Goal: Task Accomplishment & Management: Use online tool/utility

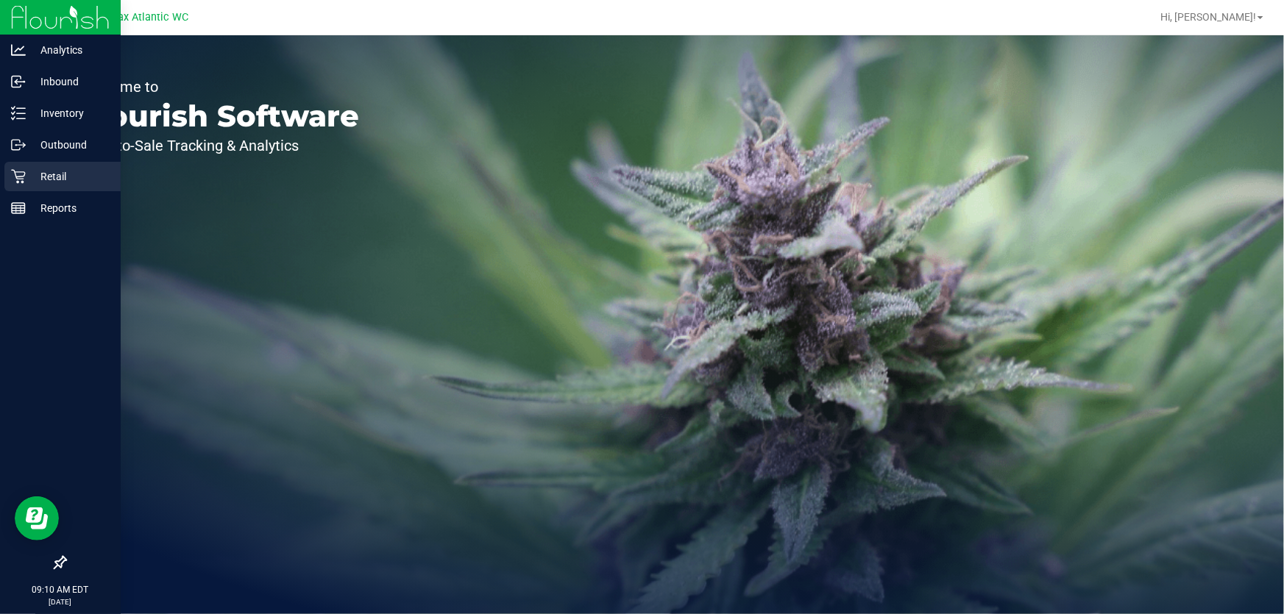
click at [21, 180] on icon at bounding box center [18, 176] width 15 height 15
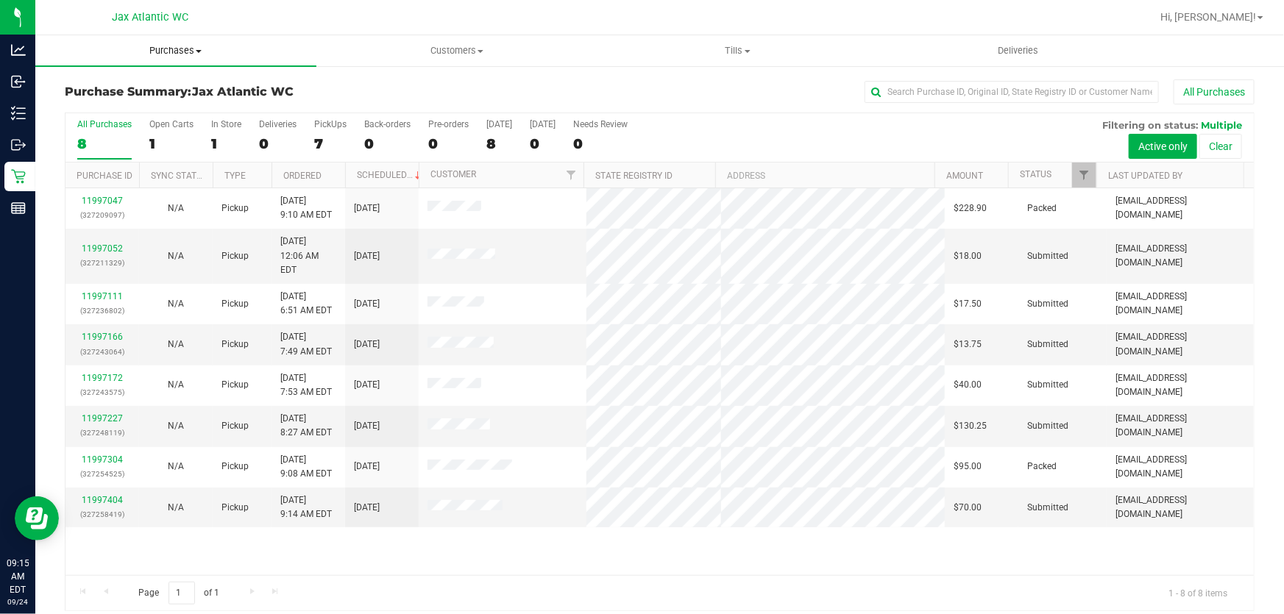
click at [157, 62] on uib-tab-heading "Purchases Summary of purchases Fulfillment All purchases" at bounding box center [175, 50] width 281 height 31
click at [95, 105] on span "Fulfillment" at bounding box center [80, 106] width 91 height 13
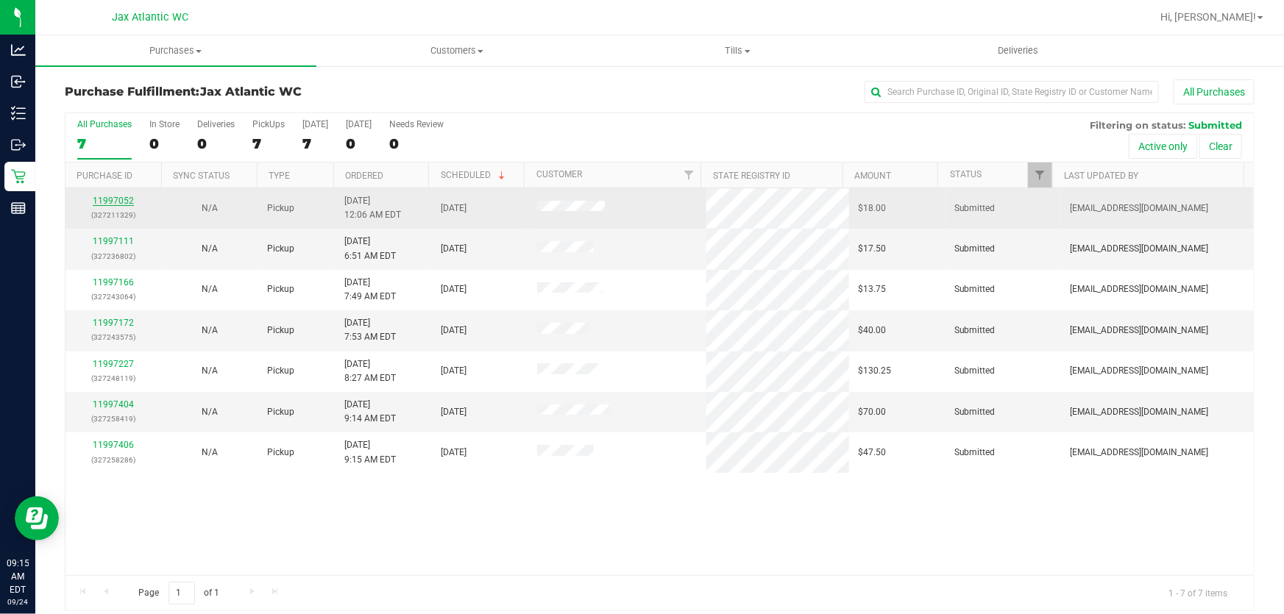
click at [110, 199] on link "11997052" at bounding box center [113, 201] width 41 height 10
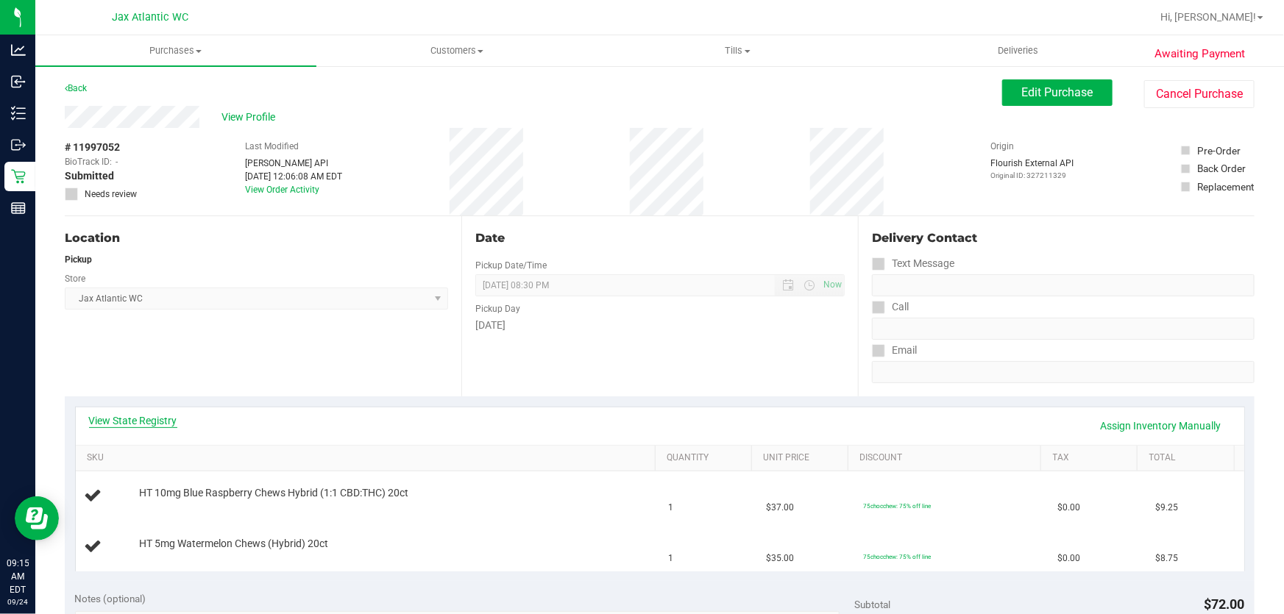
click at [139, 419] on link "View State Registry" at bounding box center [133, 421] width 88 height 15
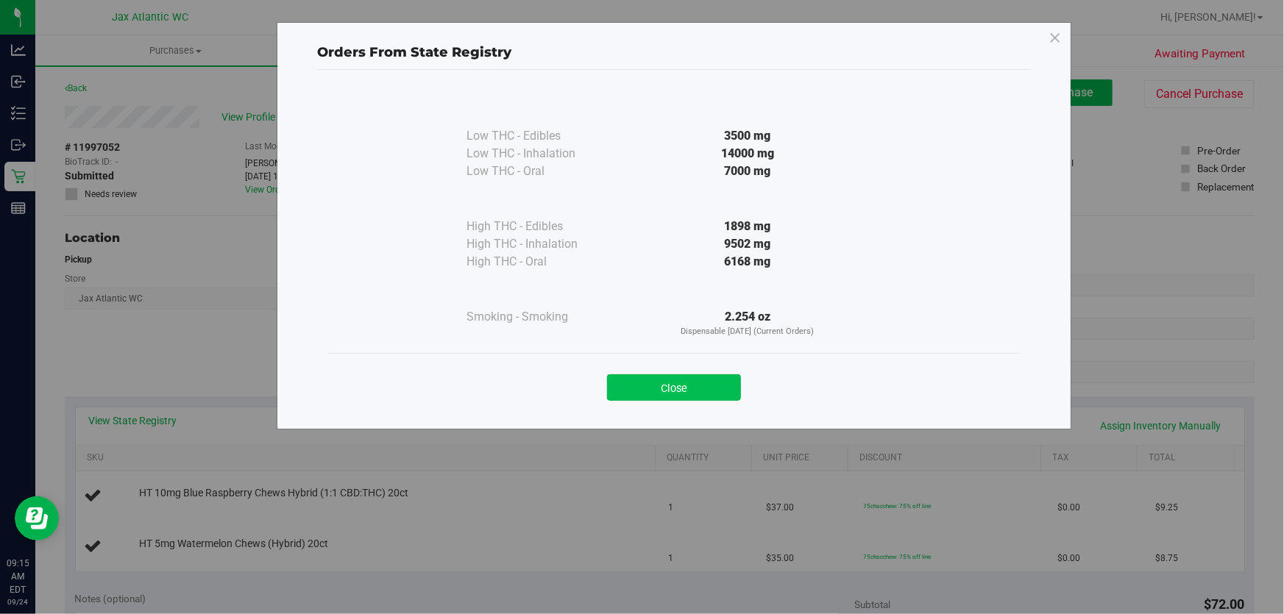
click at [686, 394] on button "Close" at bounding box center [674, 388] width 134 height 26
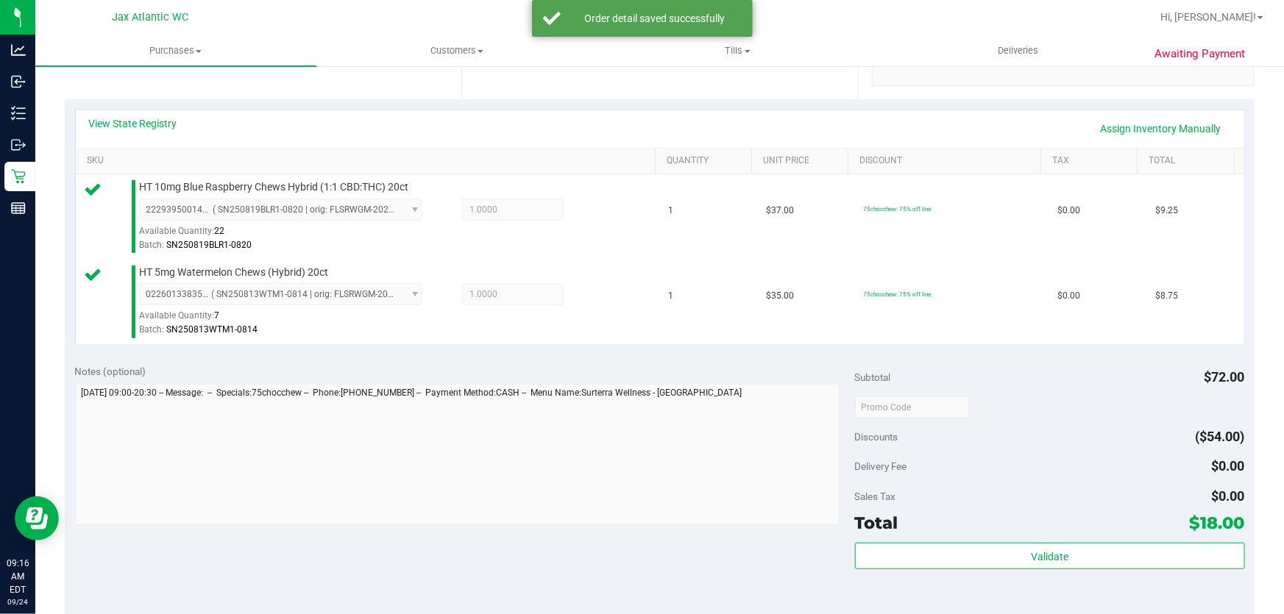
scroll to position [401, 0]
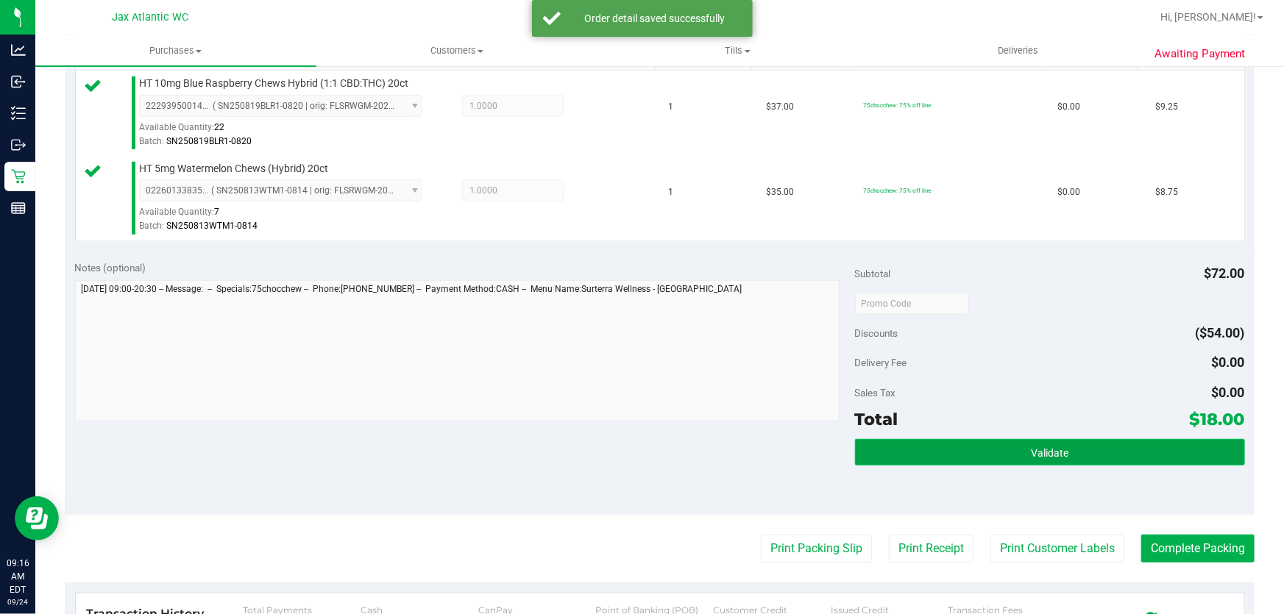
click at [976, 455] on button "Validate" at bounding box center [1050, 452] width 390 height 26
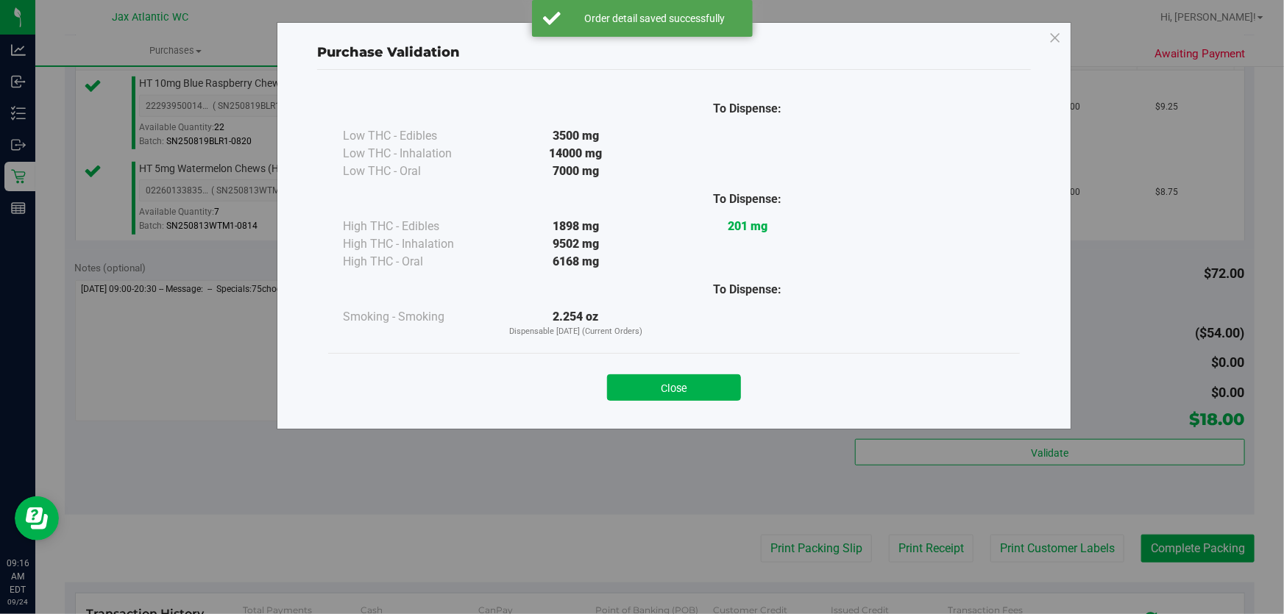
click at [720, 387] on button "Close" at bounding box center [674, 388] width 134 height 26
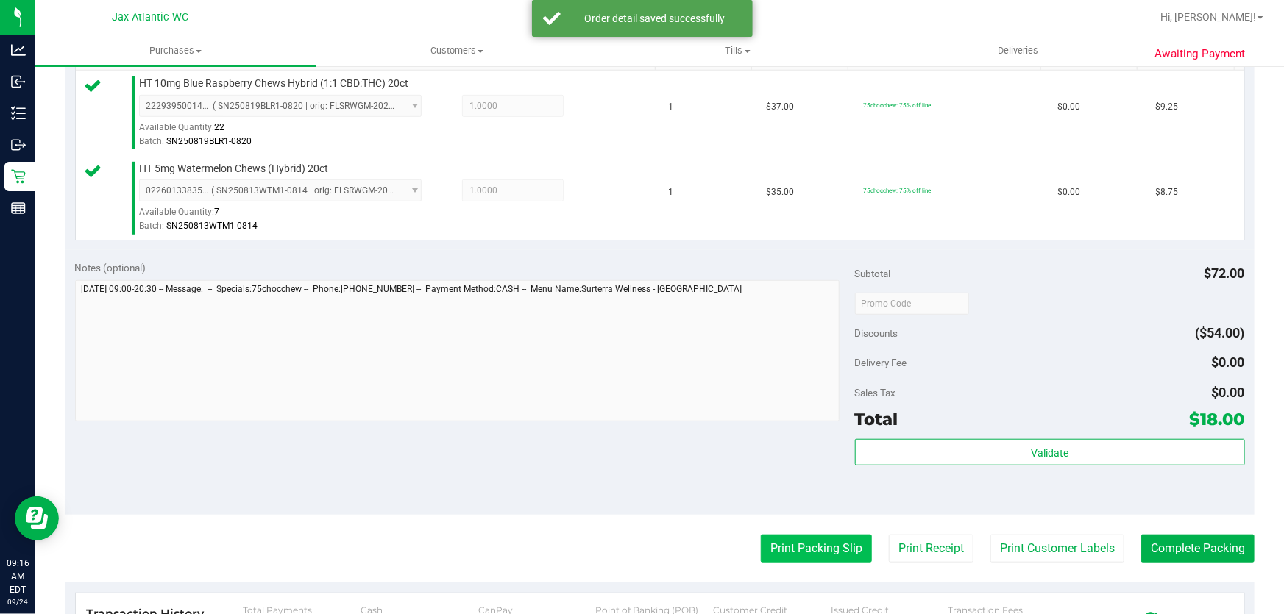
click at [795, 544] on button "Print Packing Slip" at bounding box center [816, 549] width 111 height 28
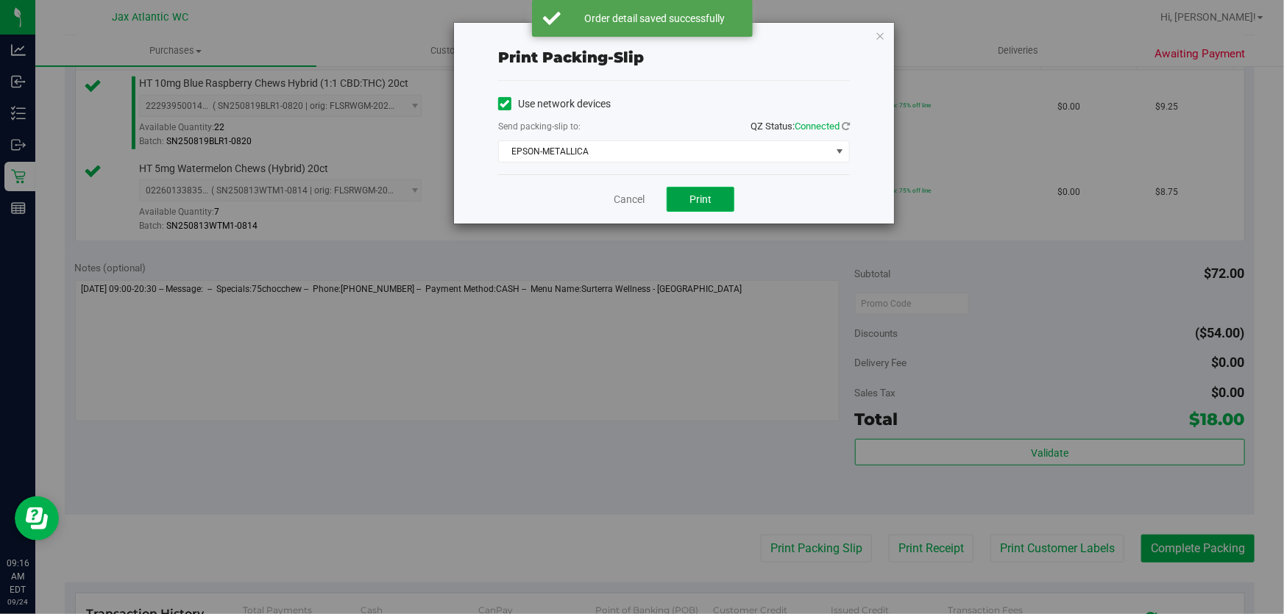
click at [702, 204] on span "Print" at bounding box center [700, 200] width 22 height 12
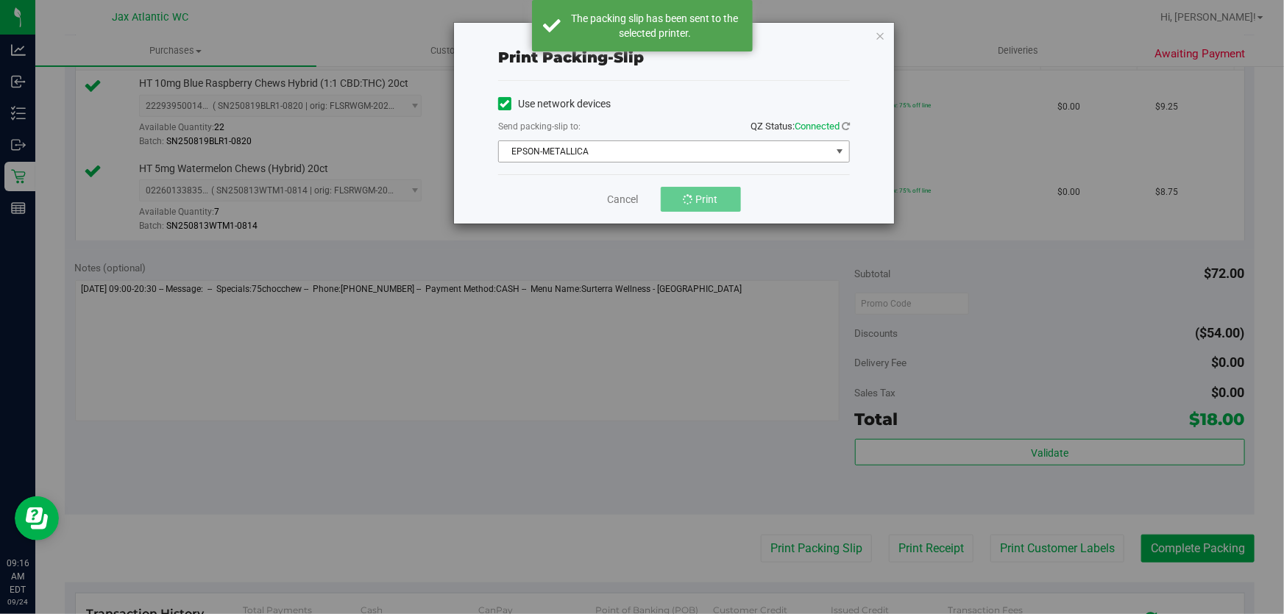
click at [581, 152] on span "EPSON-METALLICA" at bounding box center [665, 151] width 332 height 21
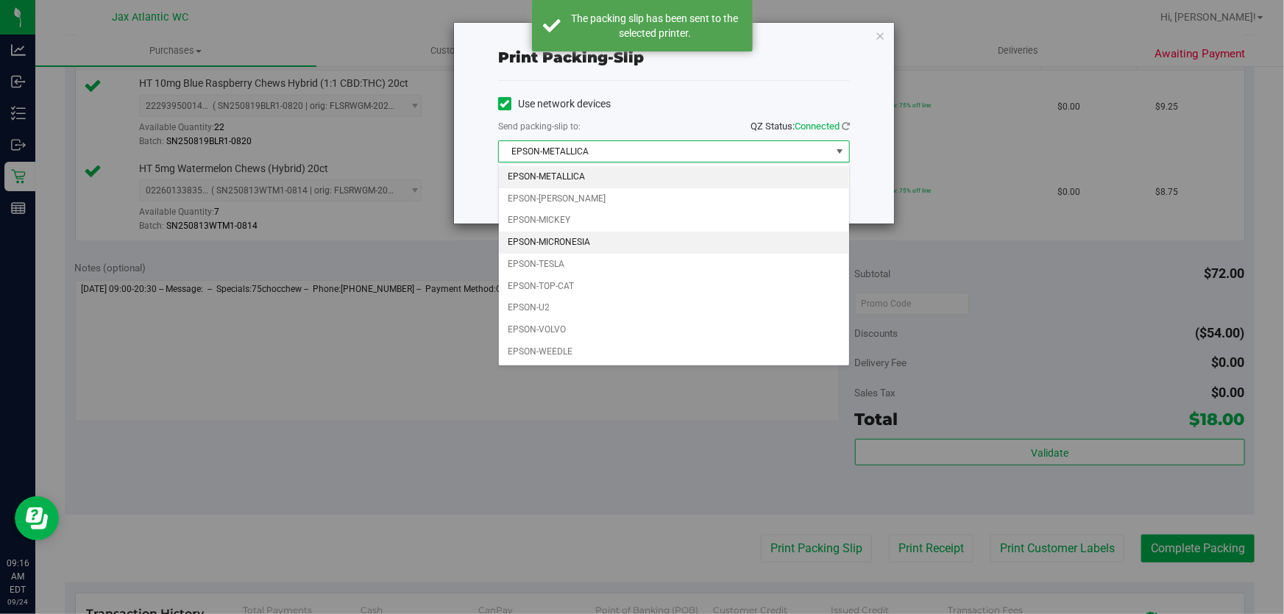
click at [580, 244] on li "EPSON-MICRONESIA" at bounding box center [674, 243] width 350 height 22
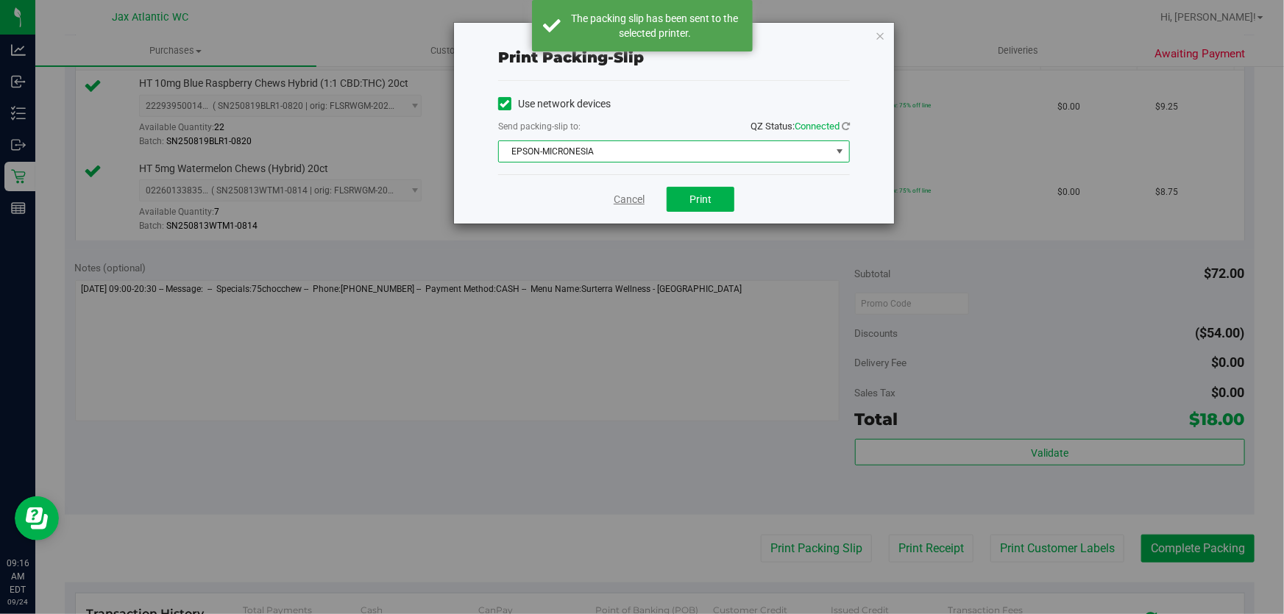
click at [631, 206] on link "Cancel" at bounding box center [629, 199] width 31 height 15
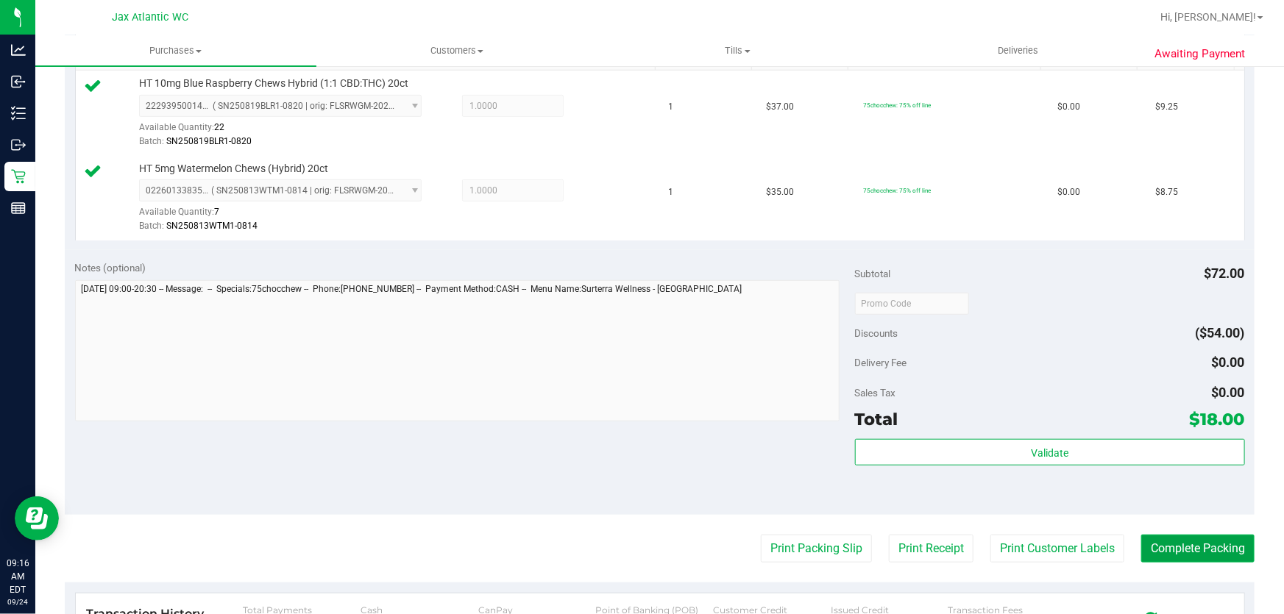
click at [1185, 542] on button "Complete Packing" at bounding box center [1197, 549] width 113 height 28
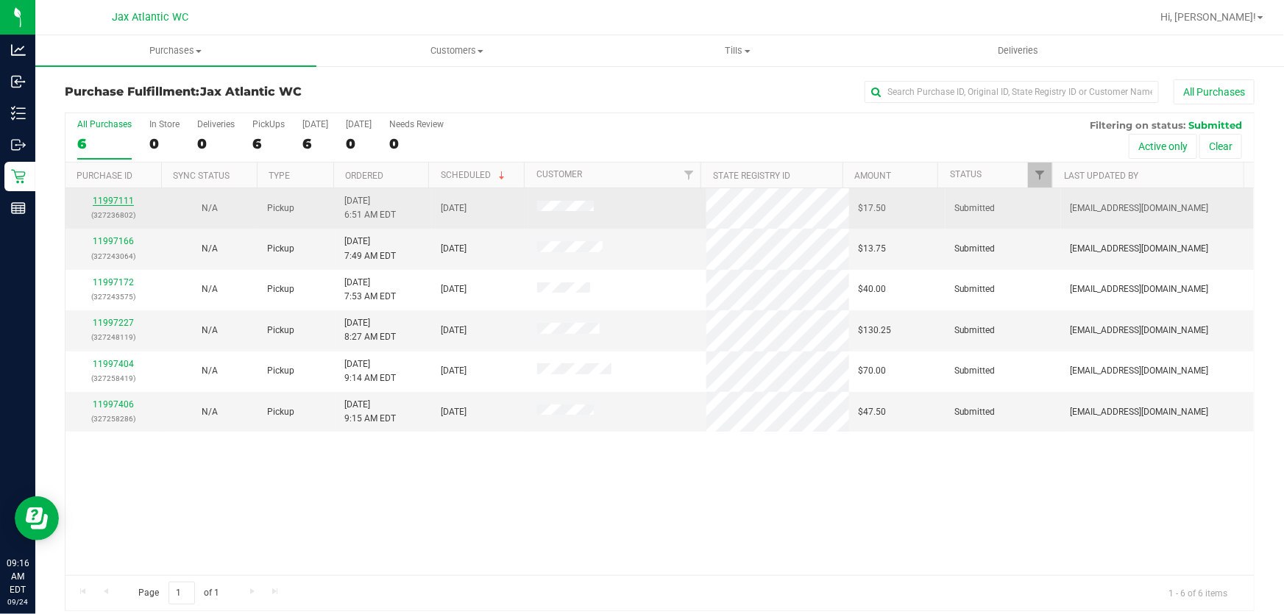
click at [114, 203] on link "11997111" at bounding box center [113, 201] width 41 height 10
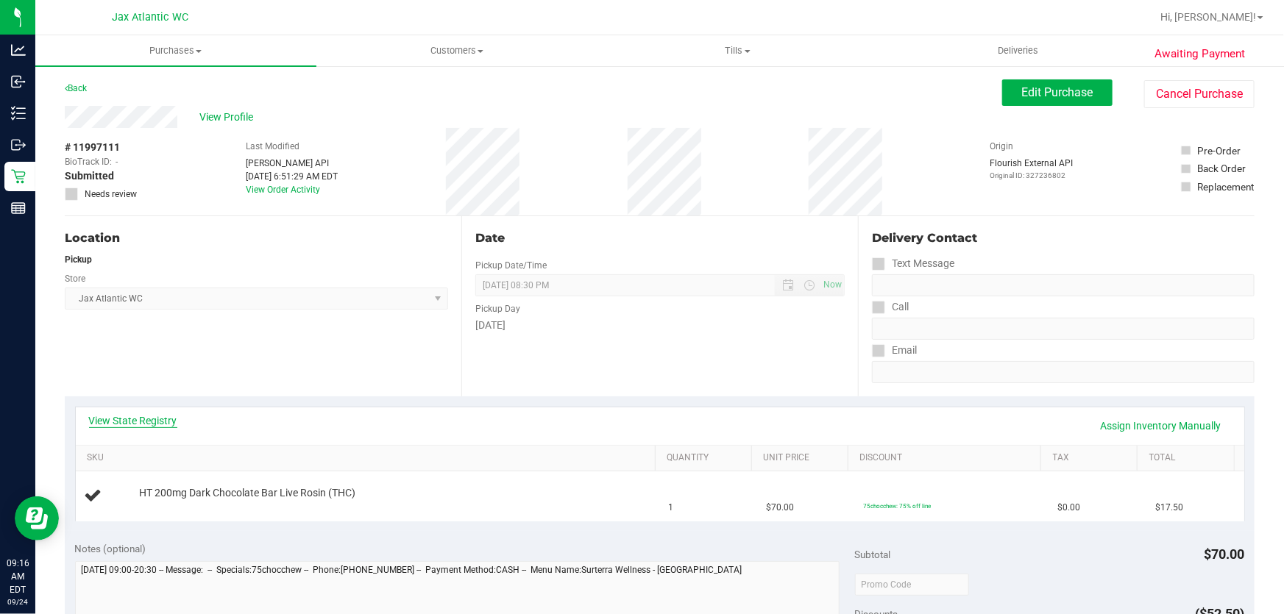
click at [132, 423] on link "View State Registry" at bounding box center [133, 421] width 88 height 15
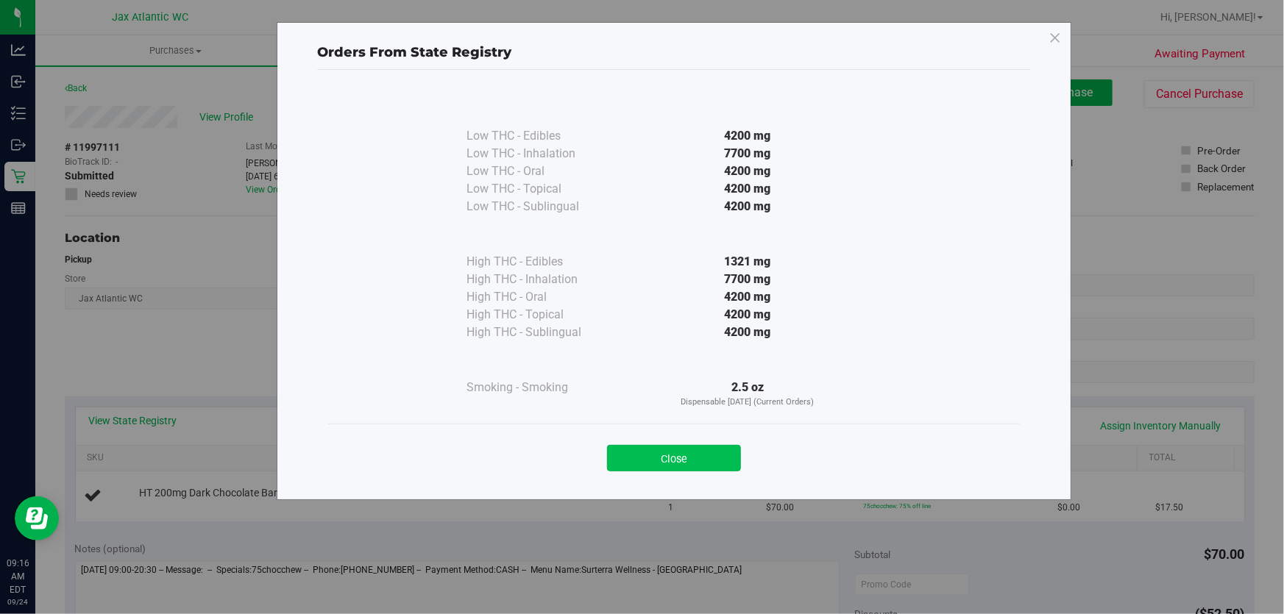
click at [684, 461] on button "Close" at bounding box center [674, 458] width 134 height 26
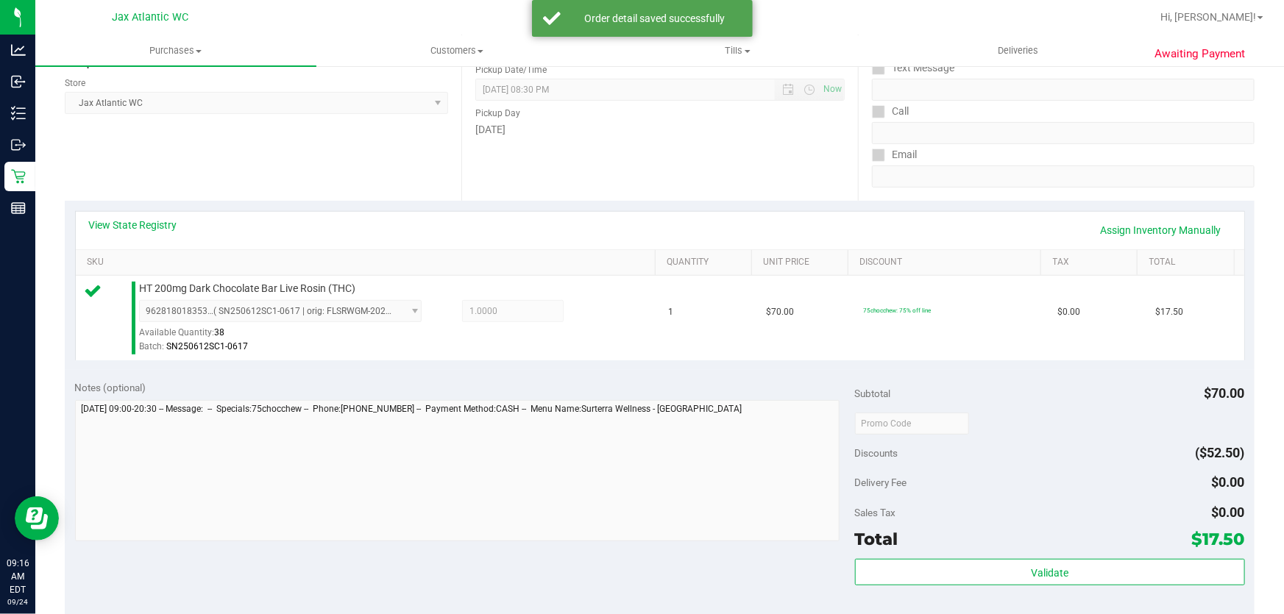
scroll to position [334, 0]
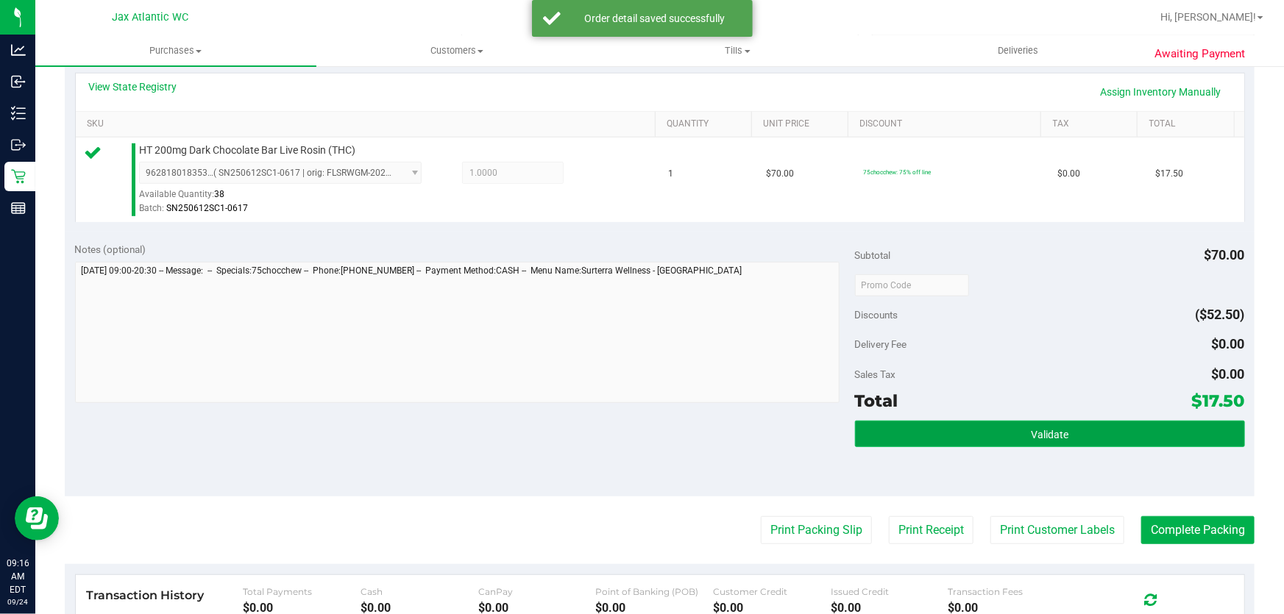
click at [1052, 432] on span "Validate" at bounding box center [1050, 435] width 38 height 12
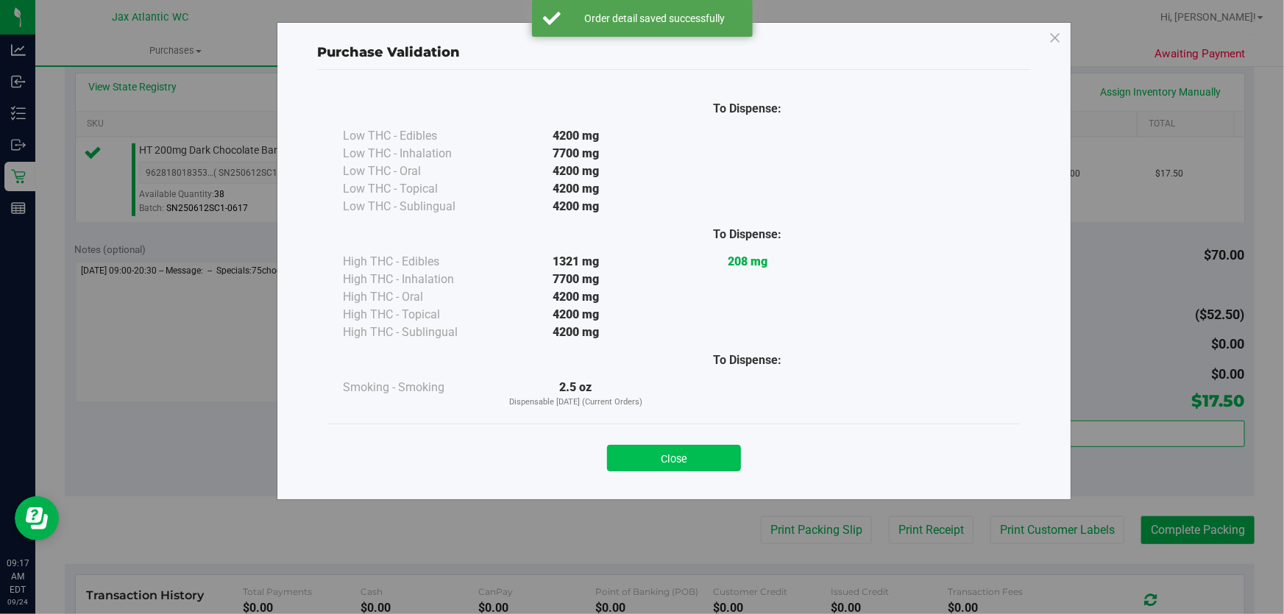
click at [709, 456] on button "Close" at bounding box center [674, 458] width 134 height 26
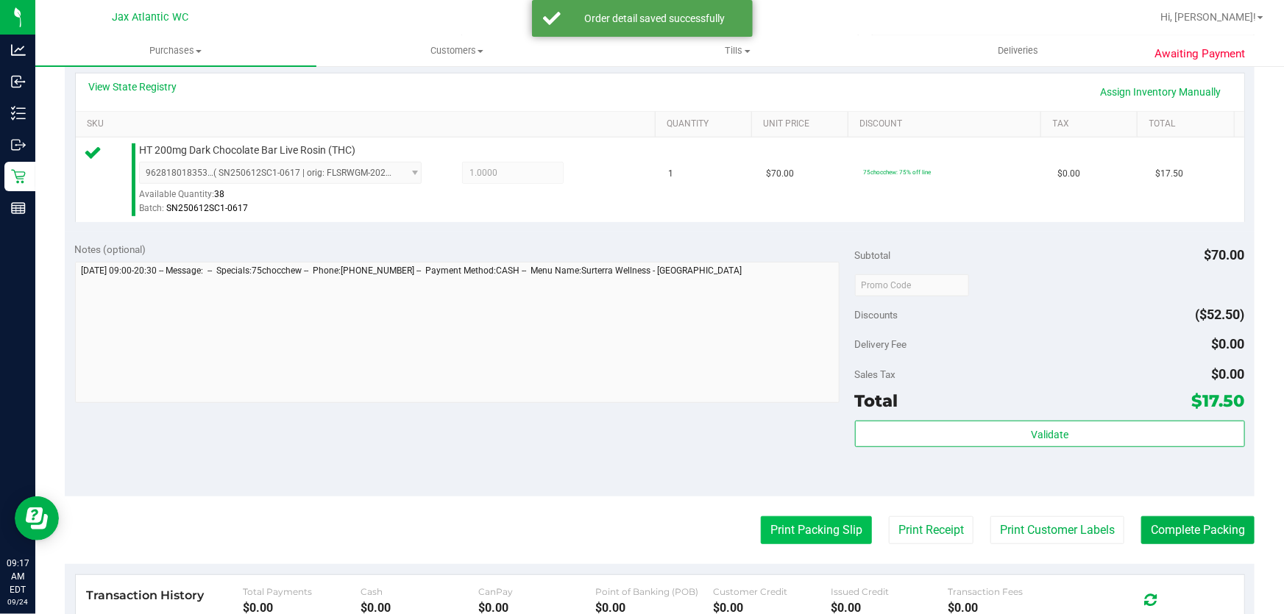
click at [818, 523] on button "Print Packing Slip" at bounding box center [816, 531] width 111 height 28
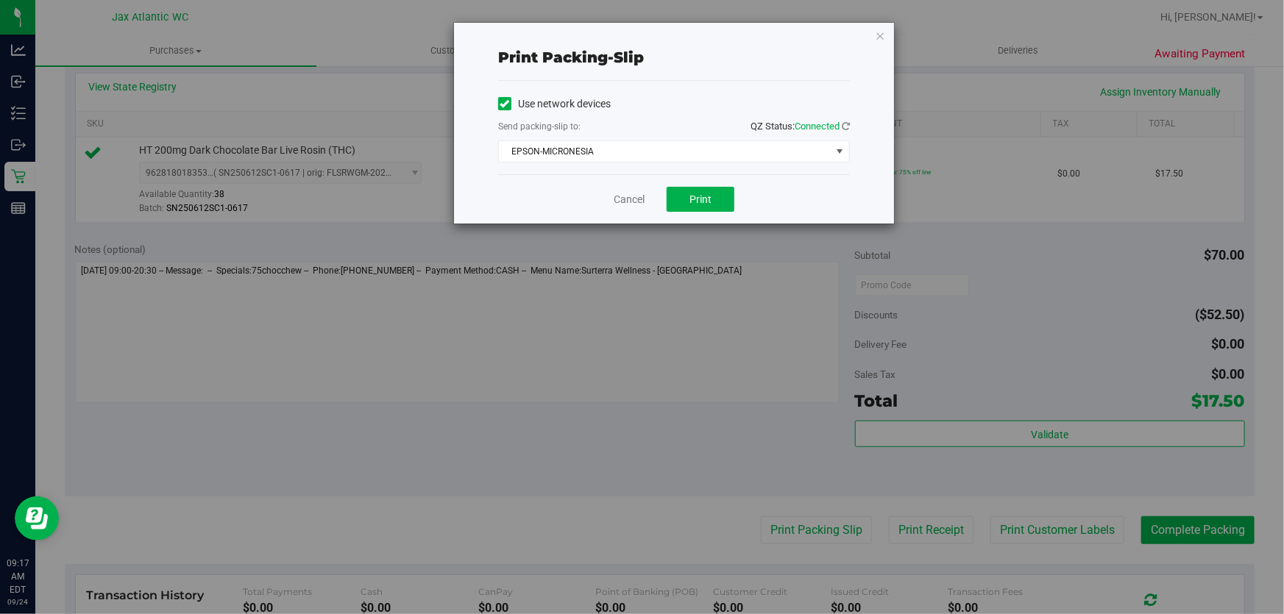
click at [683, 213] on div "Cancel Print" at bounding box center [674, 198] width 352 height 49
click at [712, 207] on button "Print" at bounding box center [701, 199] width 68 height 25
click at [642, 199] on link "Cancel" at bounding box center [629, 199] width 31 height 15
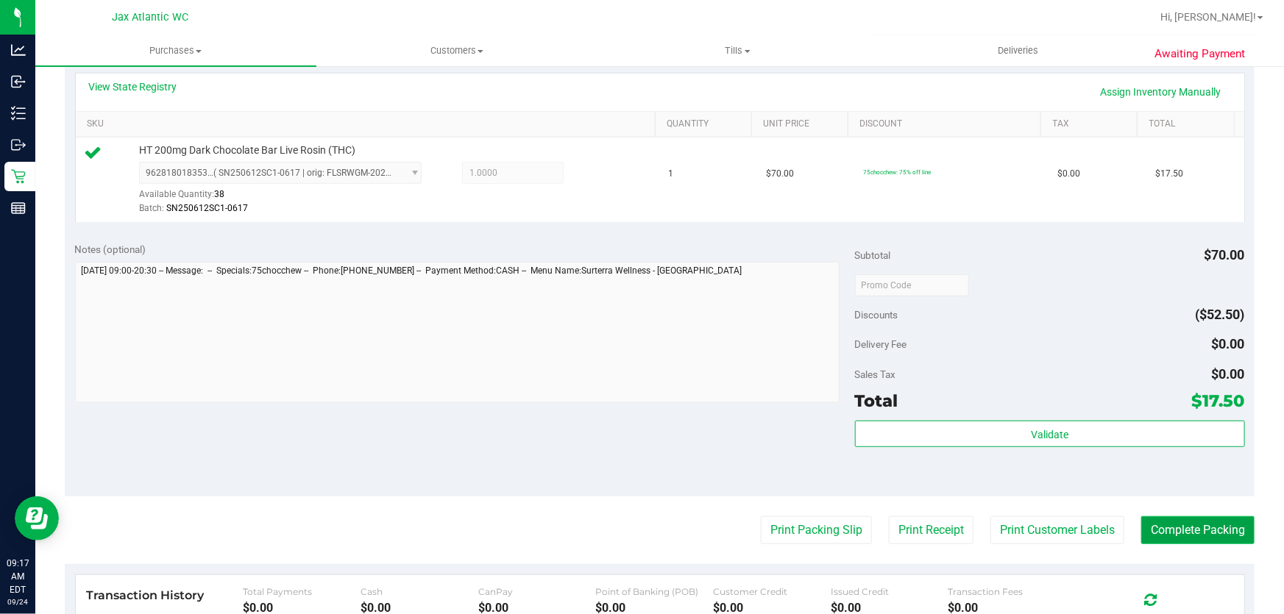
click at [1168, 520] on button "Complete Packing" at bounding box center [1197, 531] width 113 height 28
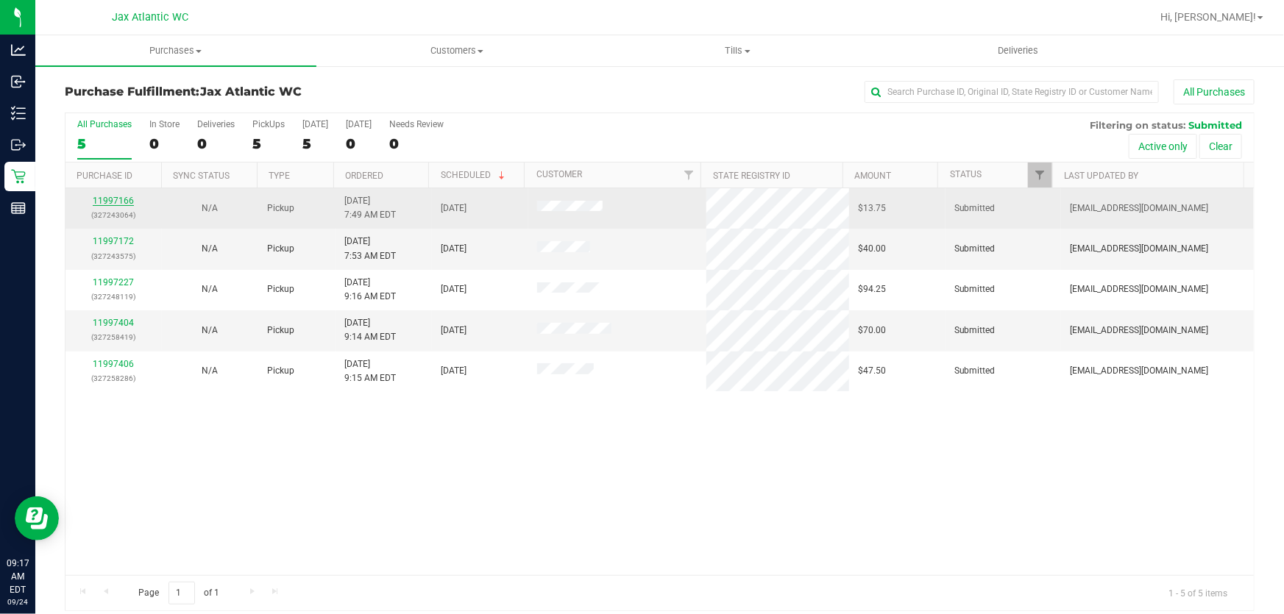
click at [112, 199] on link "11997166" at bounding box center [113, 201] width 41 height 10
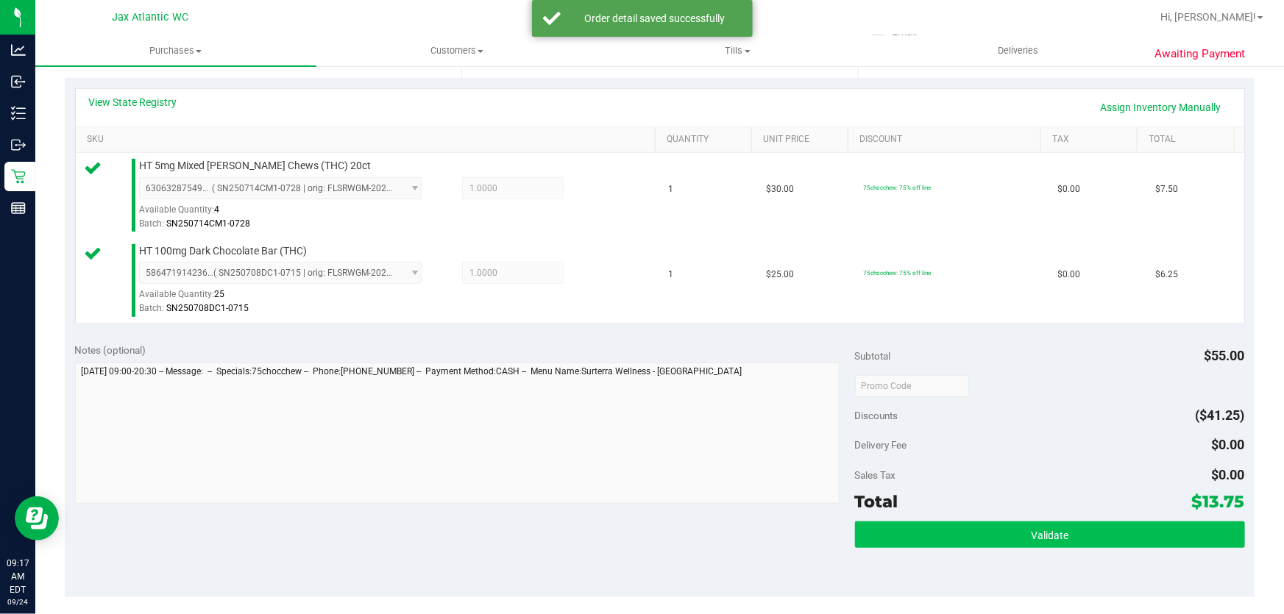
scroll to position [401, 0]
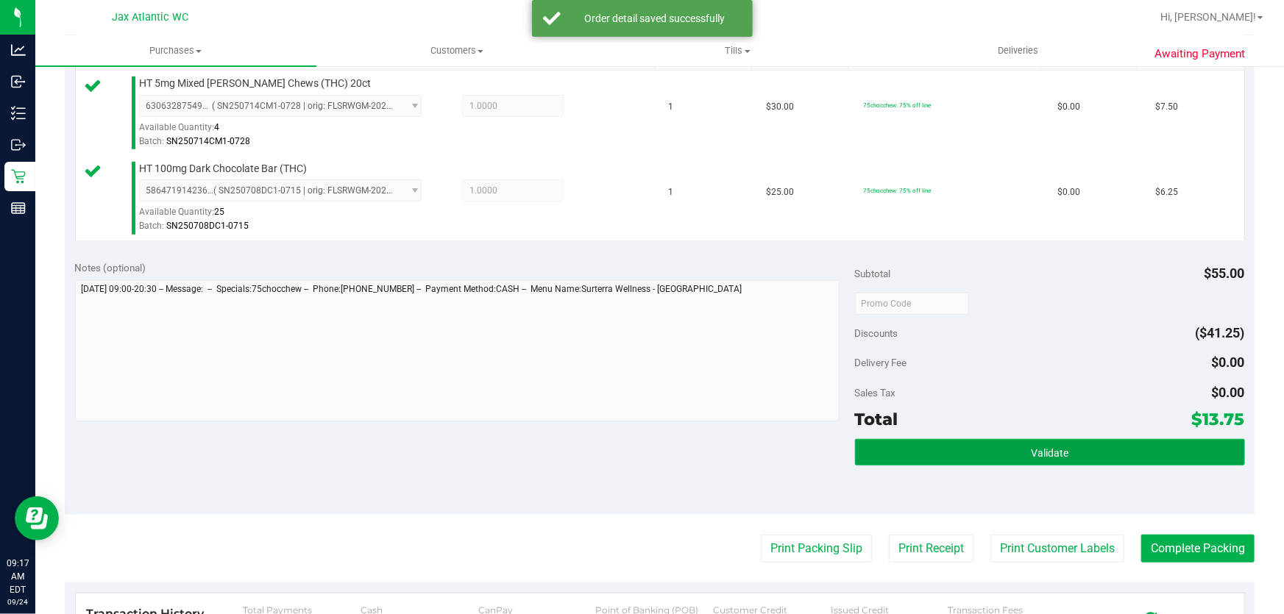
click at [1029, 441] on button "Validate" at bounding box center [1050, 452] width 390 height 26
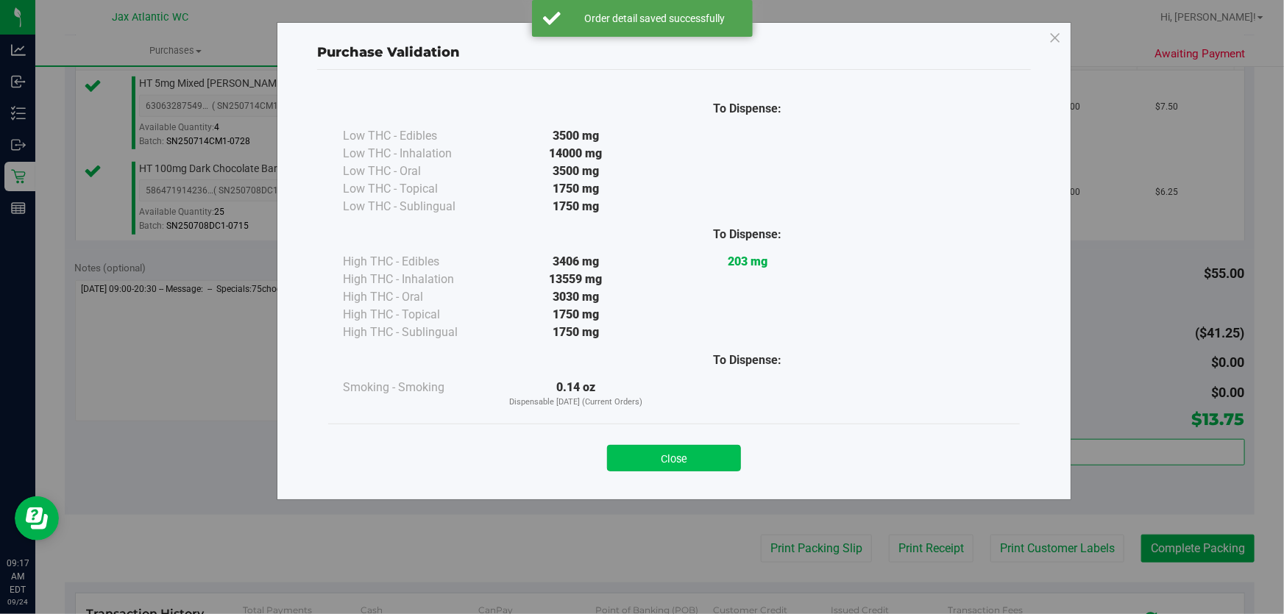
click at [699, 449] on button "Close" at bounding box center [674, 458] width 134 height 26
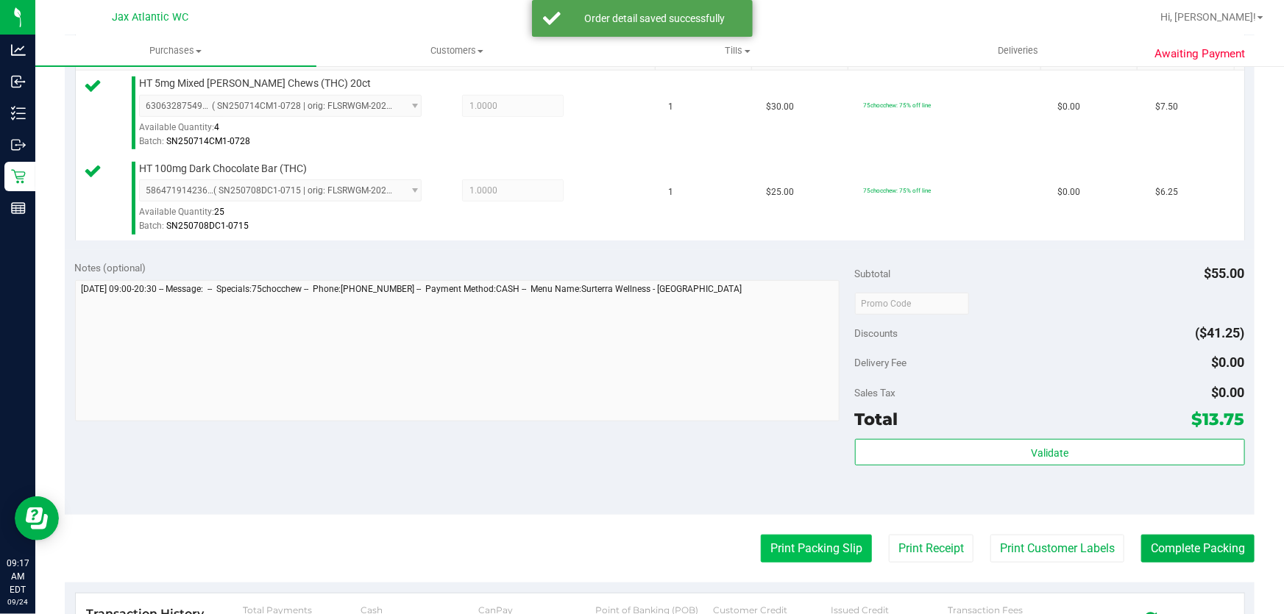
click at [832, 536] on button "Print Packing Slip" at bounding box center [816, 549] width 111 height 28
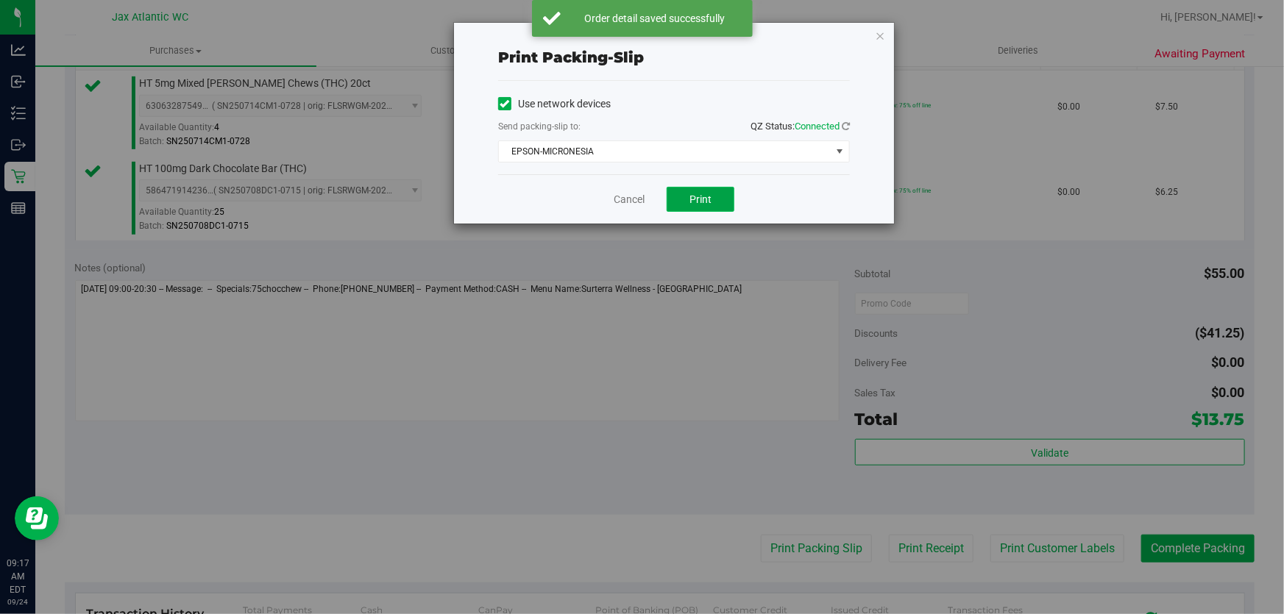
click at [714, 197] on button "Print" at bounding box center [701, 199] width 68 height 25
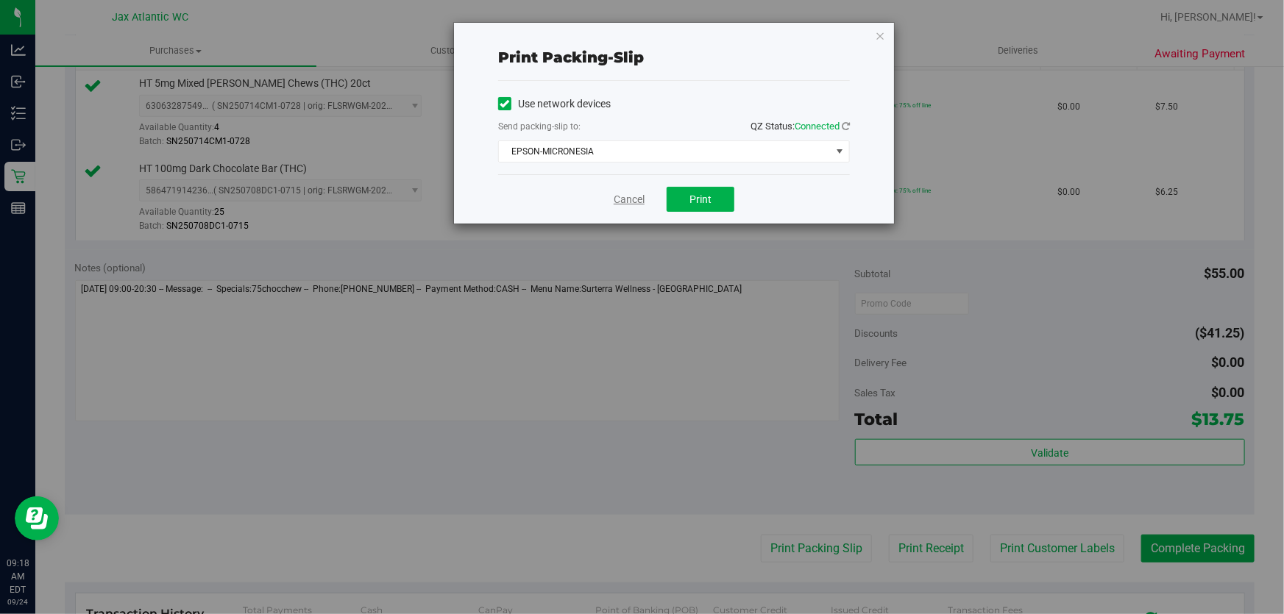
click at [631, 206] on link "Cancel" at bounding box center [629, 199] width 31 height 15
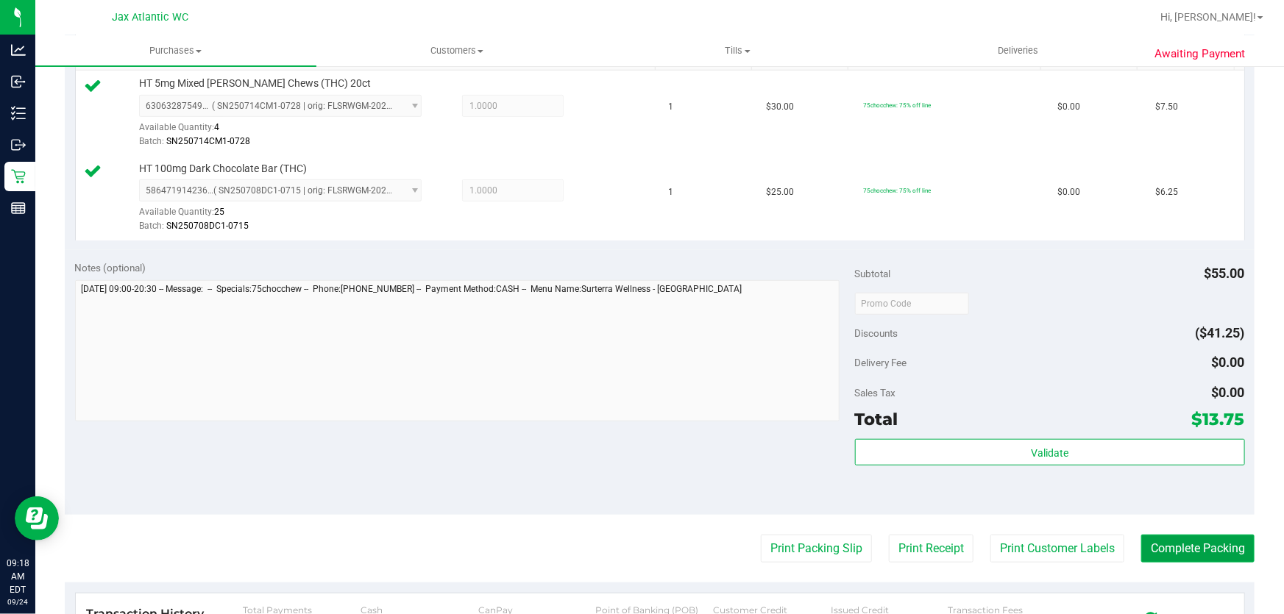
click at [1153, 559] on button "Complete Packing" at bounding box center [1197, 549] width 113 height 28
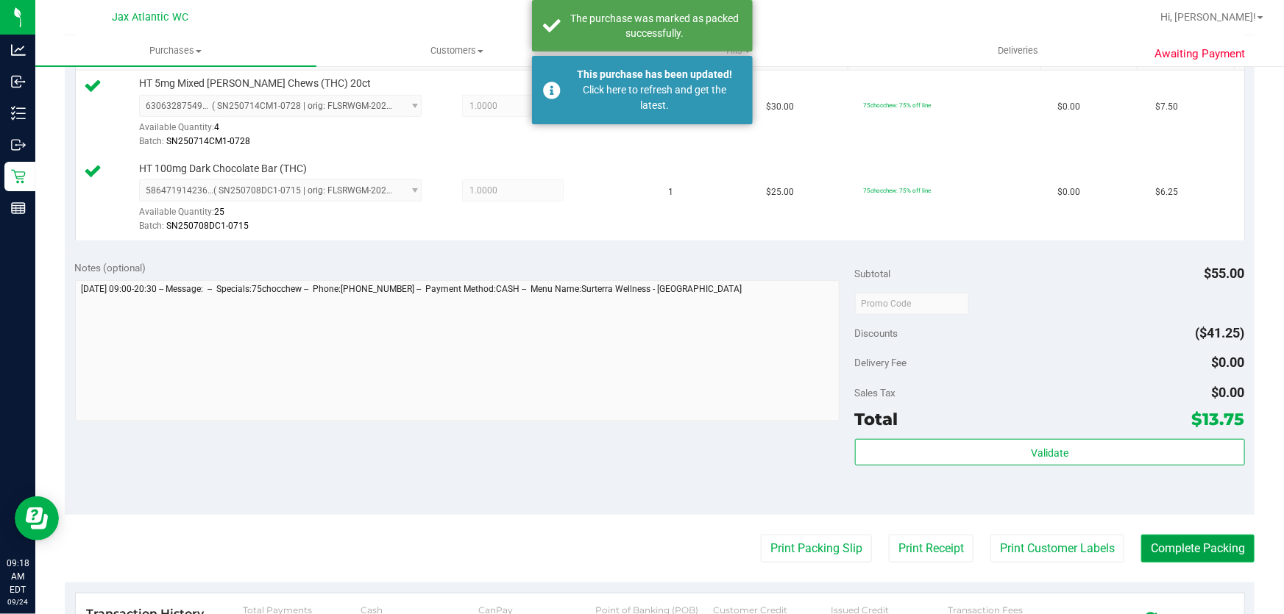
click at [1155, 542] on button "Complete Packing" at bounding box center [1197, 549] width 113 height 28
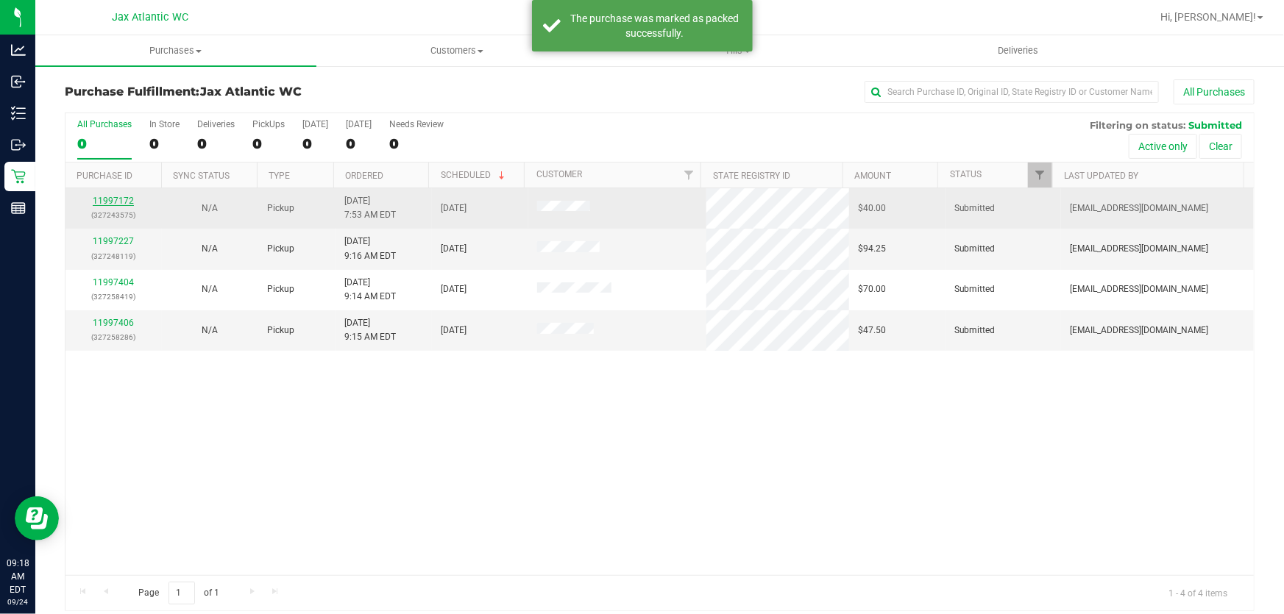
click at [122, 196] on link "11997172" at bounding box center [113, 201] width 41 height 10
click at [121, 202] on link "11997172" at bounding box center [113, 201] width 41 height 10
click at [110, 196] on link "11997172" at bounding box center [113, 201] width 41 height 10
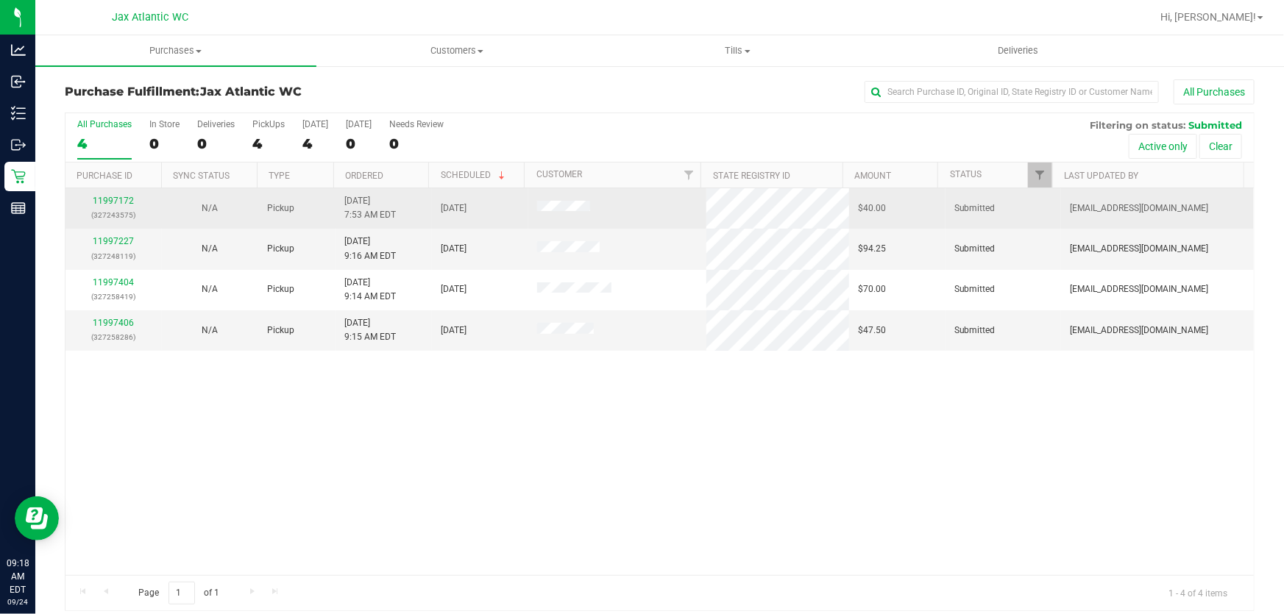
click at [113, 194] on div "11997172 (327243575)" at bounding box center [113, 208] width 79 height 28
click at [115, 199] on link "11997172" at bounding box center [113, 201] width 41 height 10
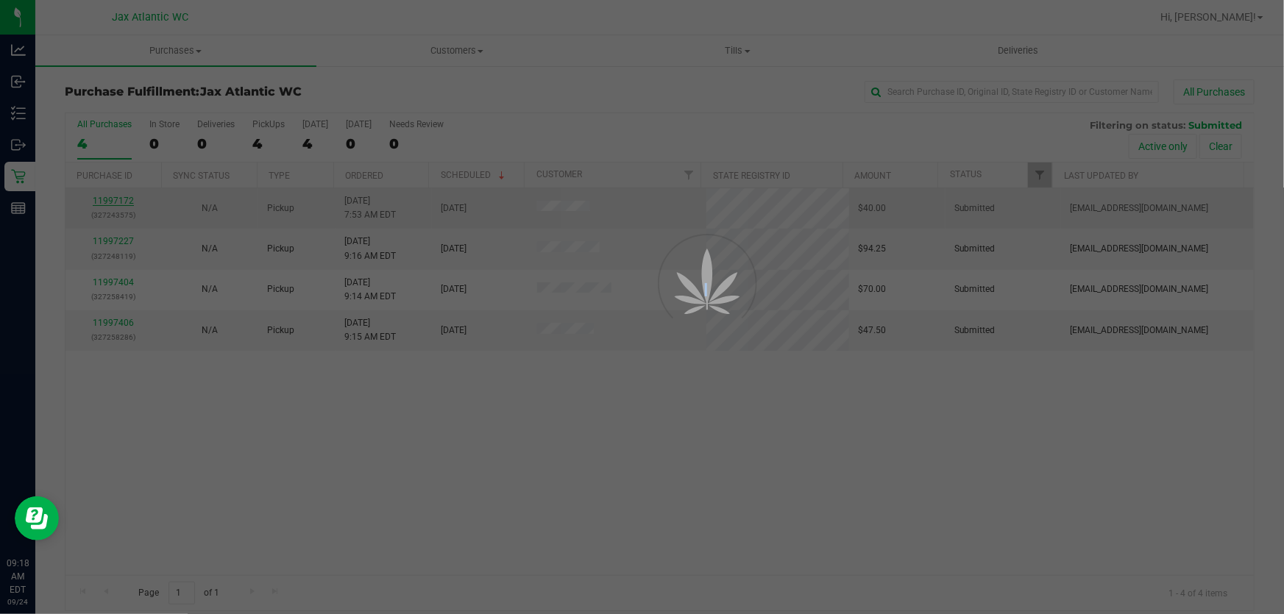
click at [115, 199] on div at bounding box center [642, 307] width 1284 height 614
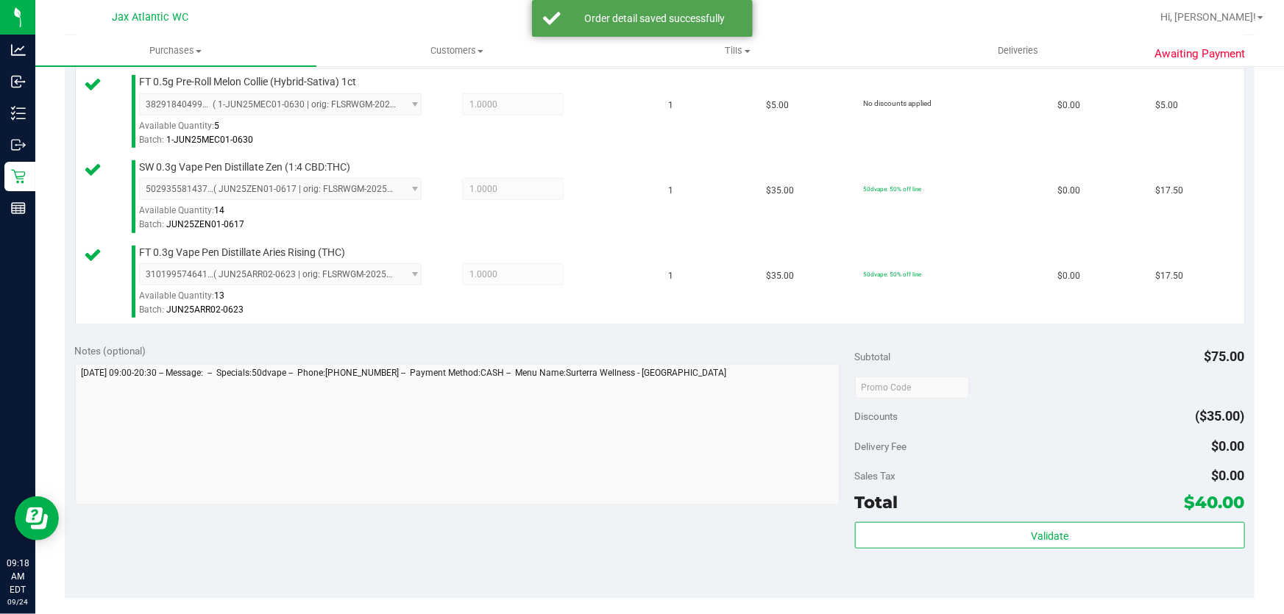
scroll to position [468, 0]
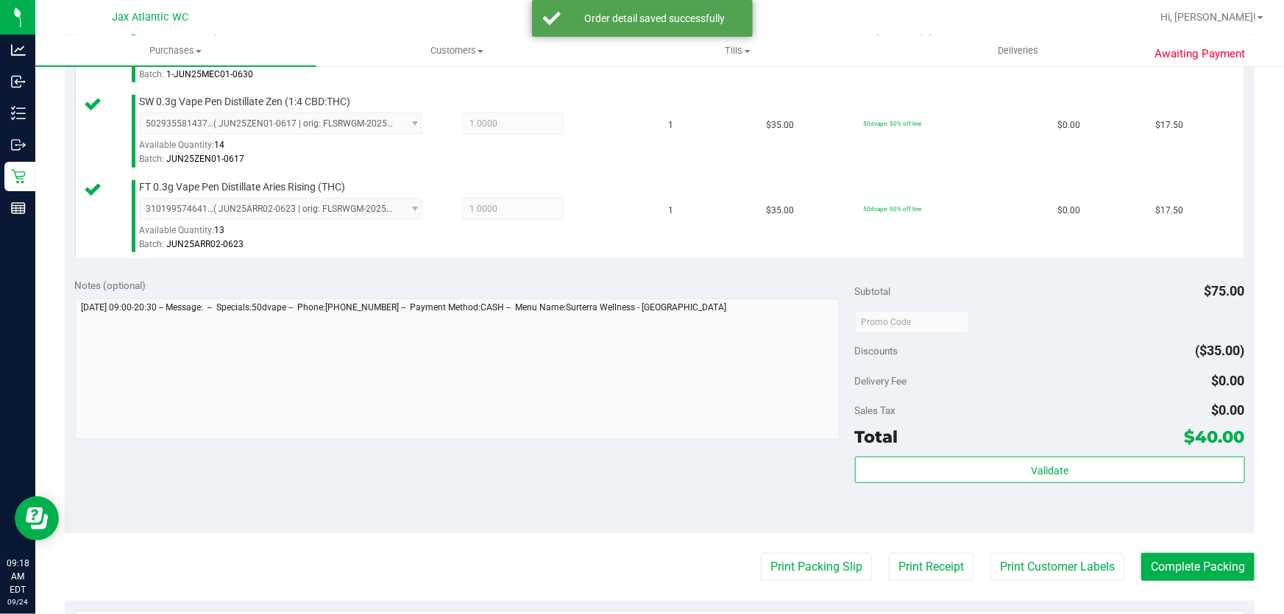
click at [894, 452] on div "Subtotal $75.00 Discounts ($35.00) Delivery Fee $0.00 Sales Tax $0.00 Total $40…" at bounding box center [1050, 400] width 390 height 245
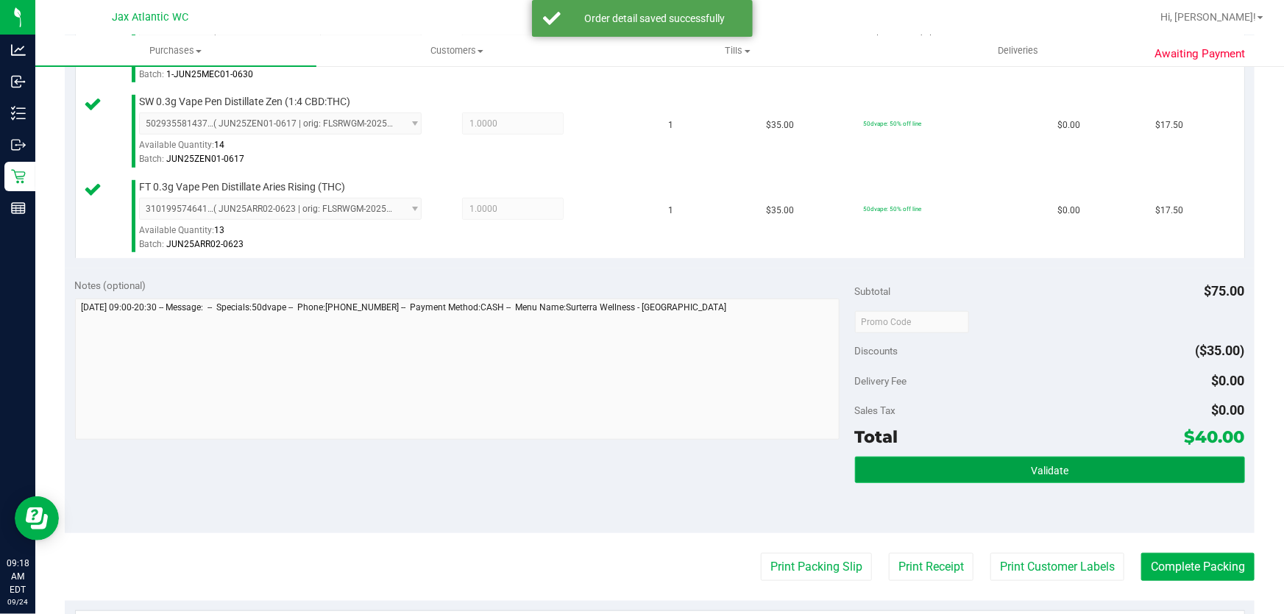
click at [902, 461] on button "Validate" at bounding box center [1050, 470] width 390 height 26
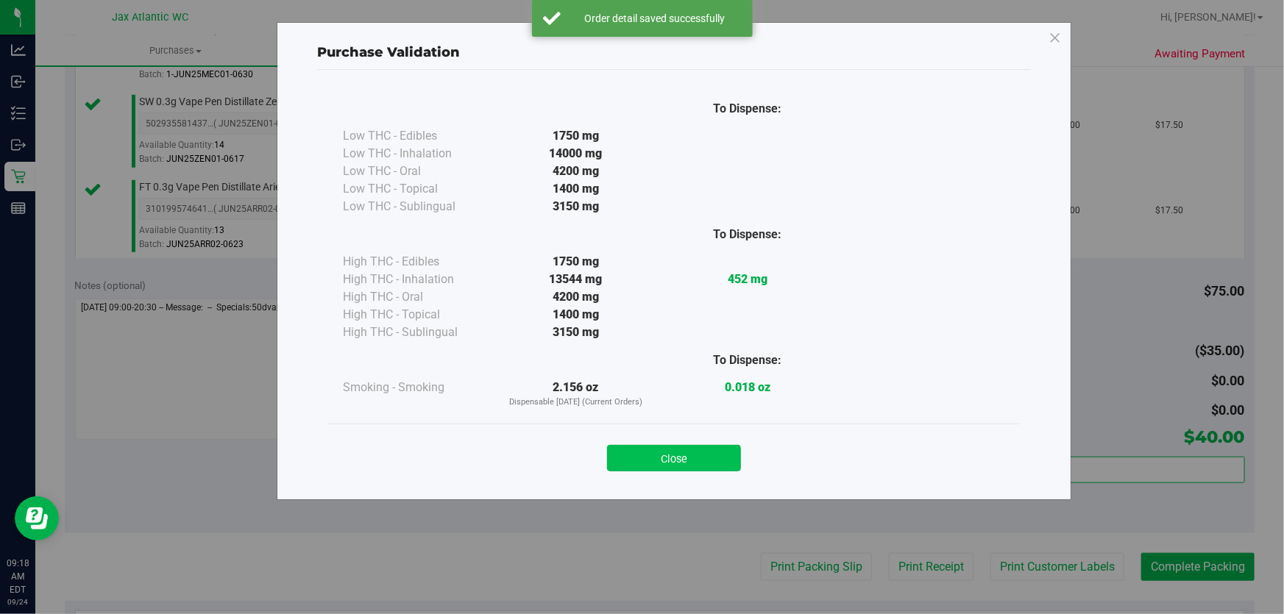
click at [711, 458] on button "Close" at bounding box center [674, 458] width 134 height 26
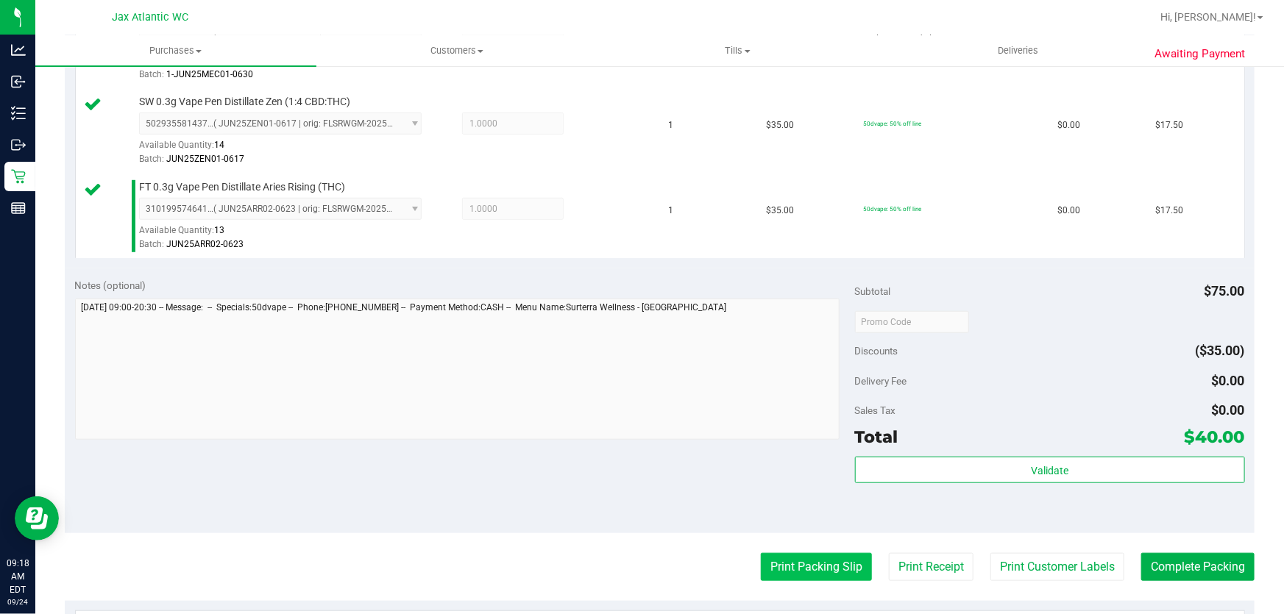
click at [769, 570] on button "Print Packing Slip" at bounding box center [816, 567] width 111 height 28
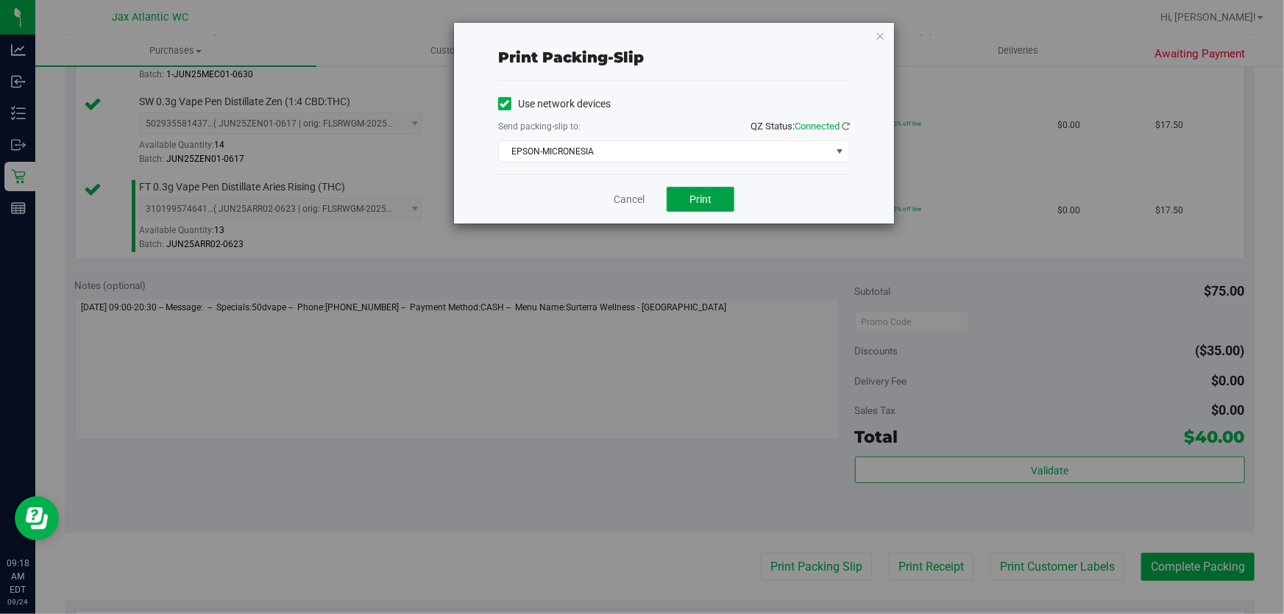
click at [720, 200] on button "Print" at bounding box center [701, 199] width 68 height 25
click at [629, 199] on link "Cancel" at bounding box center [629, 199] width 31 height 15
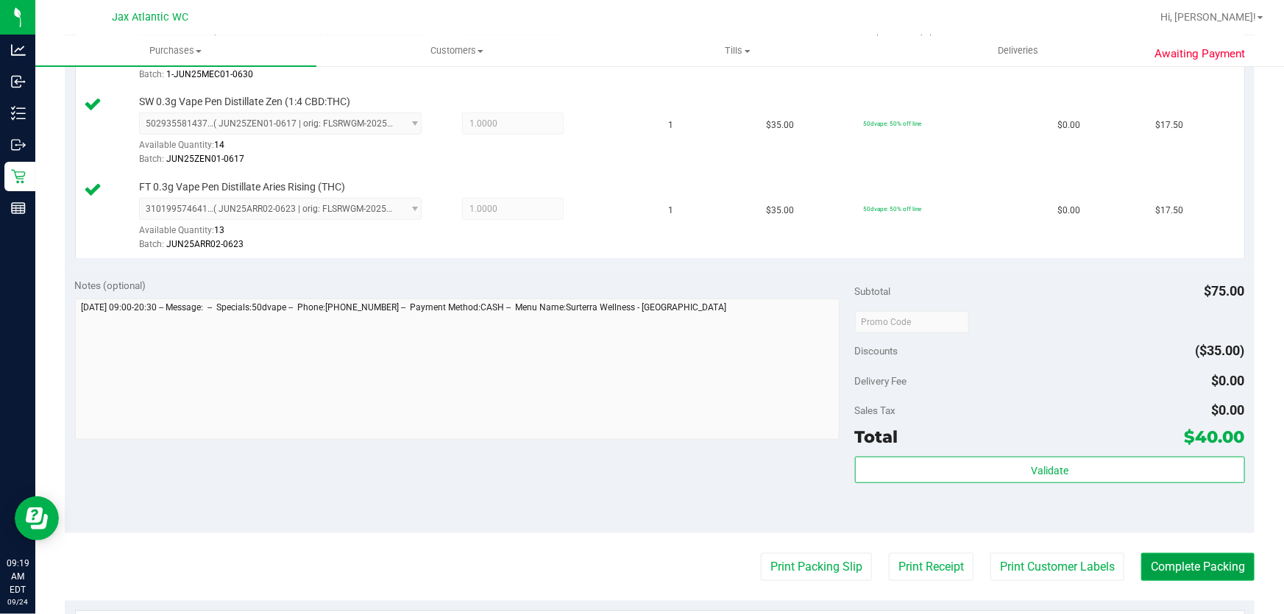
click at [1165, 556] on button "Complete Packing" at bounding box center [1197, 567] width 113 height 28
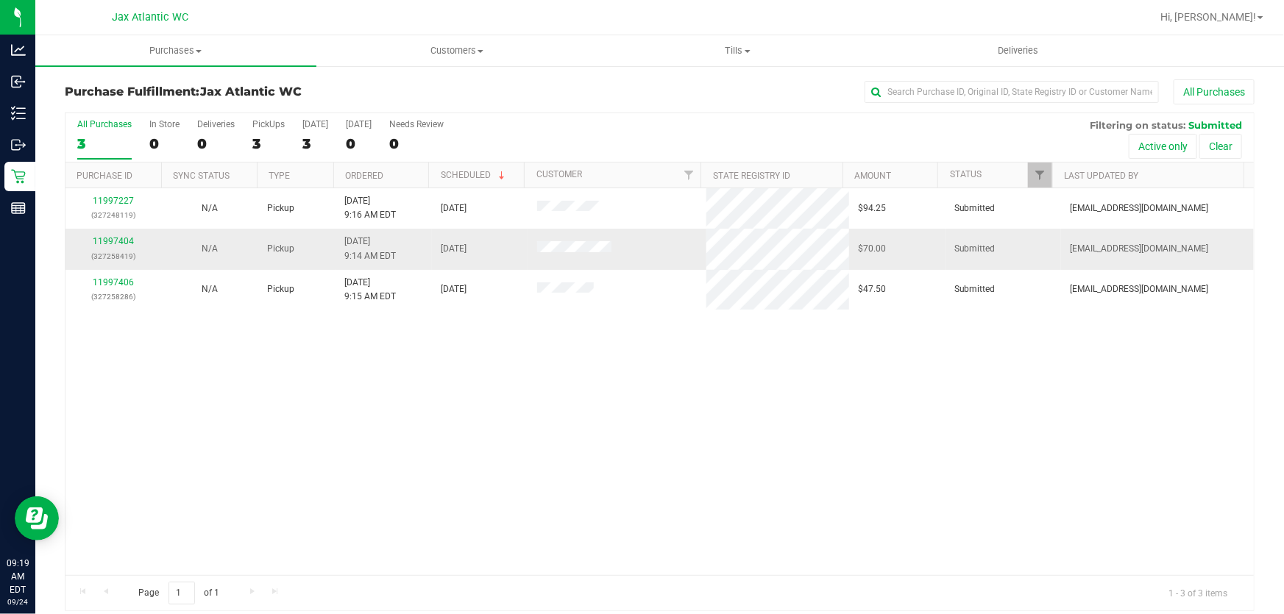
click at [82, 243] on div "11997404 (327258419)" at bounding box center [113, 249] width 79 height 28
click at [93, 243] on link "11997404" at bounding box center [113, 241] width 41 height 10
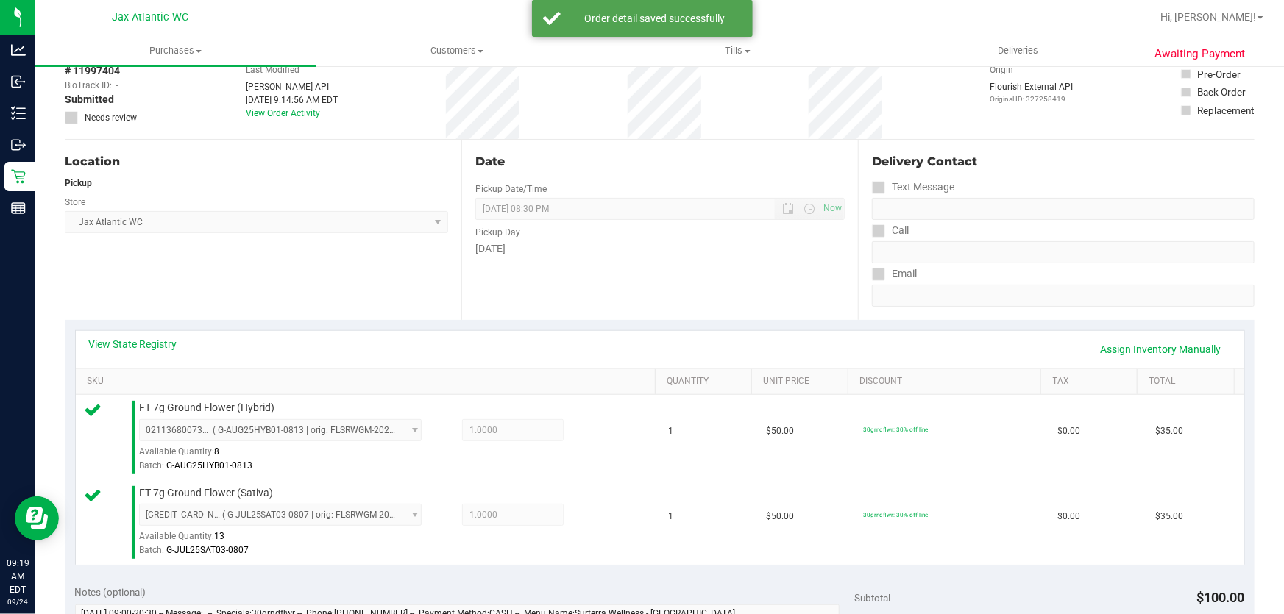
scroll to position [401, 0]
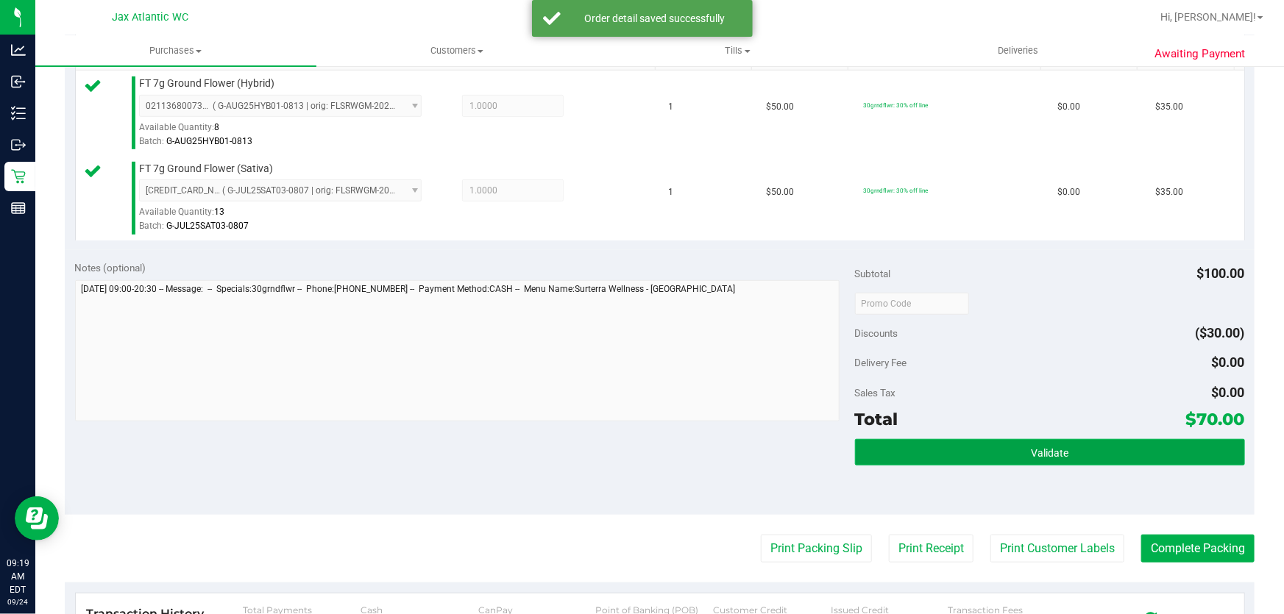
click at [1093, 445] on button "Validate" at bounding box center [1050, 452] width 390 height 26
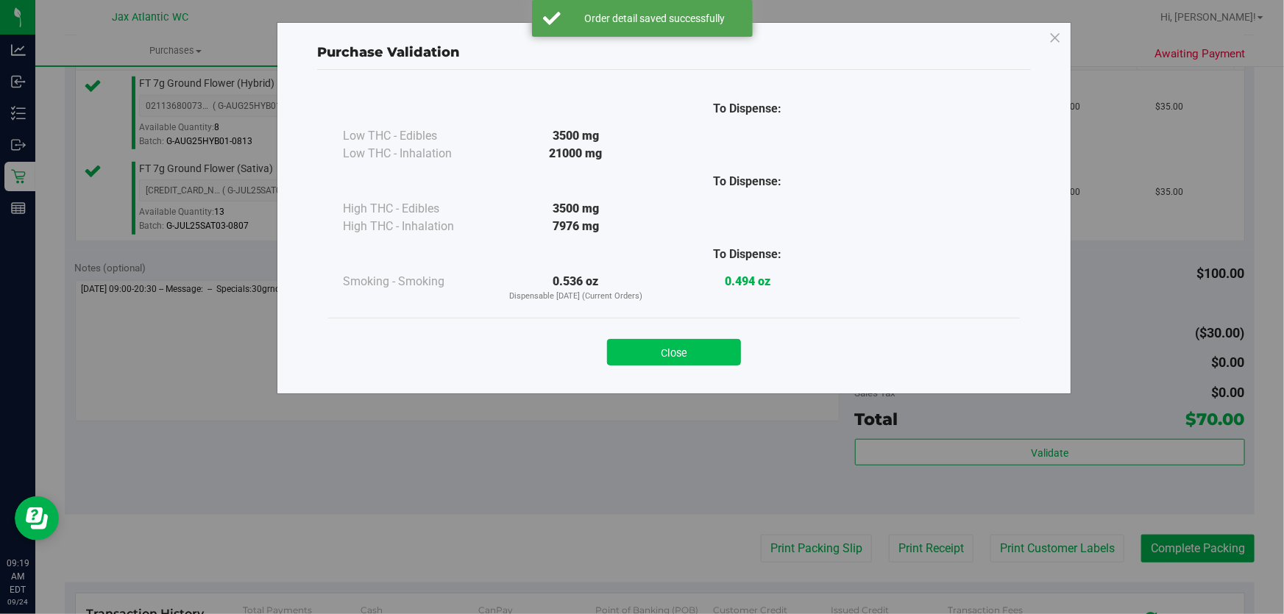
click at [699, 364] on button "Close" at bounding box center [674, 352] width 134 height 26
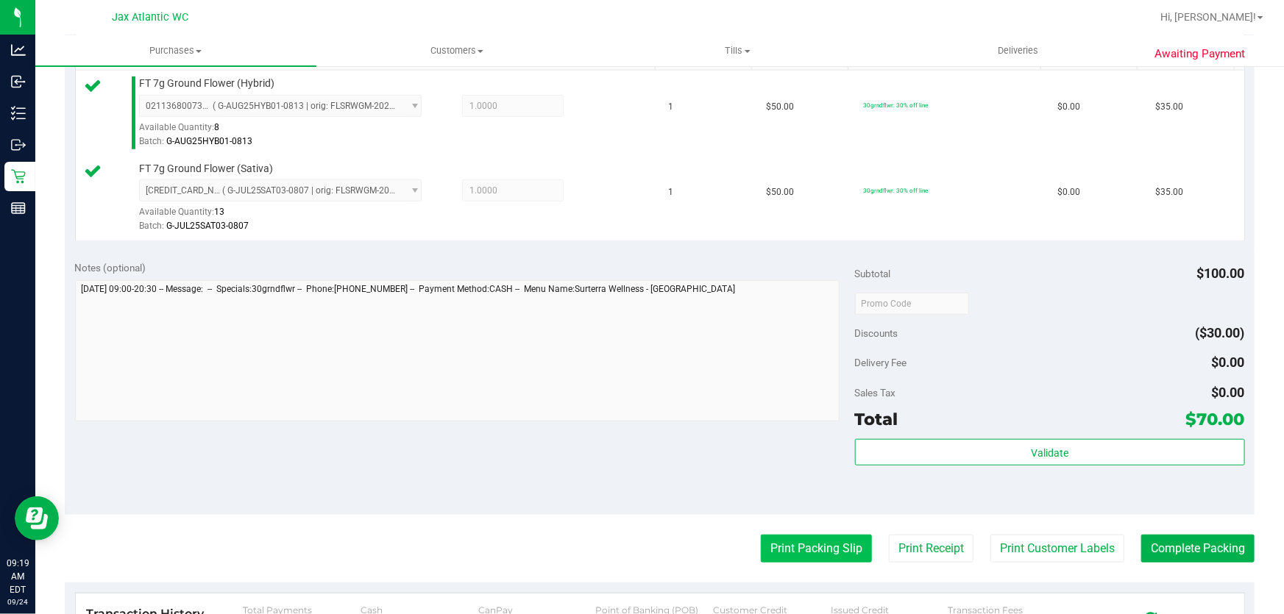
click at [824, 550] on button "Print Packing Slip" at bounding box center [816, 549] width 111 height 28
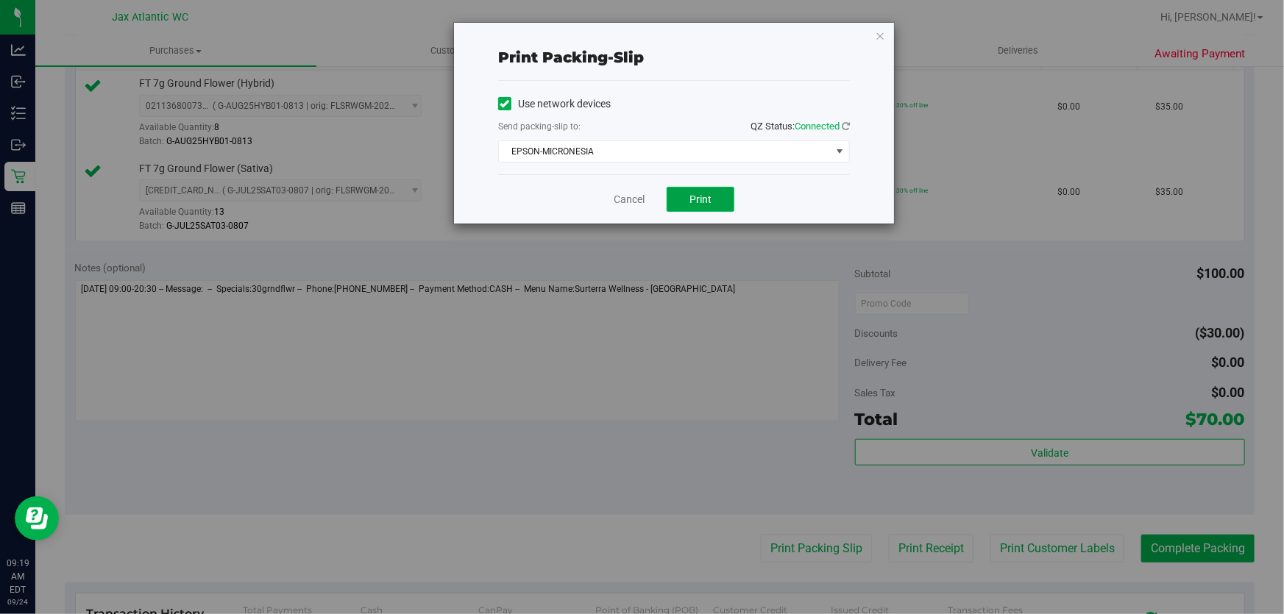
click at [708, 207] on button "Print" at bounding box center [701, 199] width 68 height 25
click at [619, 192] on link "Cancel" at bounding box center [629, 199] width 31 height 15
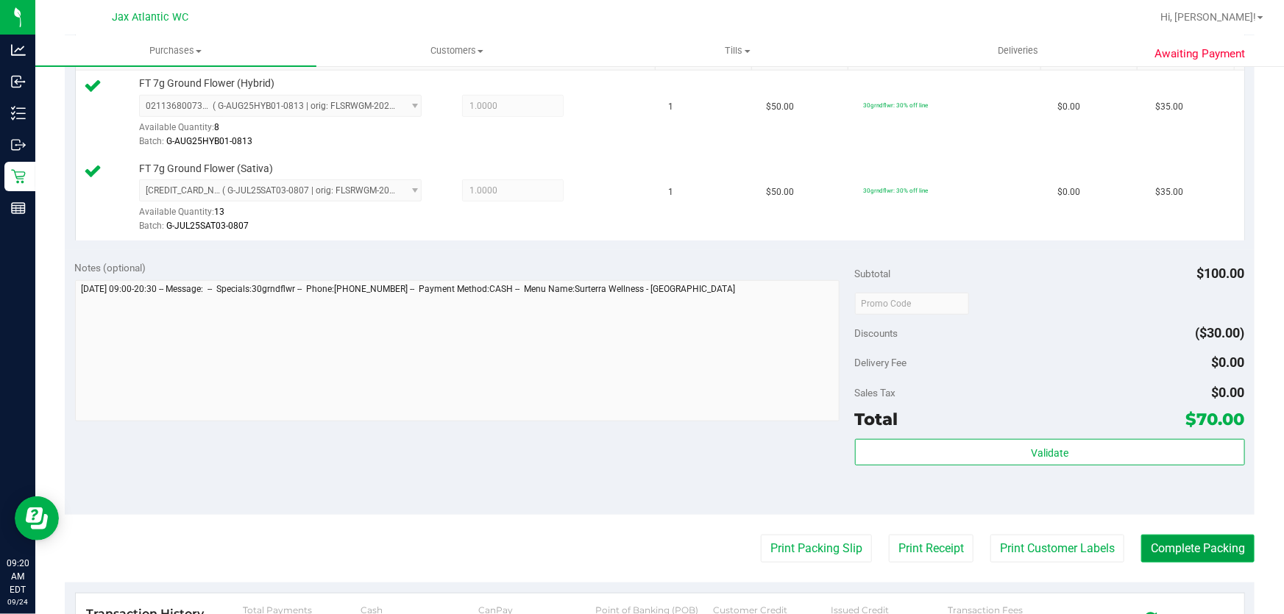
click at [1176, 547] on button "Complete Packing" at bounding box center [1197, 549] width 113 height 28
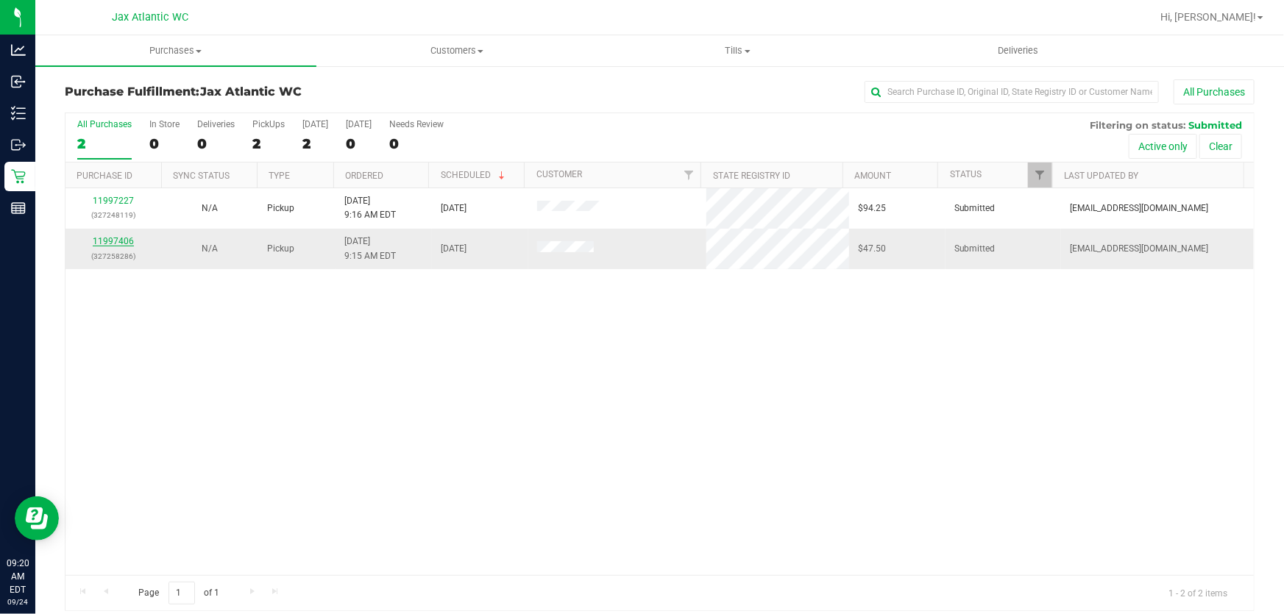
click at [118, 241] on link "11997406" at bounding box center [113, 241] width 41 height 10
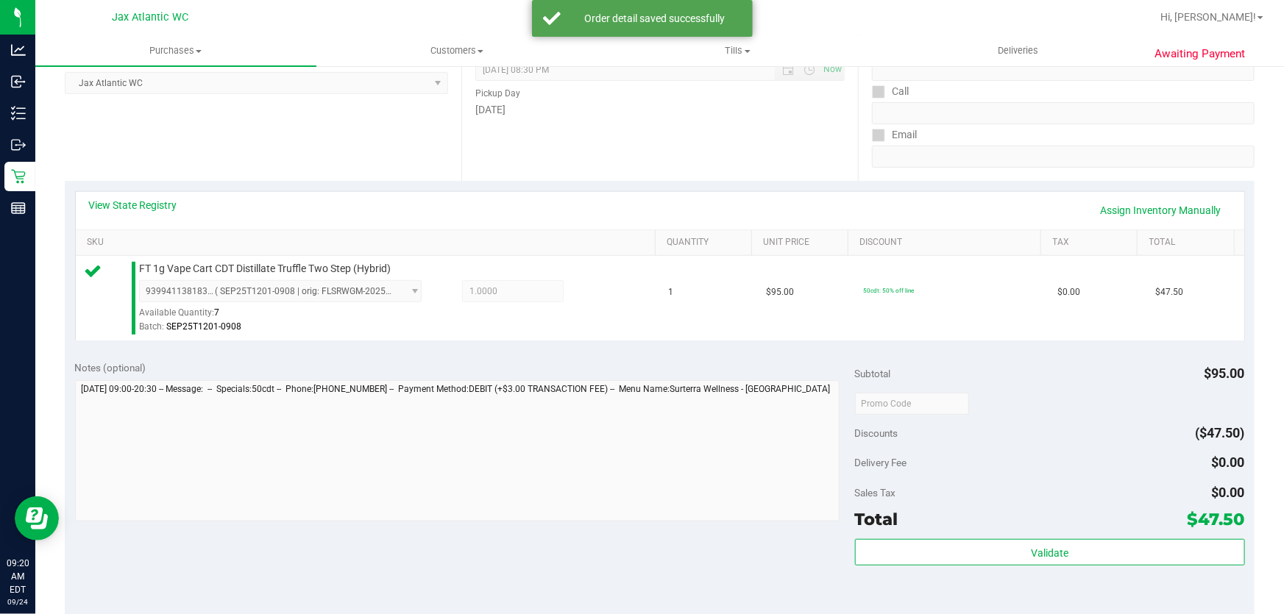
scroll to position [267, 0]
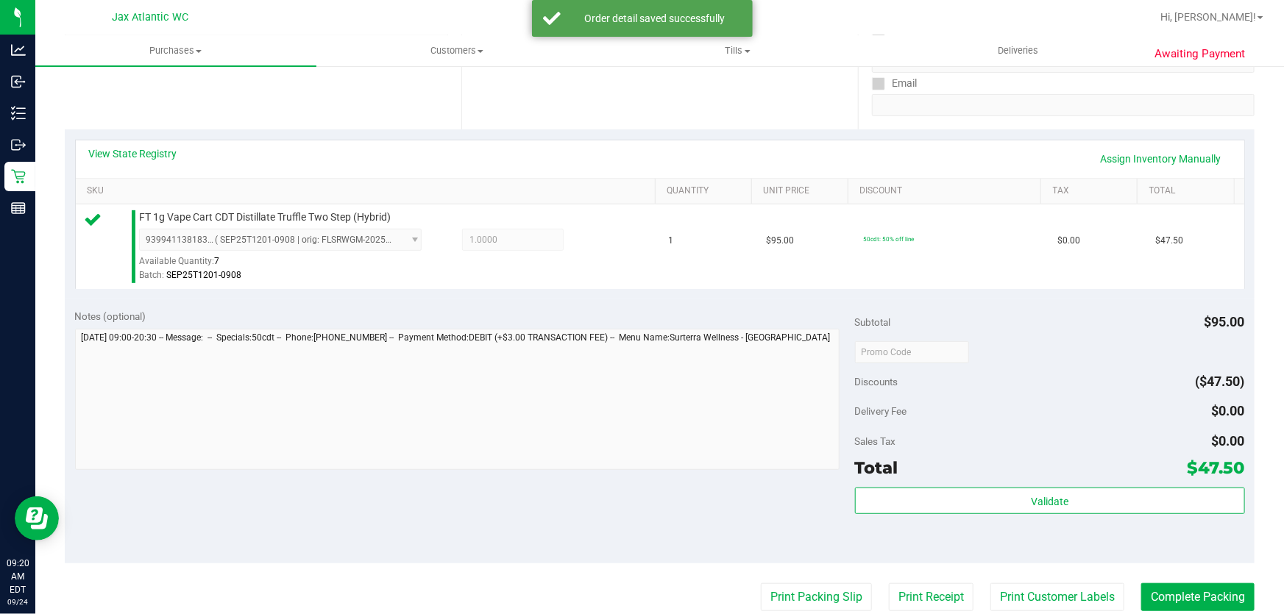
click at [1059, 483] on div "Subtotal $95.00 Discounts ($47.50) Delivery Fee $0.00 Sales Tax $0.00 Total $47…" at bounding box center [1050, 431] width 390 height 245
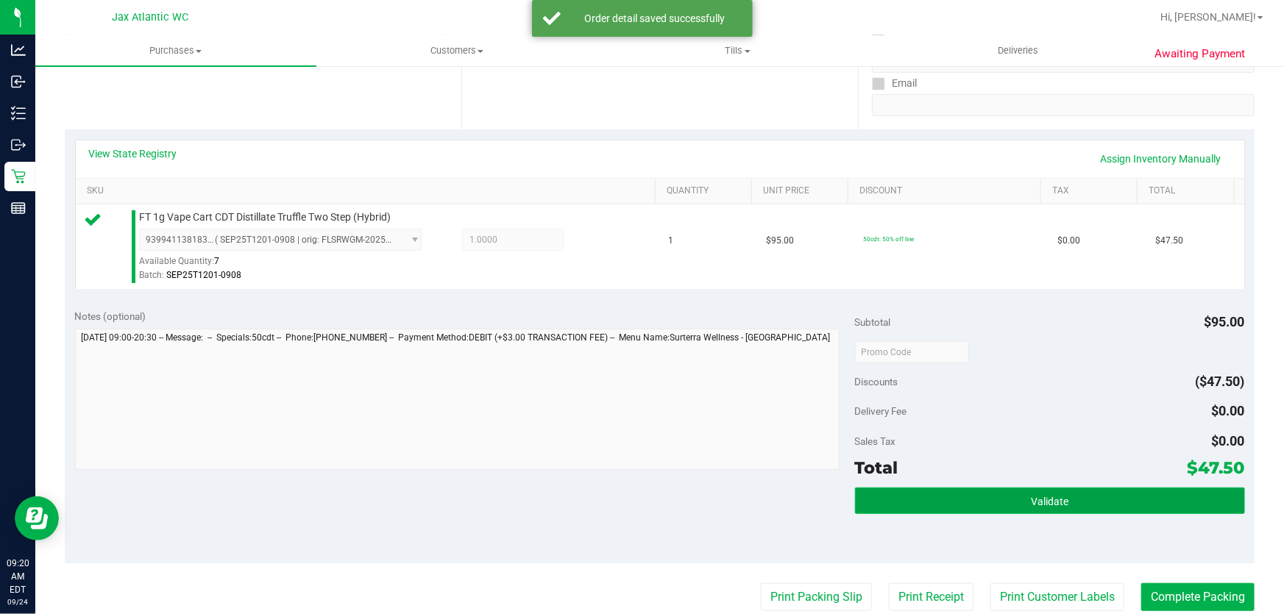
click at [1059, 491] on button "Validate" at bounding box center [1050, 501] width 390 height 26
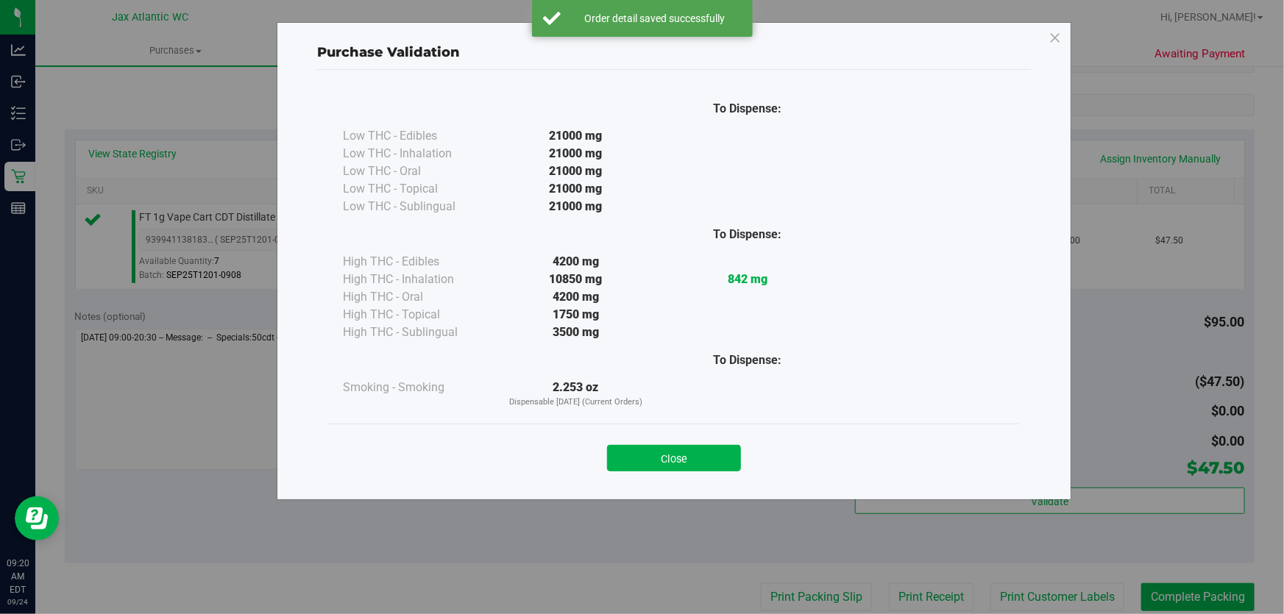
click at [652, 466] on button "Close" at bounding box center [674, 458] width 134 height 26
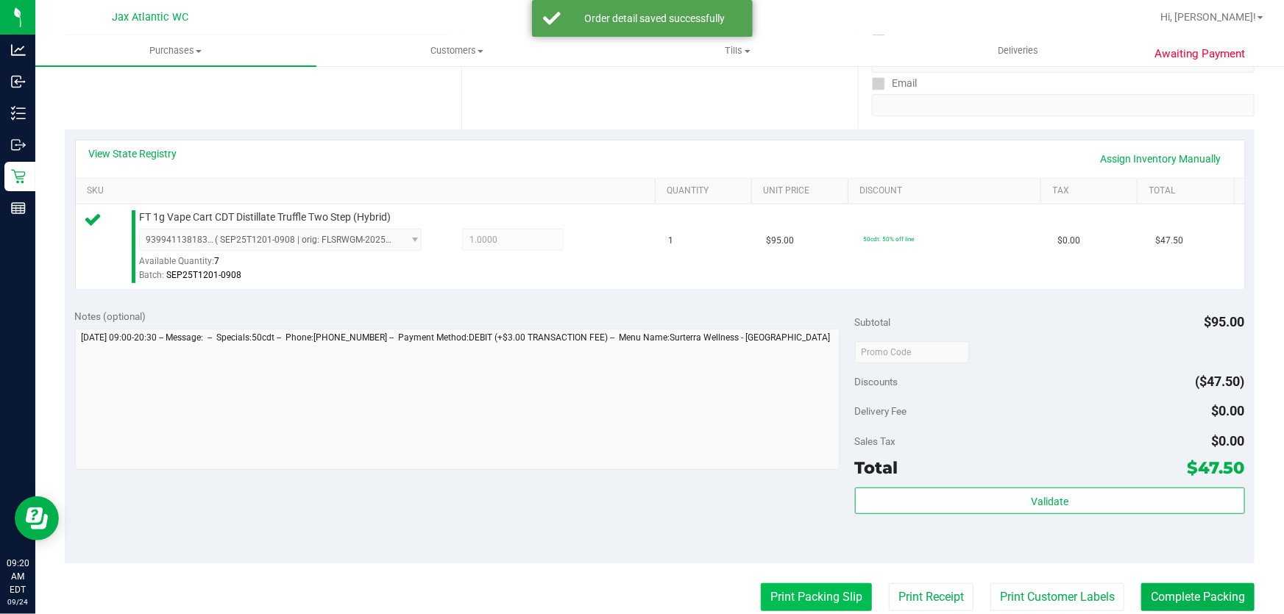
click at [809, 586] on button "Print Packing Slip" at bounding box center [816, 597] width 111 height 28
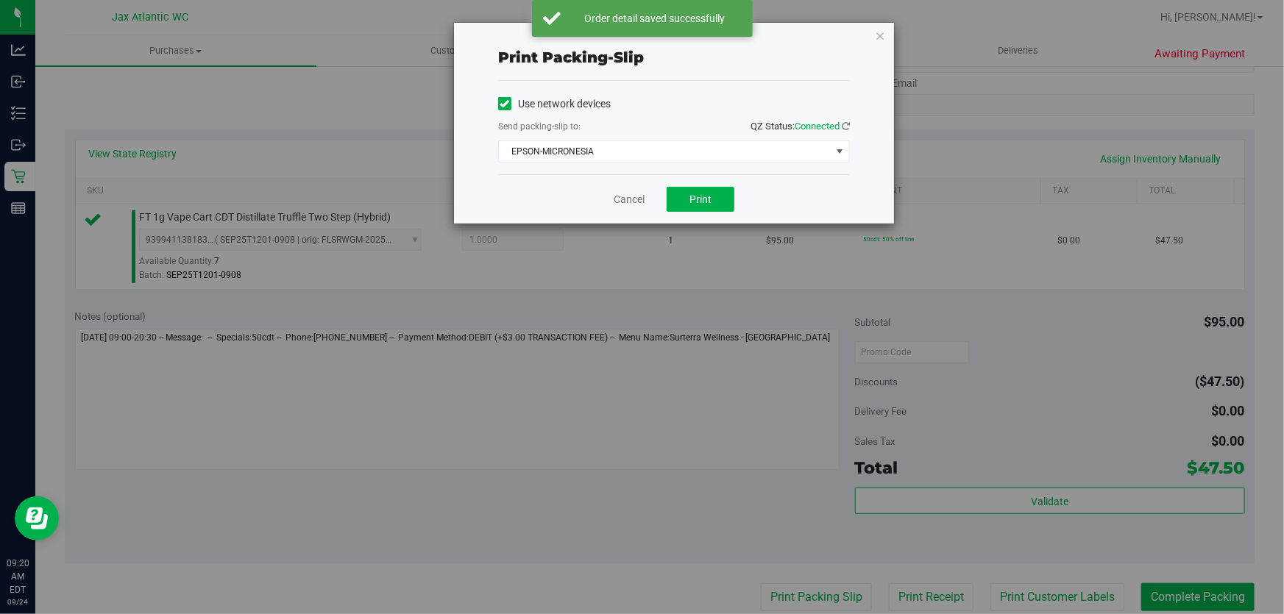
click at [716, 212] on div "Cancel Print" at bounding box center [674, 198] width 352 height 49
click at [716, 206] on button "Print" at bounding box center [701, 199] width 68 height 25
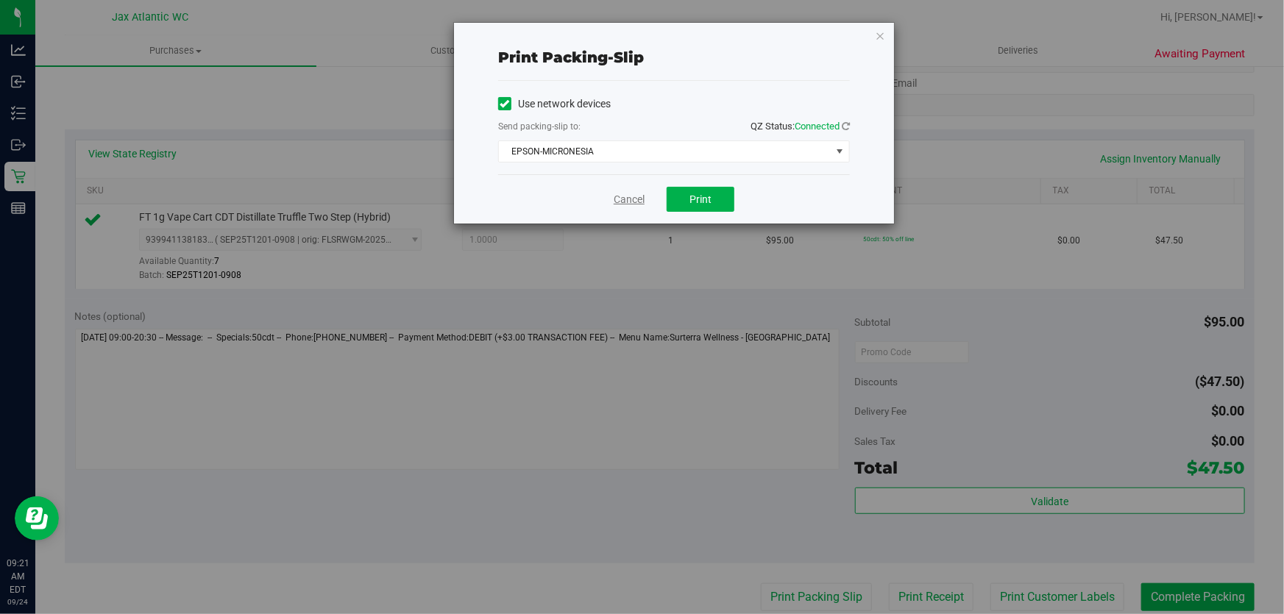
click at [643, 200] on link "Cancel" at bounding box center [629, 199] width 31 height 15
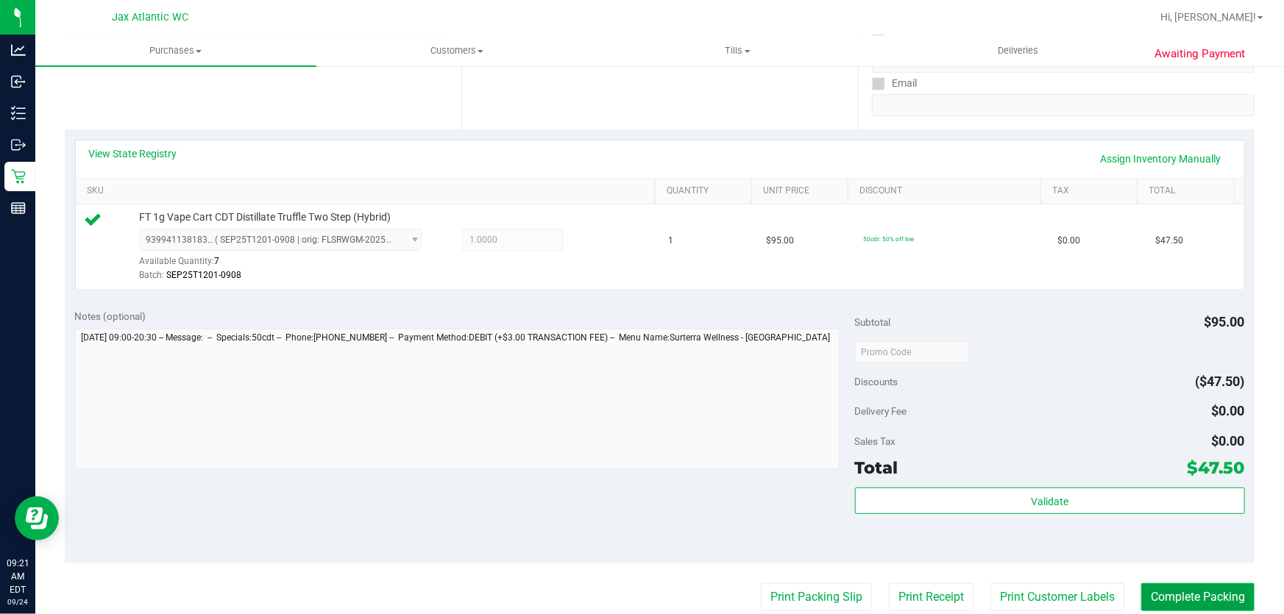
click at [1162, 592] on button "Complete Packing" at bounding box center [1197, 597] width 113 height 28
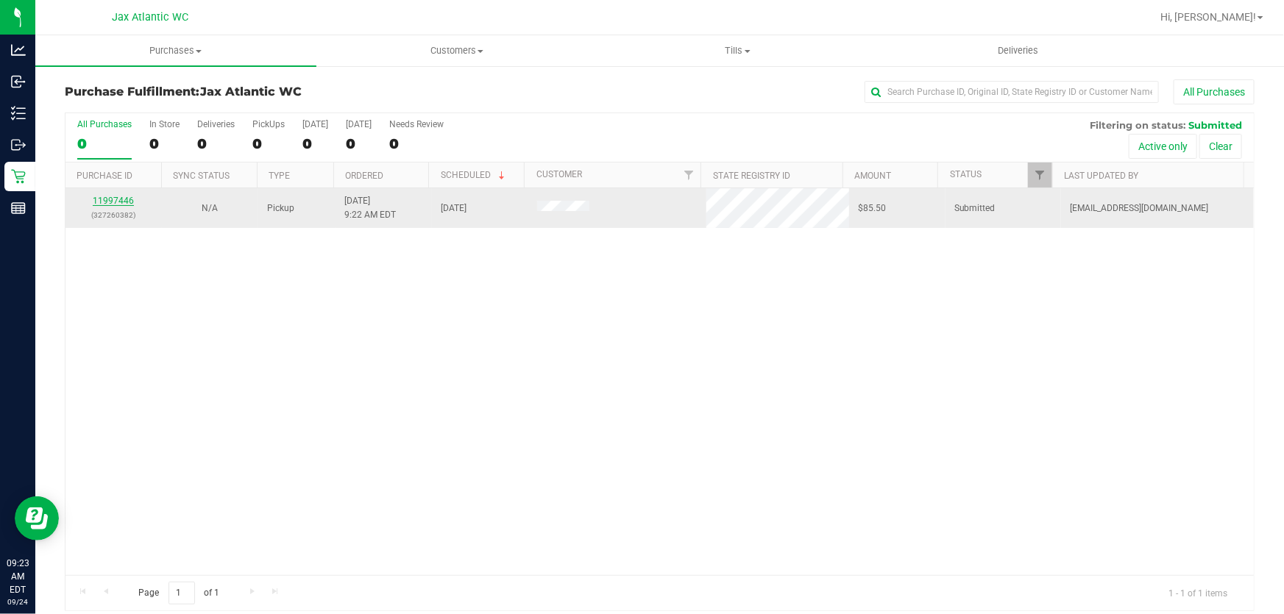
click at [97, 199] on link "11997446" at bounding box center [113, 201] width 41 height 10
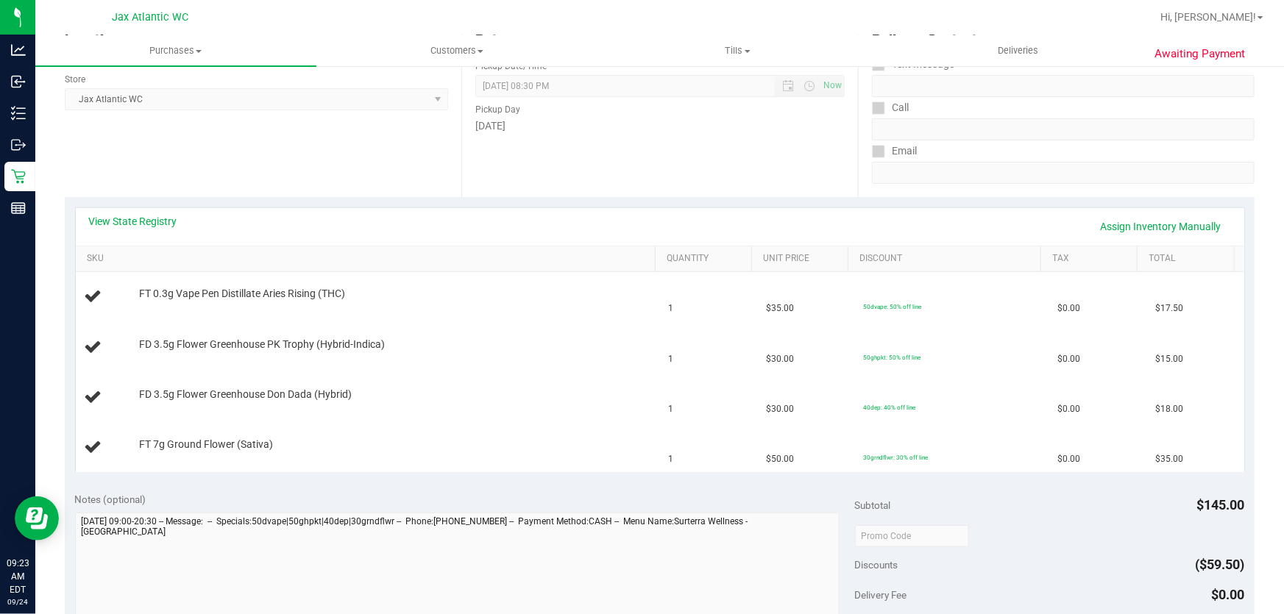
scroll to position [200, 0]
drag, startPoint x: 128, startPoint y: 209, endPoint x: 128, endPoint y: 221, distance: 11.8
click at [127, 209] on div "View State Registry Assign Inventory Manually" at bounding box center [660, 226] width 1168 height 38
click at [128, 221] on link "View State Registry" at bounding box center [133, 220] width 88 height 15
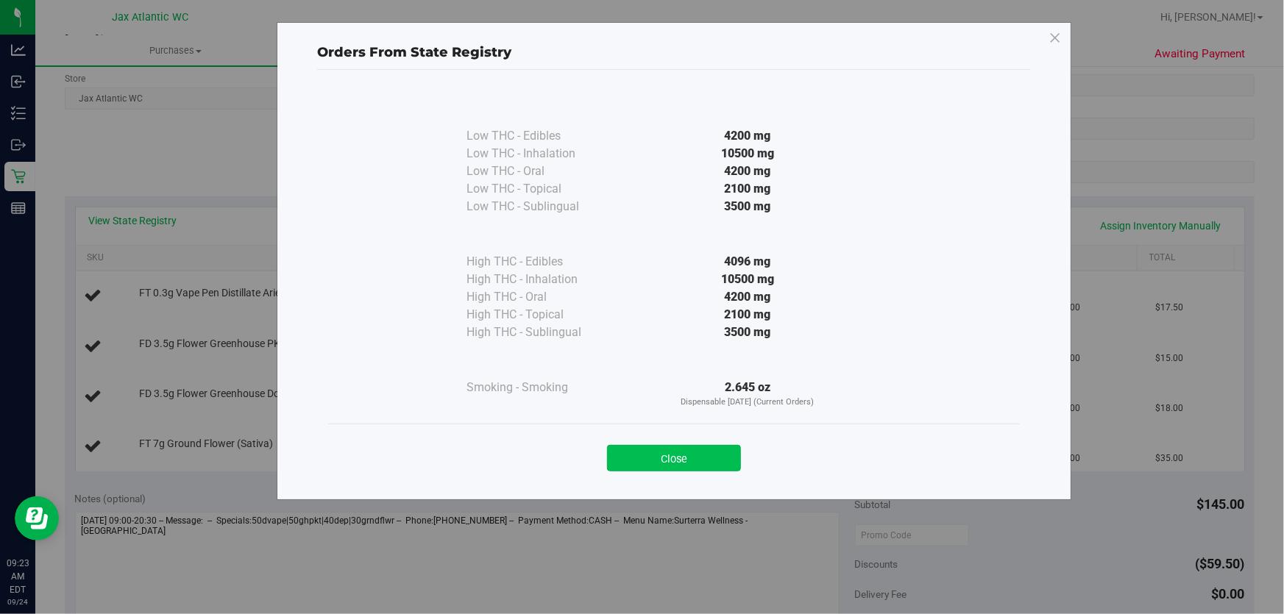
click at [713, 452] on button "Close" at bounding box center [674, 458] width 134 height 26
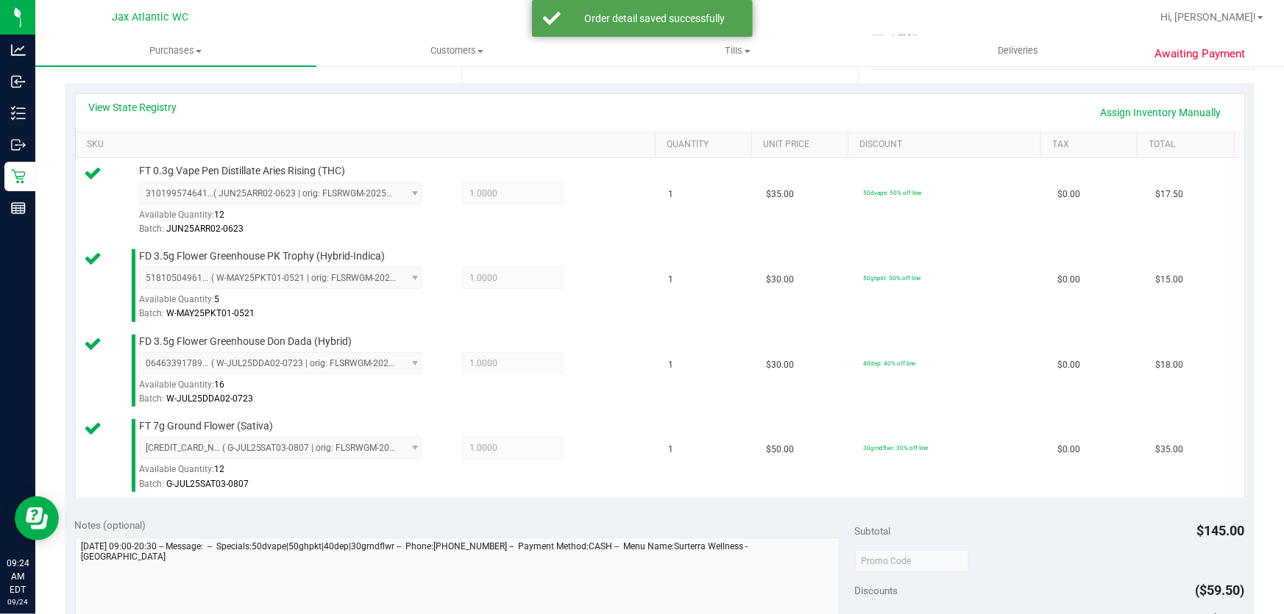
scroll to position [468, 0]
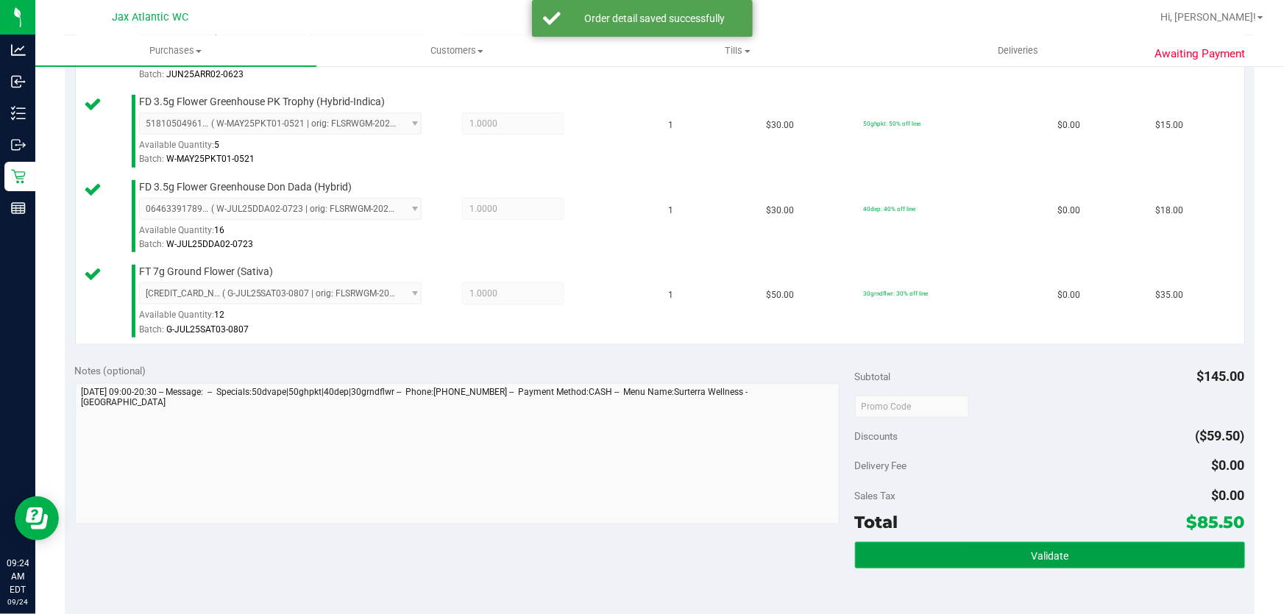
click at [1110, 562] on button "Validate" at bounding box center [1050, 555] width 390 height 26
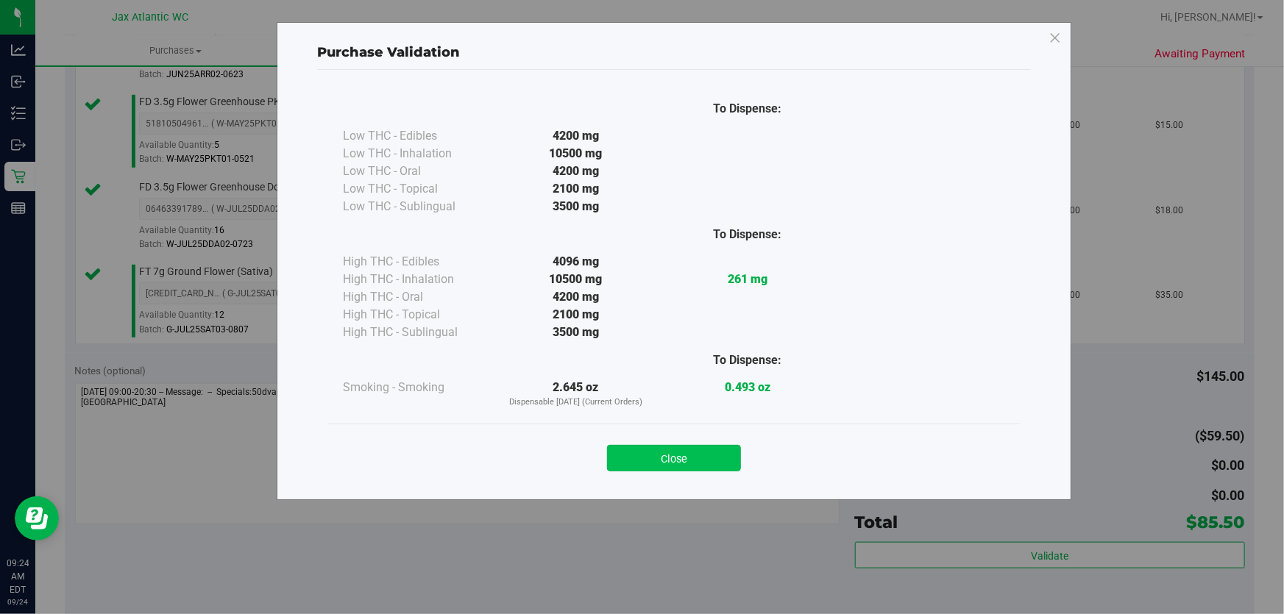
click at [682, 461] on button "Close" at bounding box center [674, 458] width 134 height 26
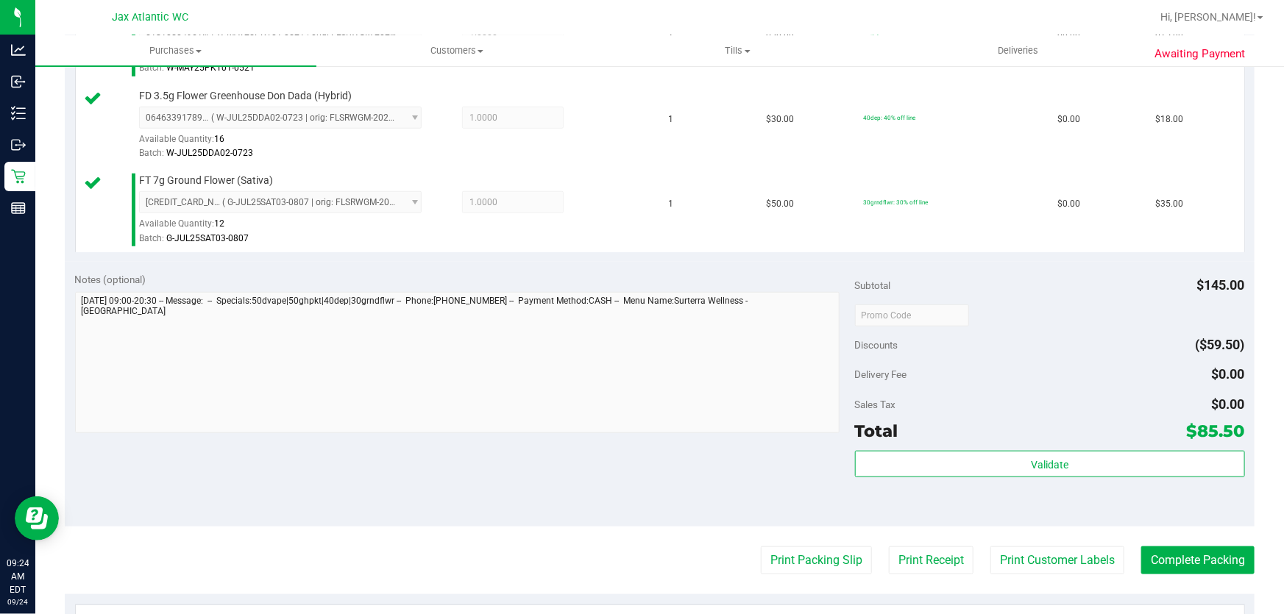
scroll to position [736, 0]
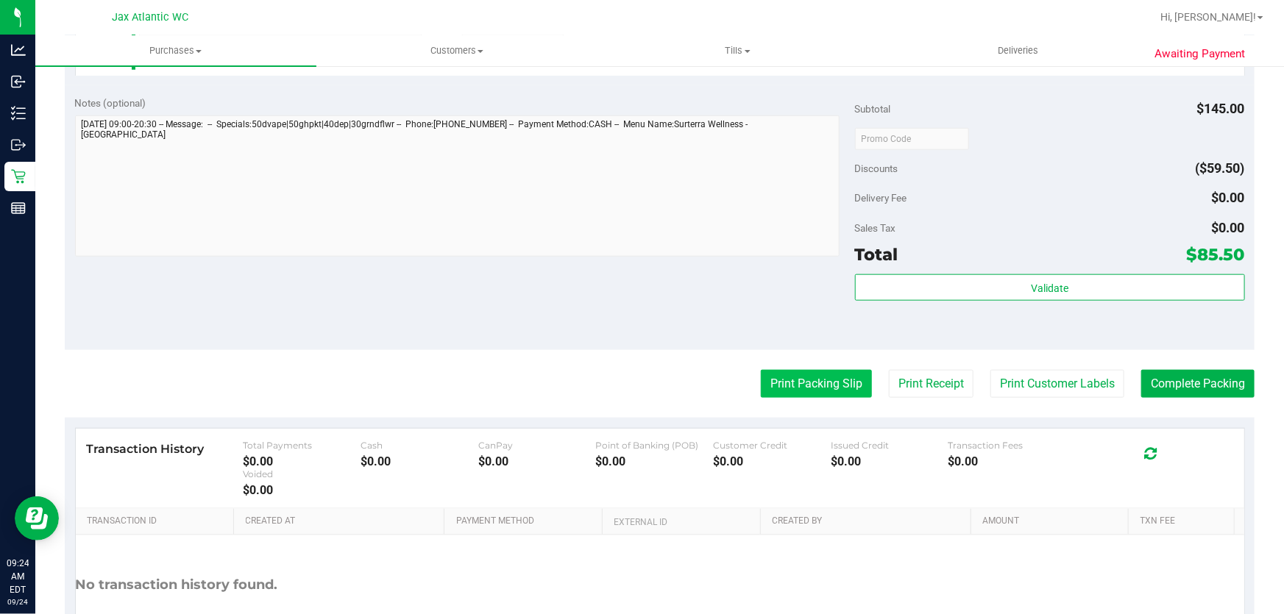
click at [814, 375] on button "Print Packing Slip" at bounding box center [816, 384] width 111 height 28
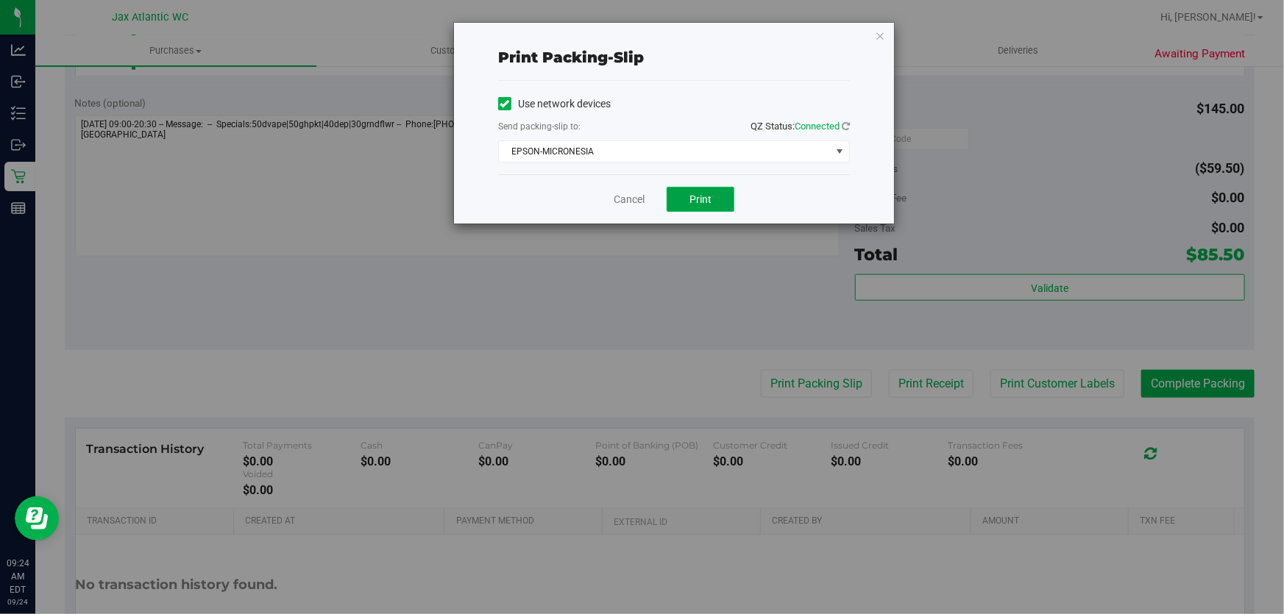
click at [706, 196] on span "Print" at bounding box center [700, 200] width 22 height 12
click at [639, 203] on link "Cancel" at bounding box center [629, 199] width 31 height 15
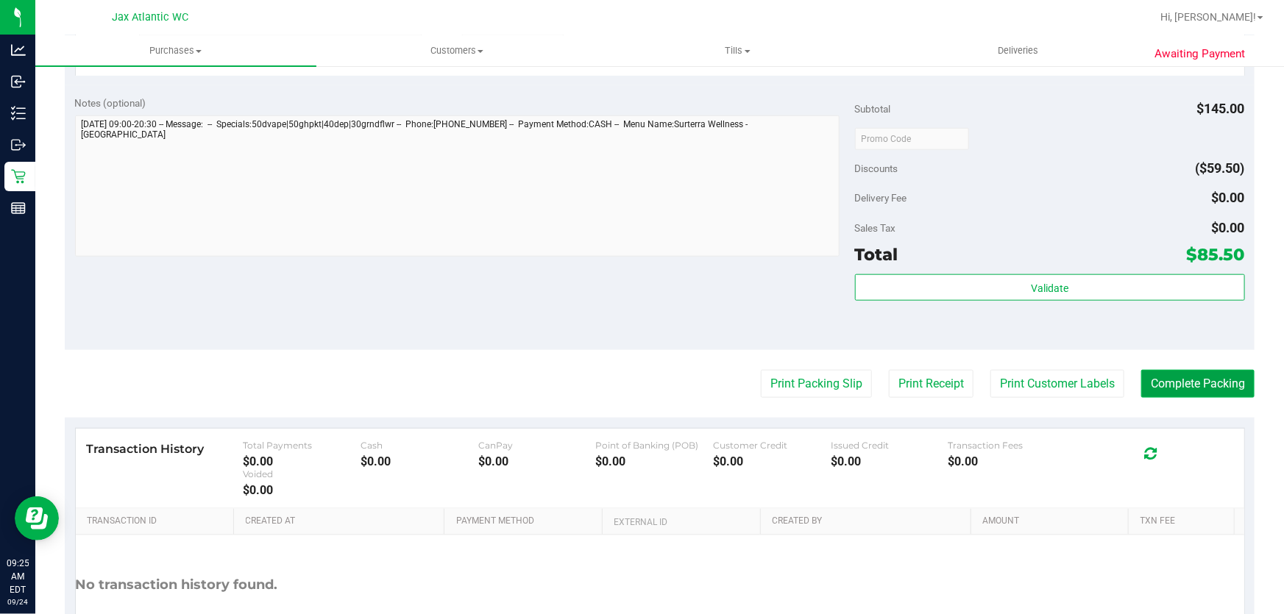
click at [1214, 390] on button "Complete Packing" at bounding box center [1197, 384] width 113 height 28
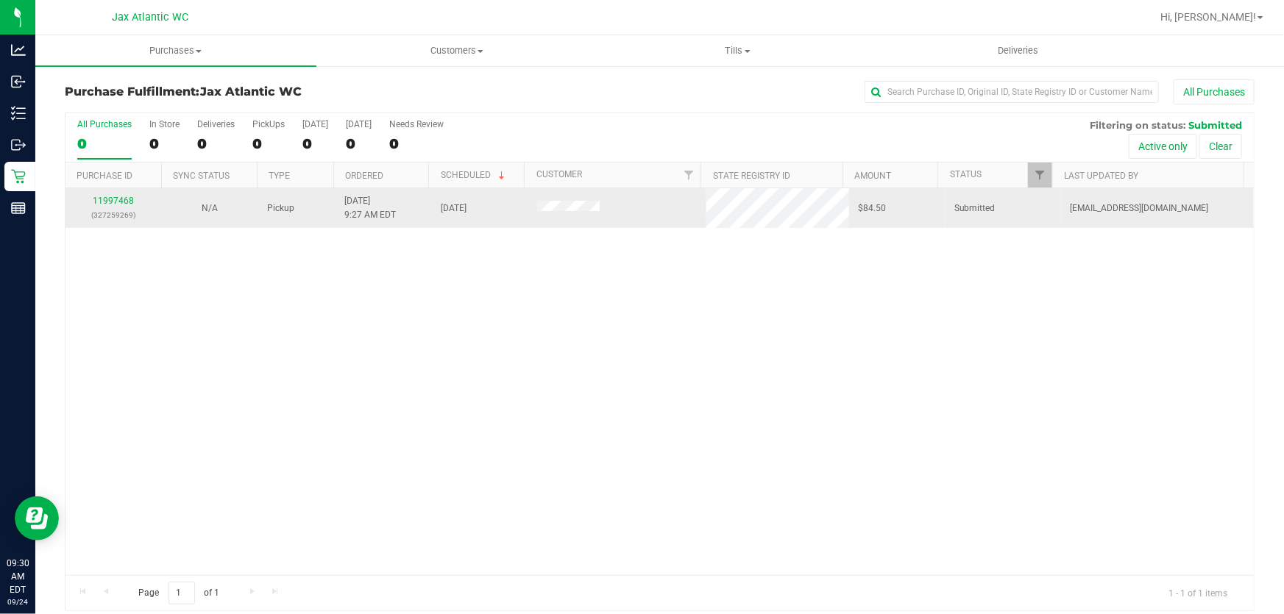
click at [102, 207] on div "11997468 (327259269)" at bounding box center [113, 208] width 79 height 28
click at [103, 203] on link "11997468" at bounding box center [113, 201] width 41 height 10
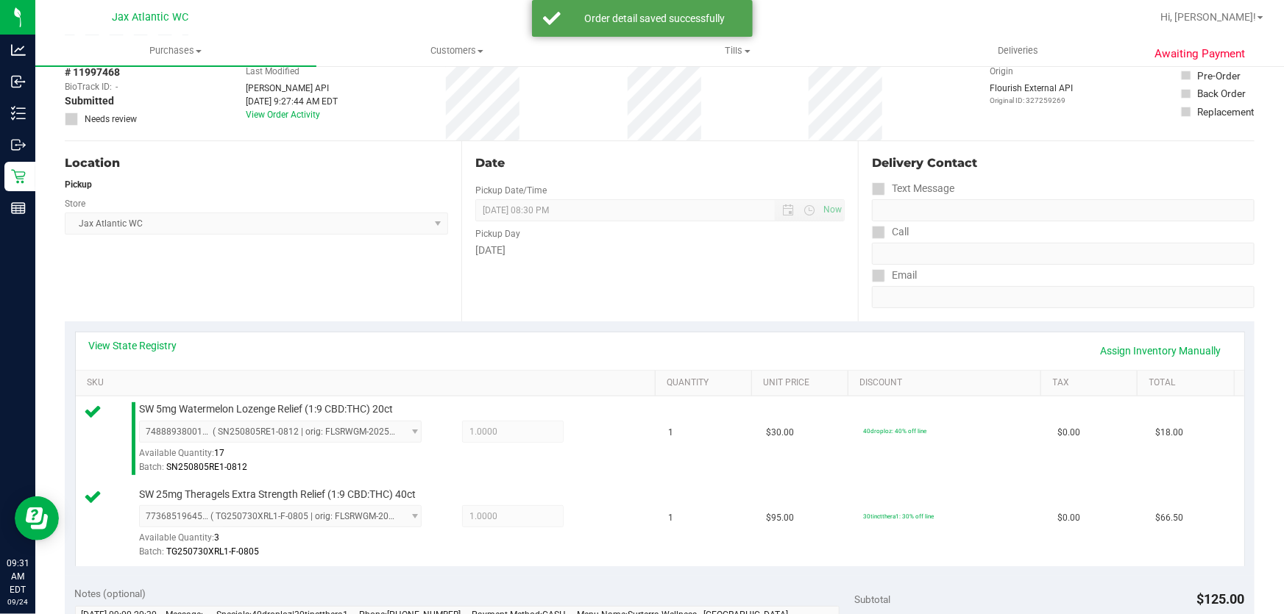
scroll to position [334, 0]
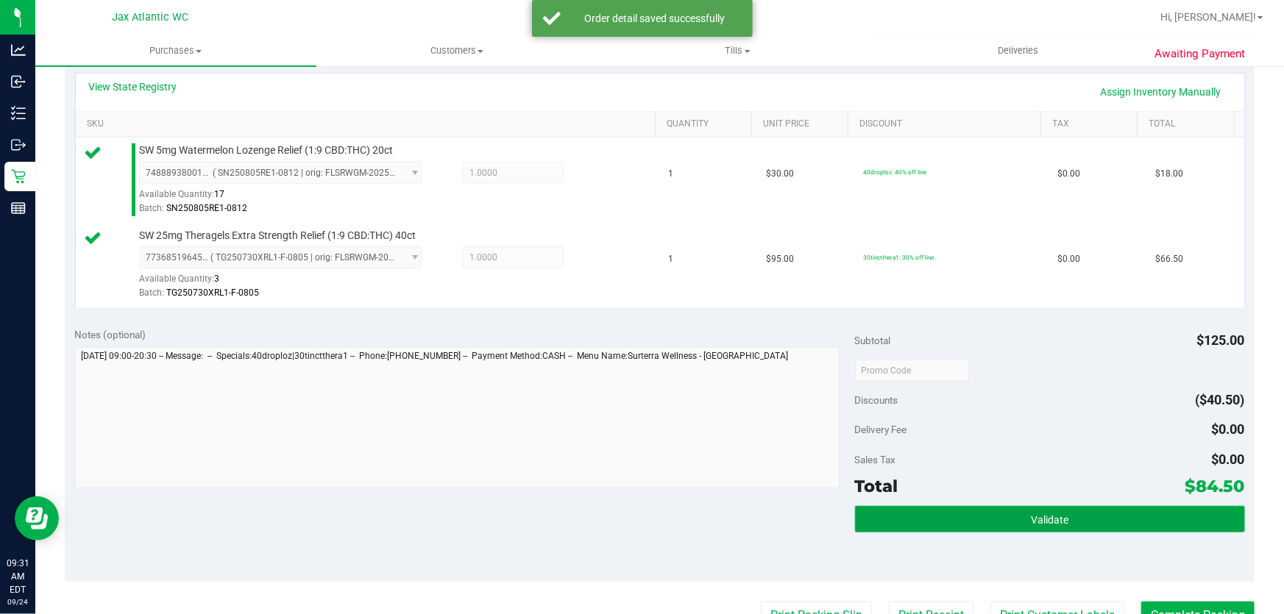
click at [1088, 519] on button "Validate" at bounding box center [1050, 519] width 390 height 26
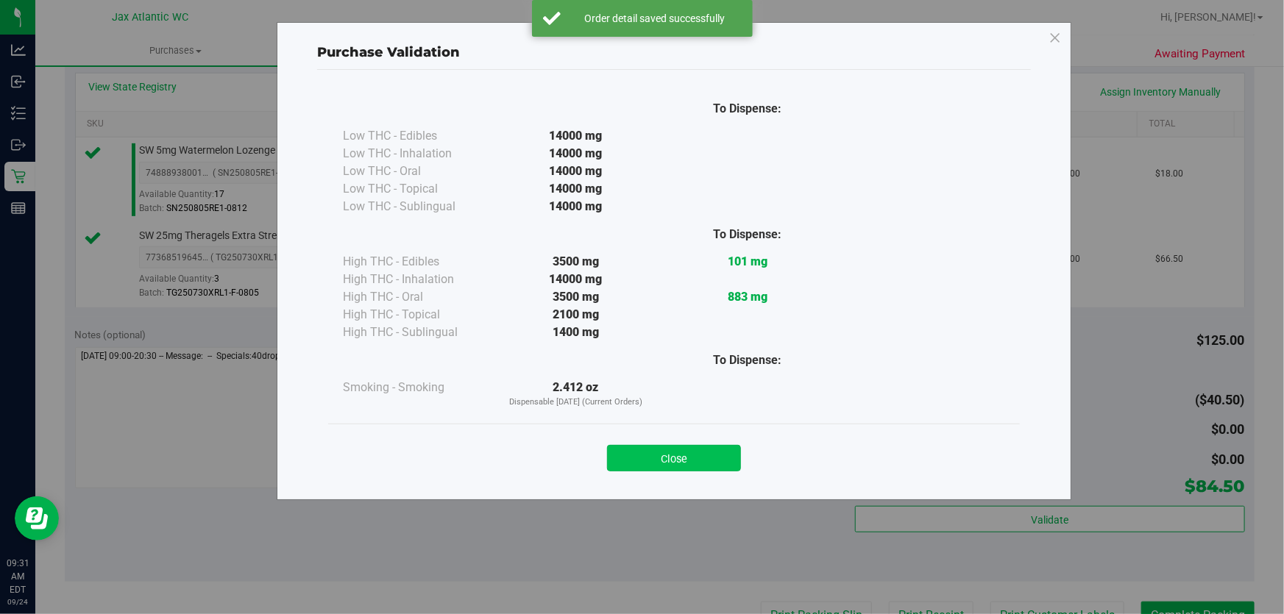
click at [681, 461] on button "Close" at bounding box center [674, 458] width 134 height 26
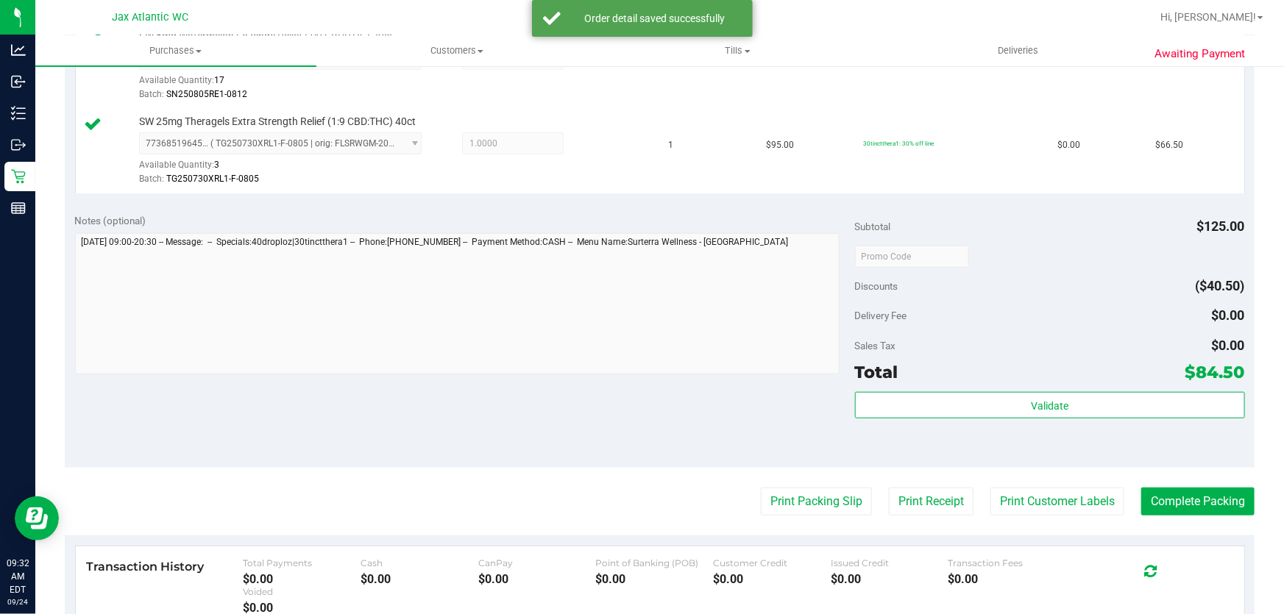
scroll to position [535, 0]
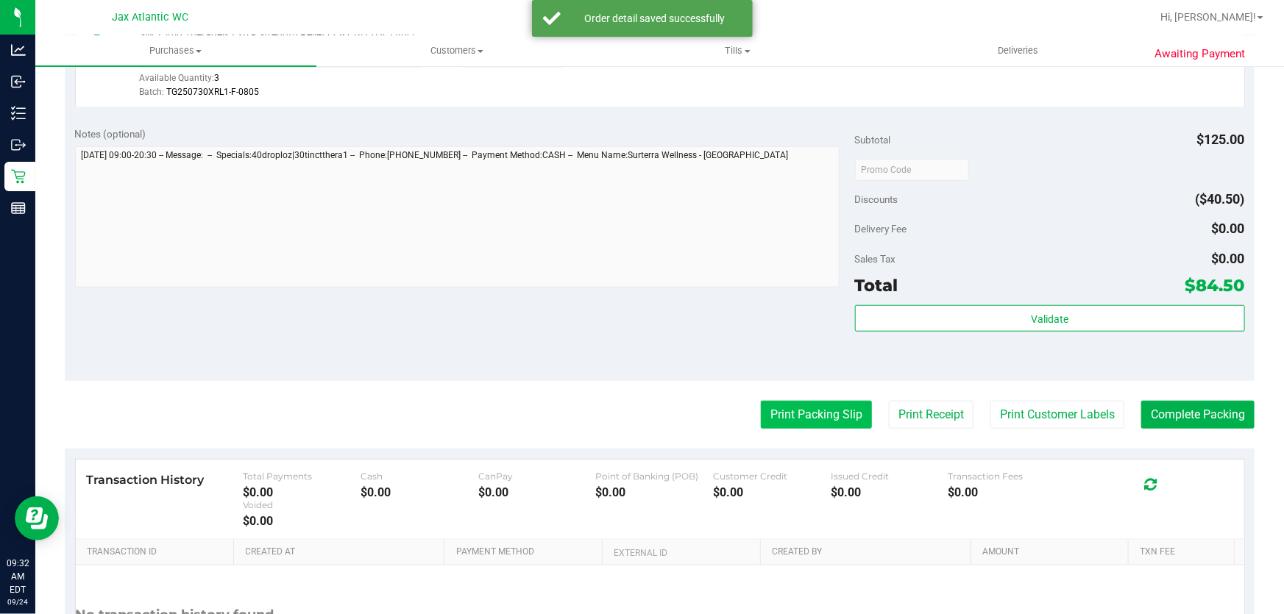
click at [824, 418] on button "Print Packing Slip" at bounding box center [816, 415] width 111 height 28
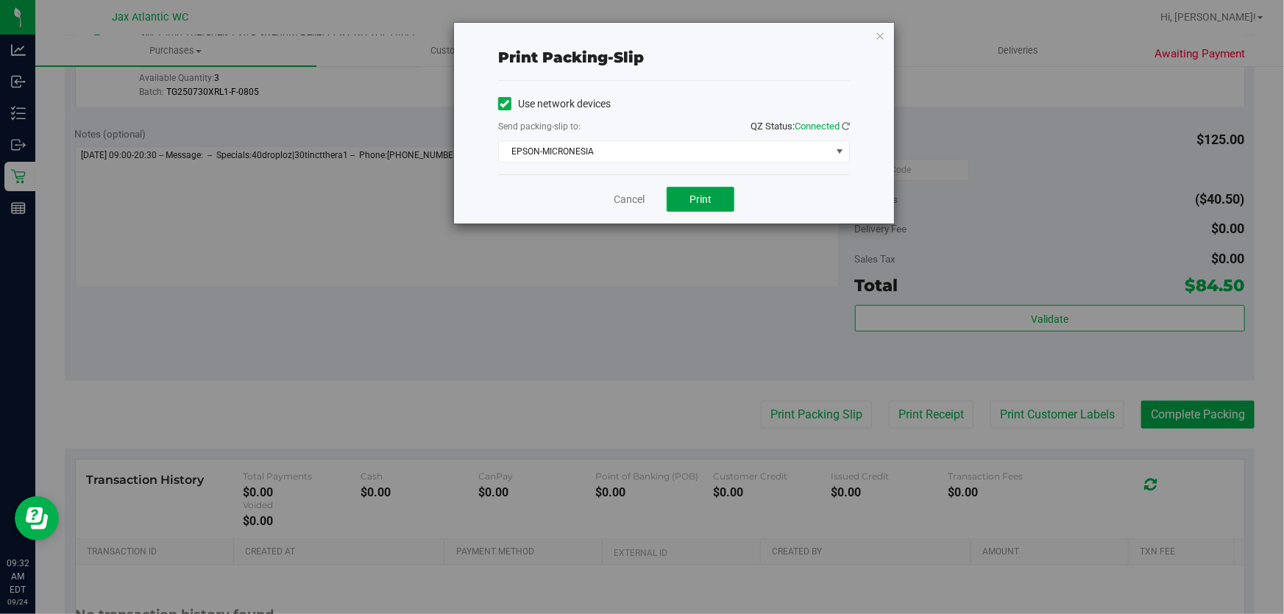
click at [689, 201] on button "Print" at bounding box center [701, 199] width 68 height 25
click at [618, 203] on link "Cancel" at bounding box center [629, 199] width 31 height 15
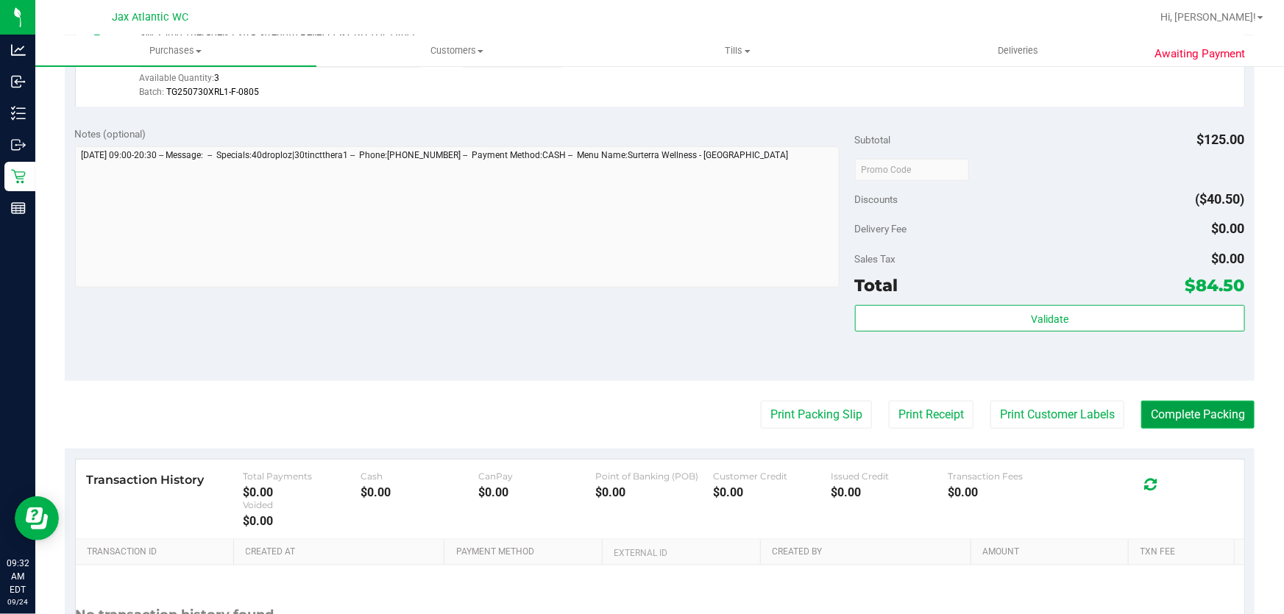
click at [1208, 419] on button "Complete Packing" at bounding box center [1197, 415] width 113 height 28
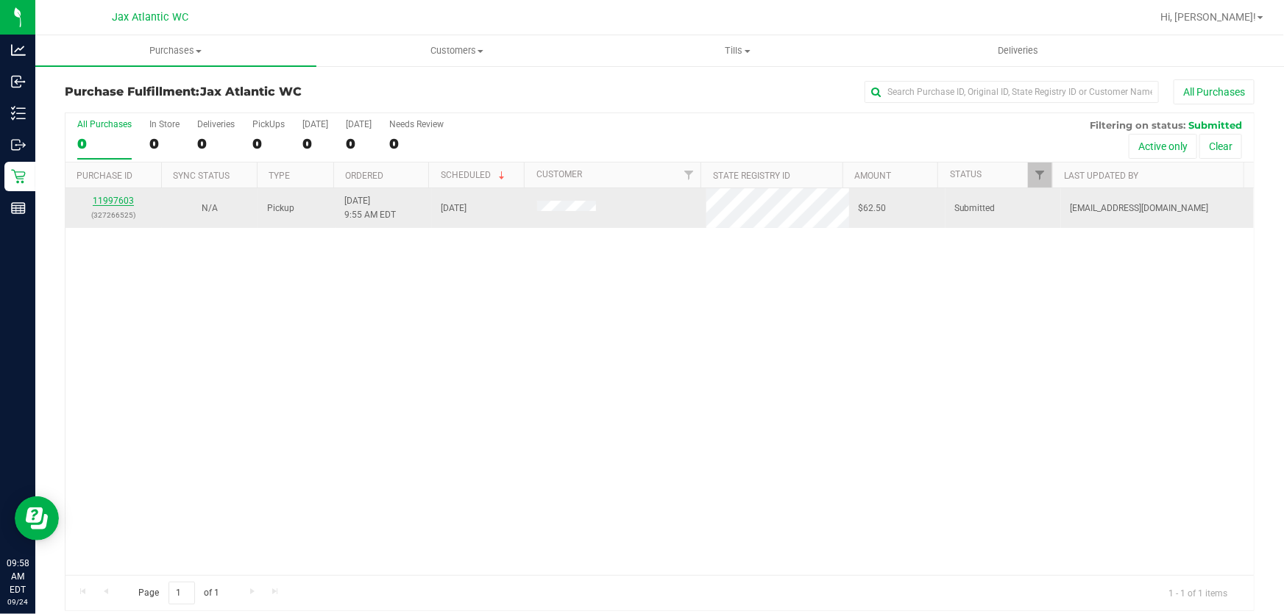
click at [131, 199] on link "11997603" at bounding box center [113, 201] width 41 height 10
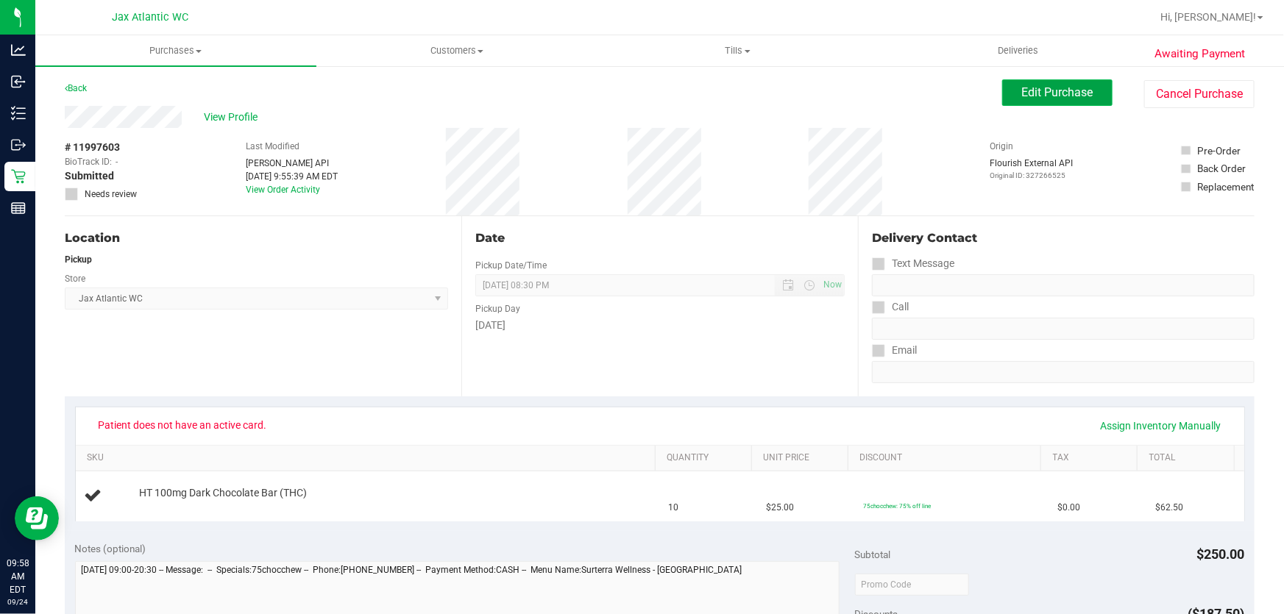
click at [1054, 96] on span "Edit Purchase" at bounding box center [1057, 92] width 71 height 14
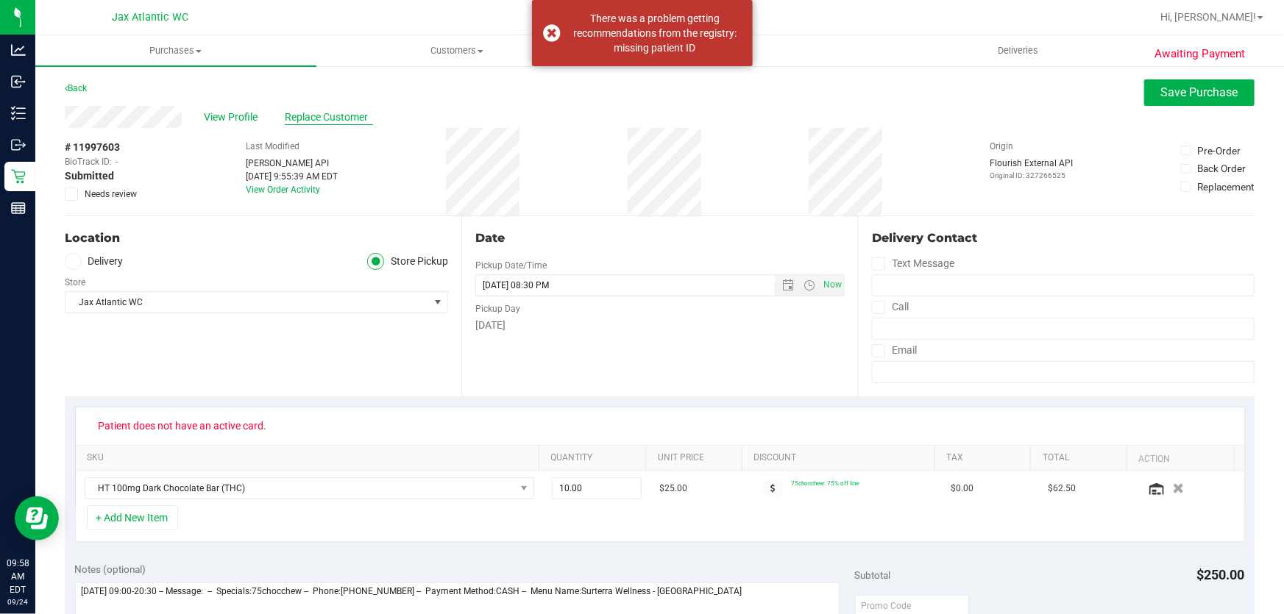
click at [344, 114] on span "Replace Customer" at bounding box center [329, 117] width 88 height 15
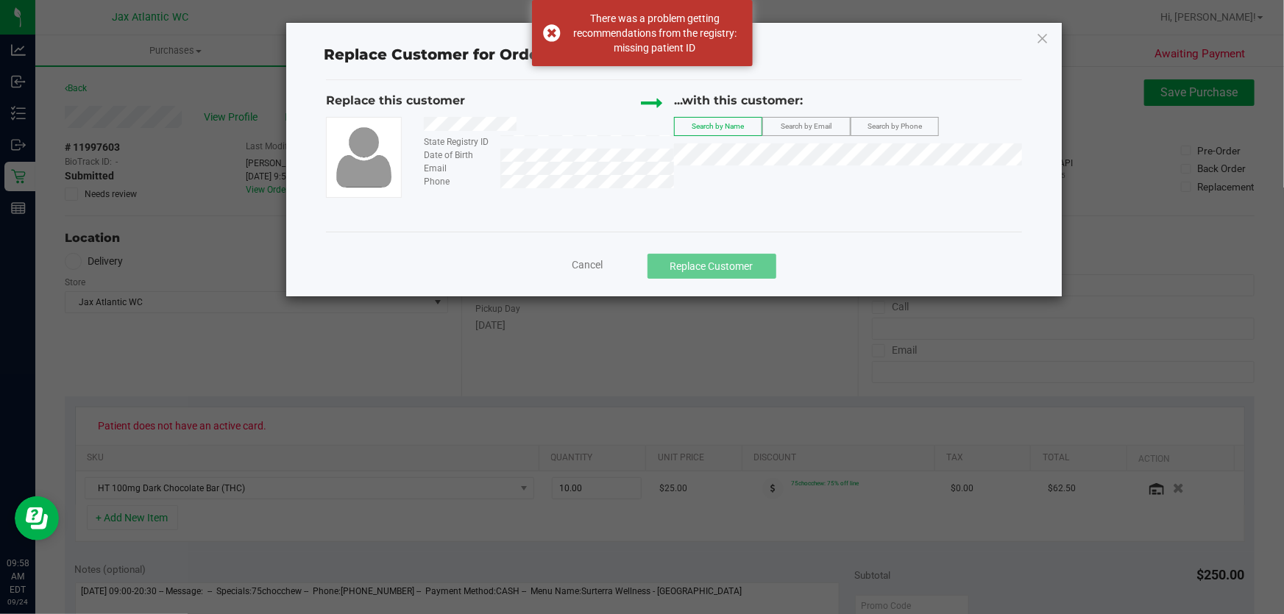
click at [817, 120] on label "Search by Email" at bounding box center [806, 127] width 87 height 18
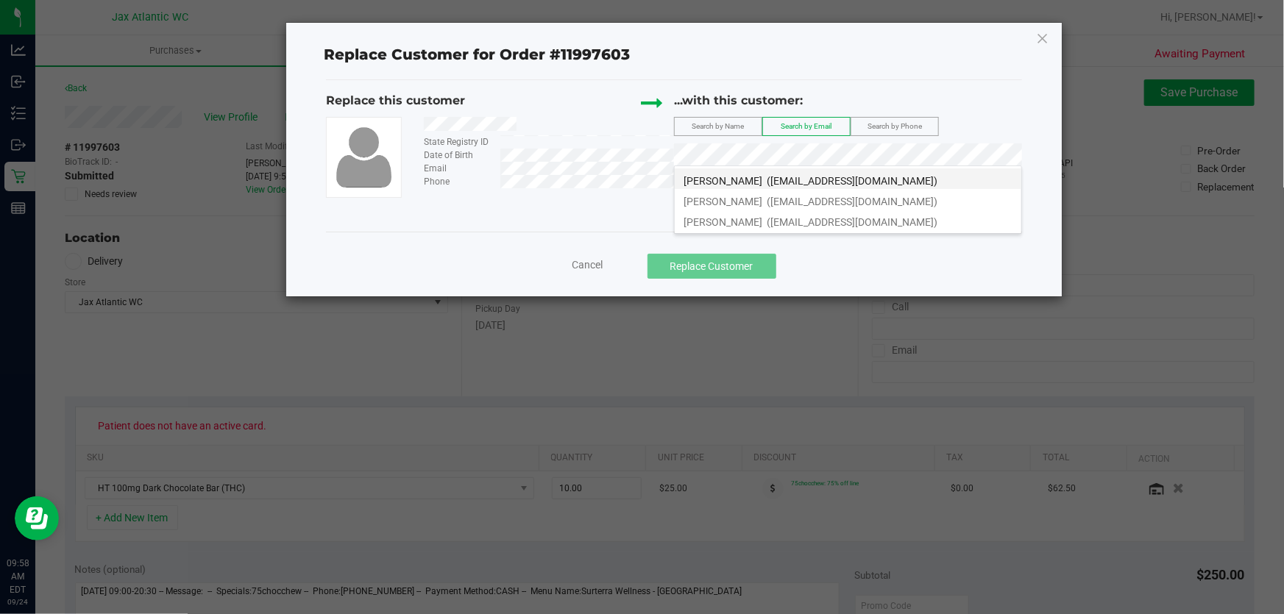
click at [776, 184] on span "([EMAIL_ADDRESS][DOMAIN_NAME])" at bounding box center [852, 181] width 171 height 12
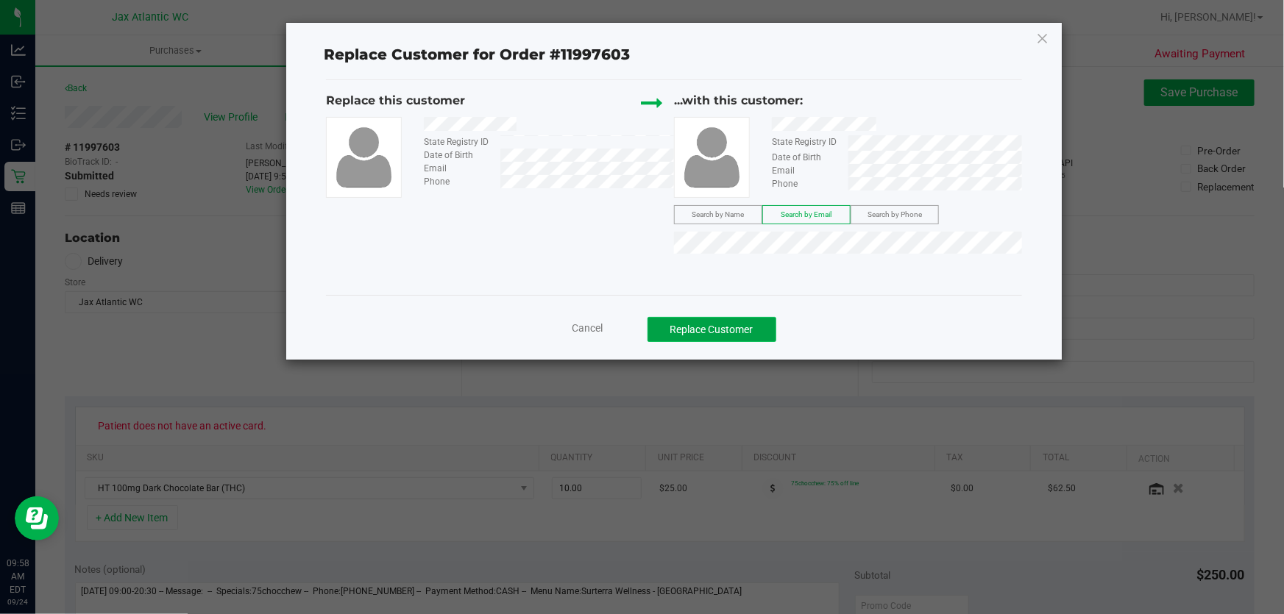
click at [739, 329] on button "Replace Customer" at bounding box center [712, 329] width 129 height 25
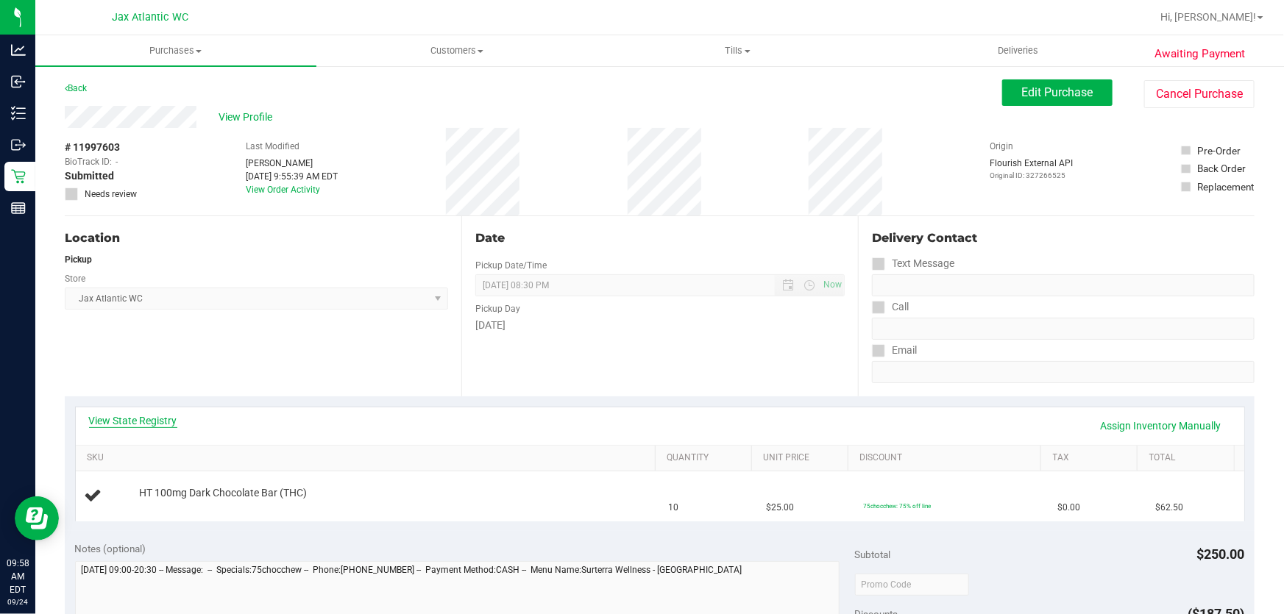
click at [153, 418] on link "View State Registry" at bounding box center [133, 421] width 88 height 15
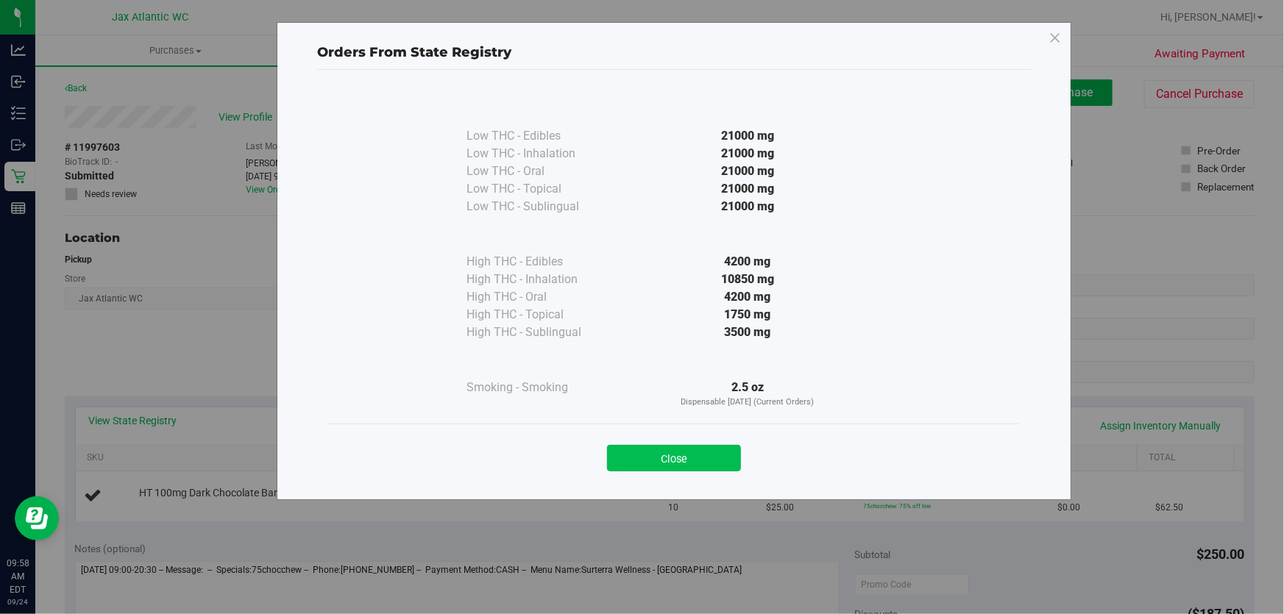
click at [664, 455] on button "Close" at bounding box center [674, 458] width 134 height 26
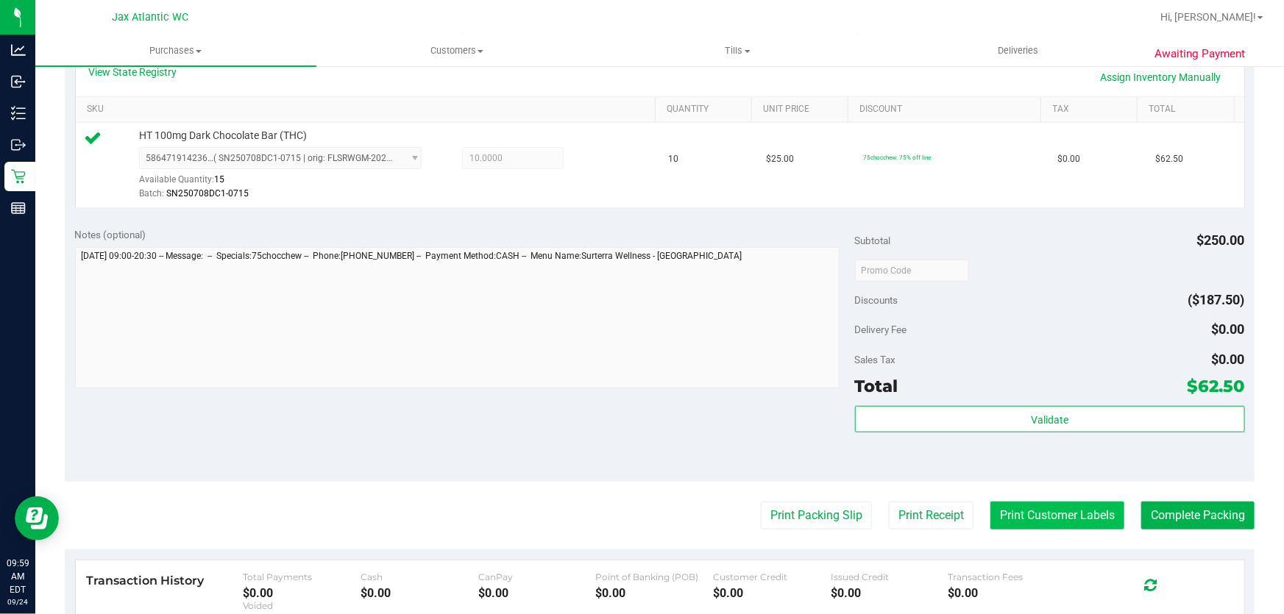
scroll to position [401, 0]
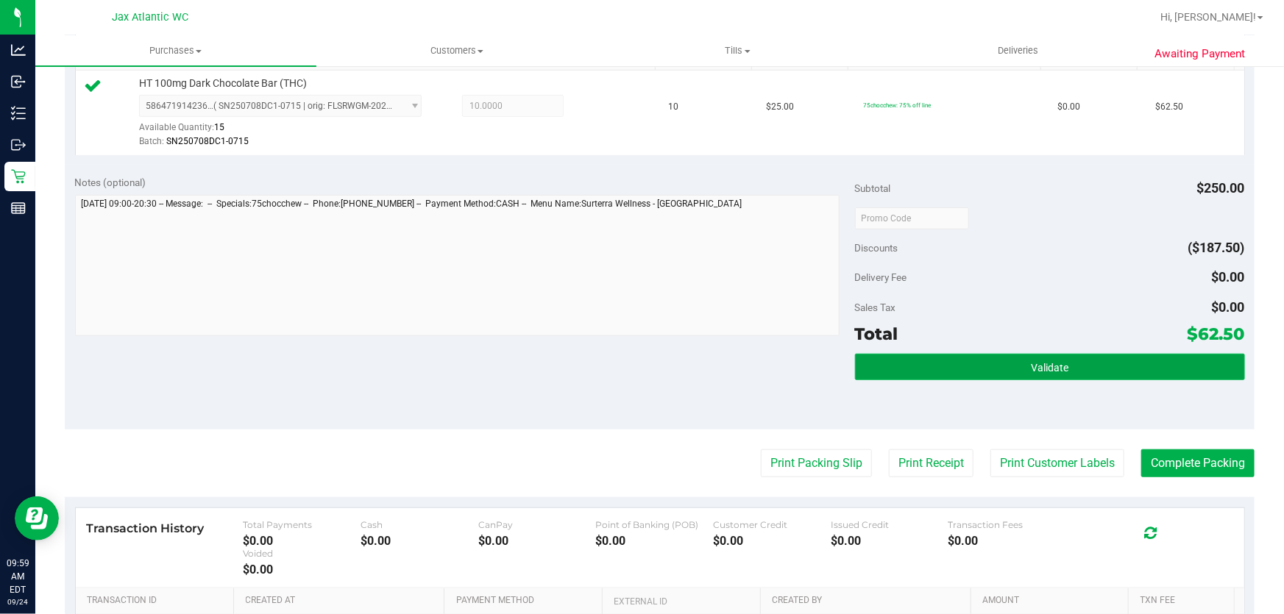
click at [993, 378] on button "Validate" at bounding box center [1050, 367] width 390 height 26
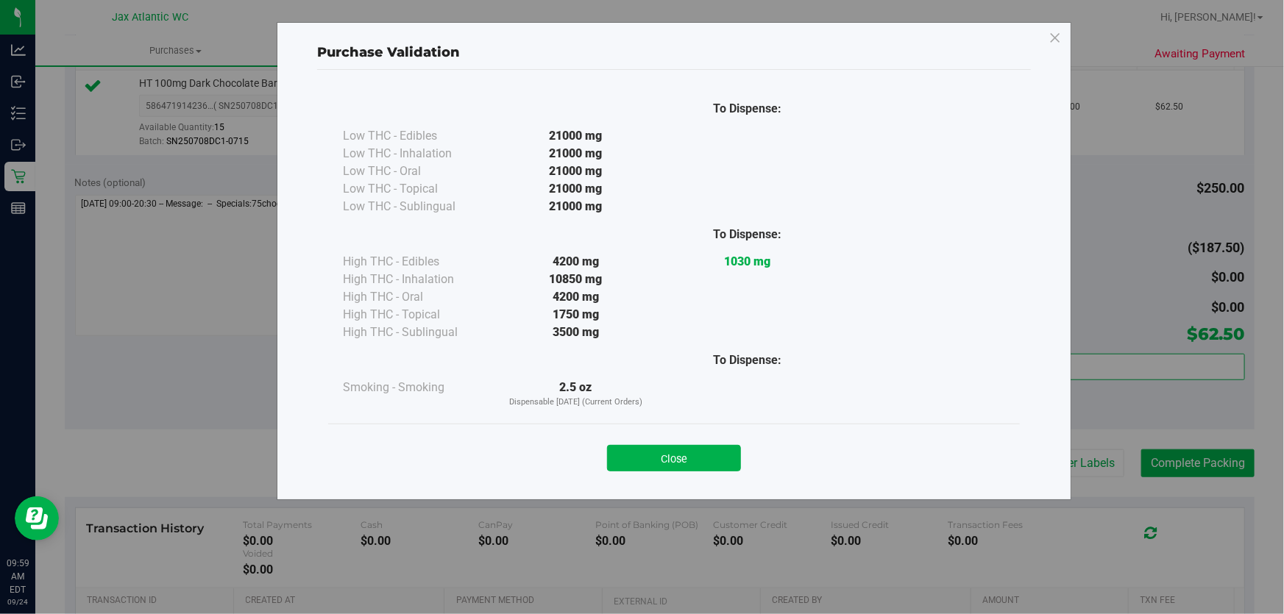
click at [655, 454] on button "Close" at bounding box center [674, 458] width 134 height 26
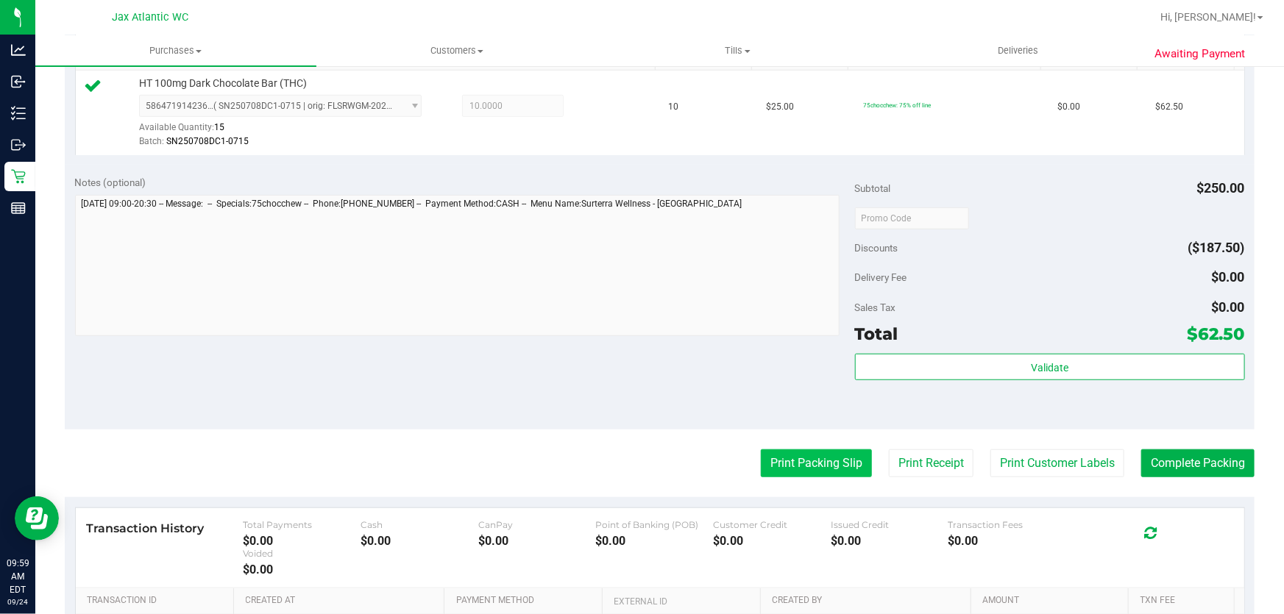
click at [840, 469] on button "Print Packing Slip" at bounding box center [816, 464] width 111 height 28
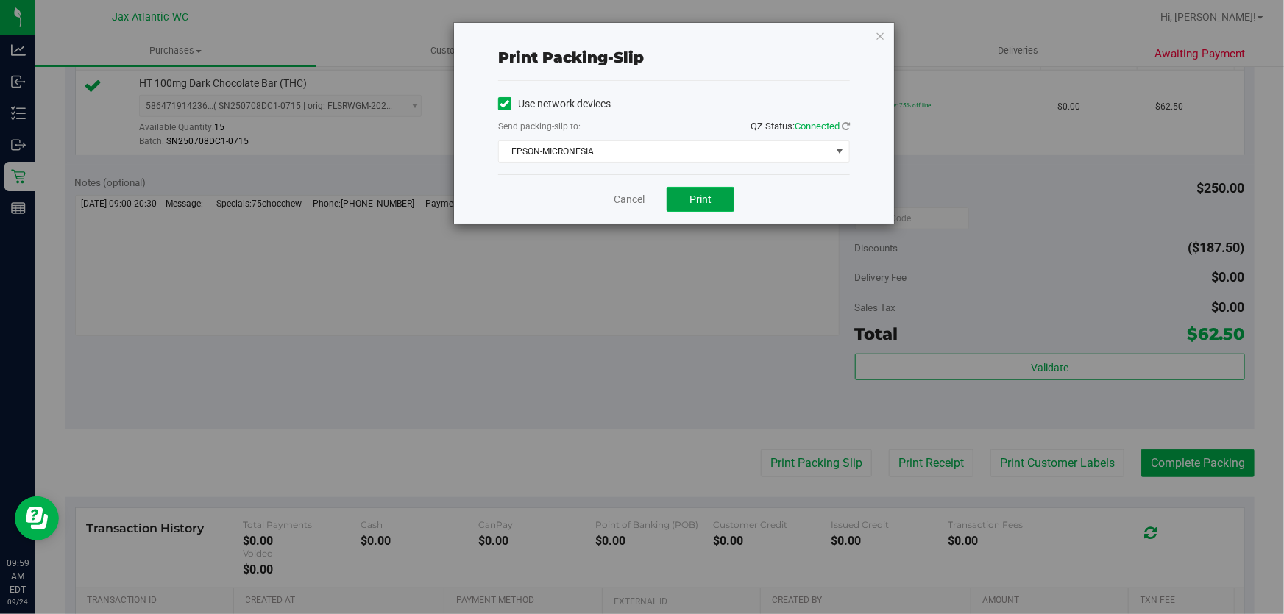
click at [700, 196] on span "Print" at bounding box center [700, 200] width 22 height 12
click at [635, 201] on link "Cancel" at bounding box center [629, 199] width 31 height 15
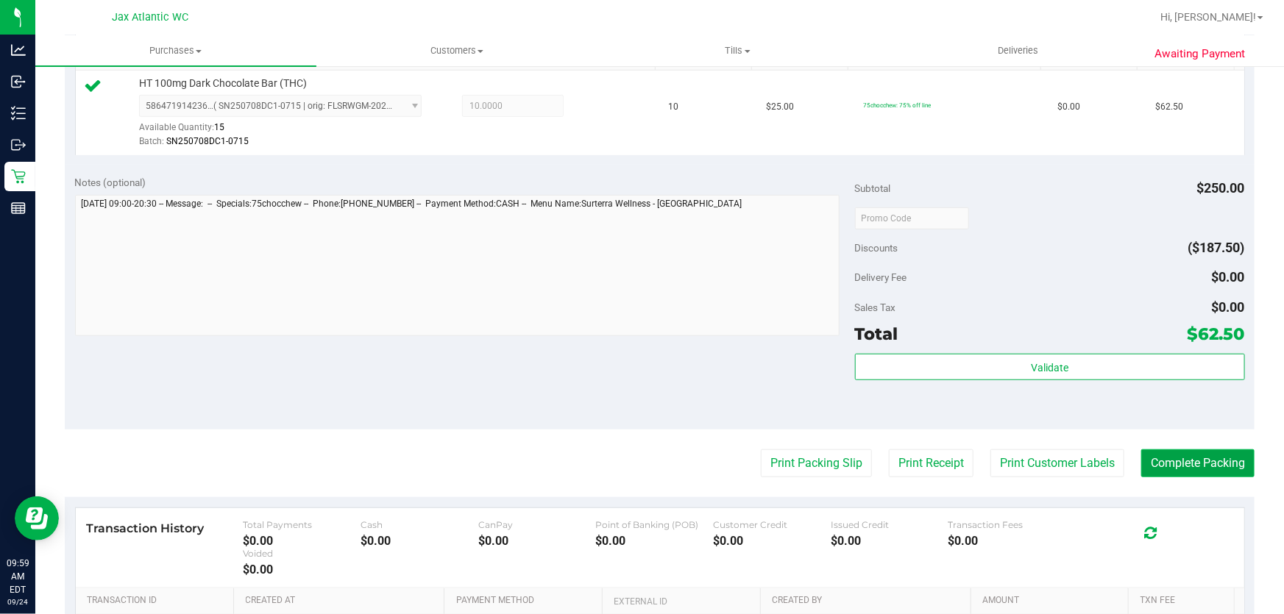
click at [1157, 452] on button "Complete Packing" at bounding box center [1197, 464] width 113 height 28
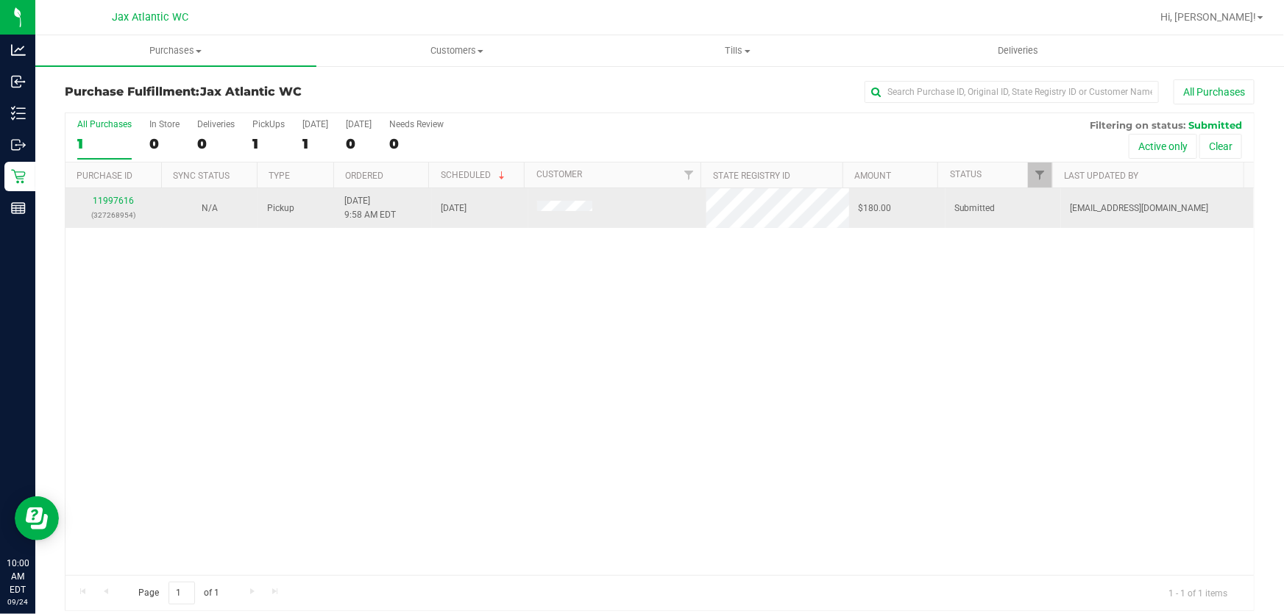
click at [137, 203] on div "11997616 (327268954)" at bounding box center [113, 208] width 79 height 28
click at [132, 203] on div "11997616 (327268954)" at bounding box center [113, 208] width 79 height 28
click at [129, 203] on link "11997616" at bounding box center [113, 201] width 41 height 10
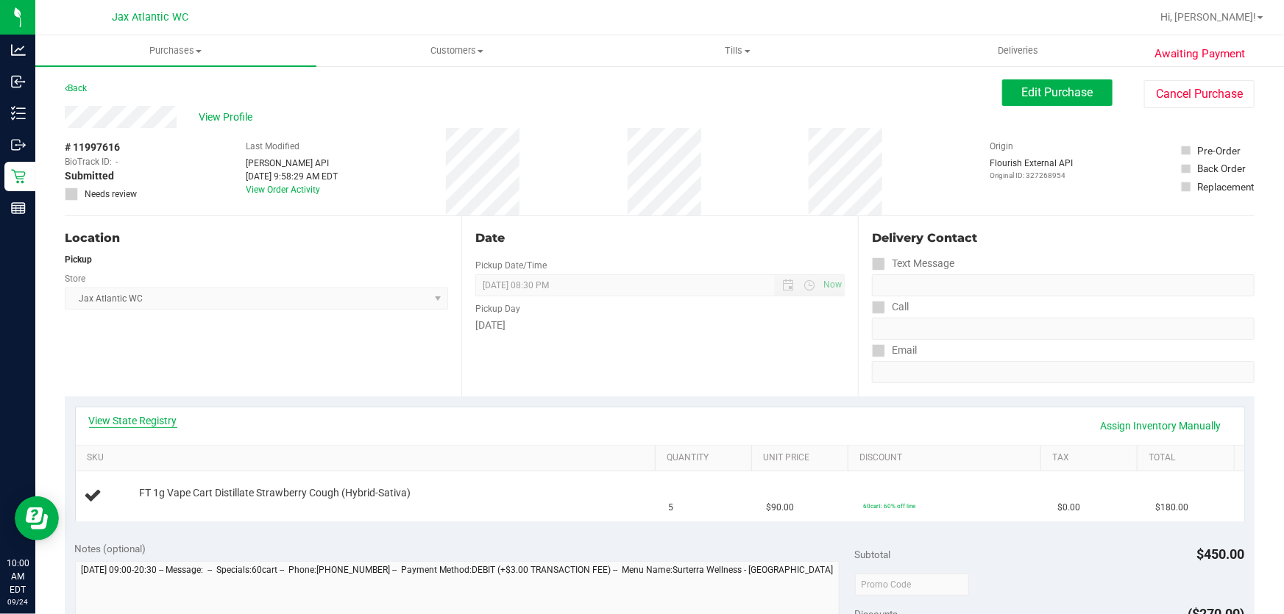
click at [107, 418] on link "View State Registry" at bounding box center [133, 421] width 88 height 15
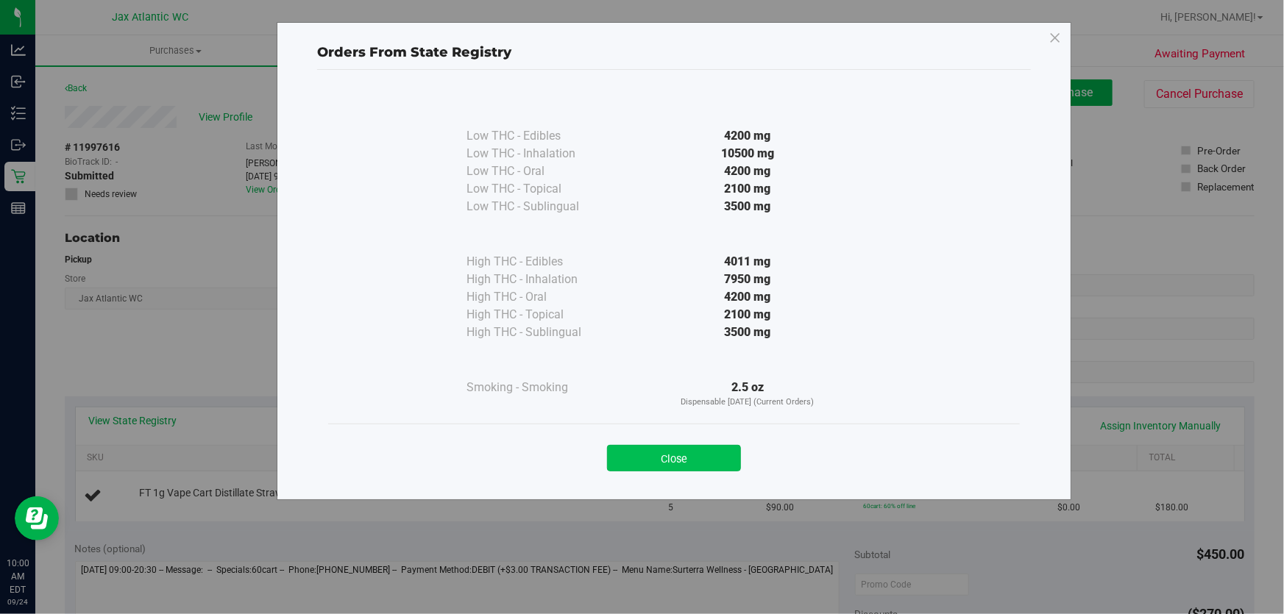
click at [695, 458] on button "Close" at bounding box center [674, 458] width 134 height 26
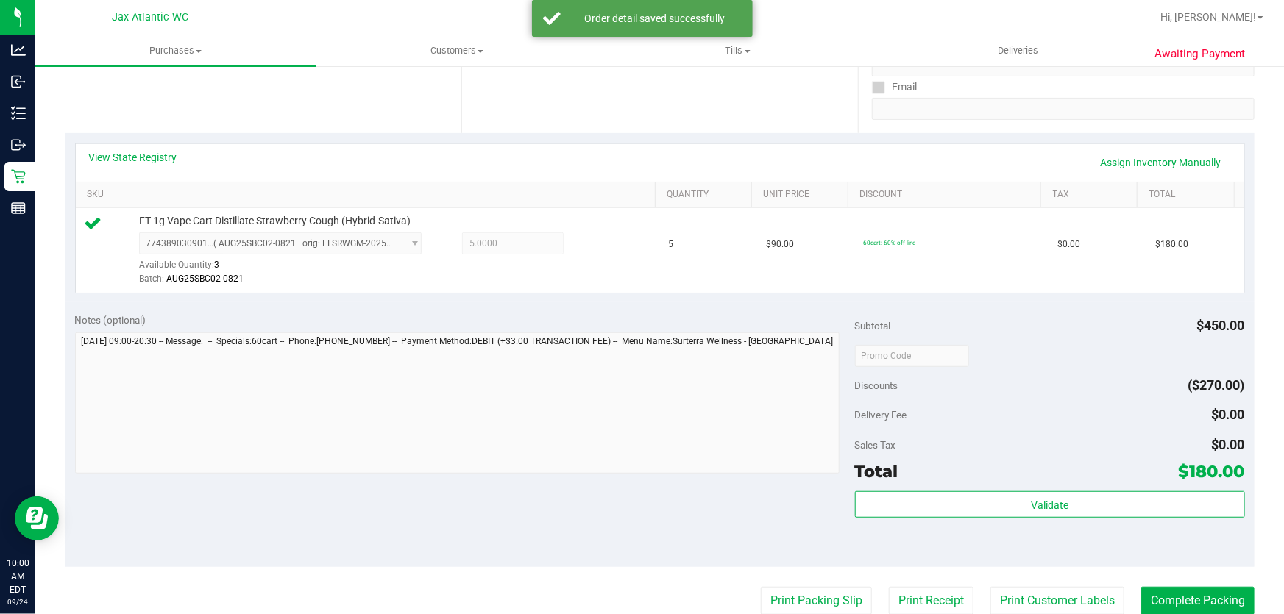
scroll to position [334, 0]
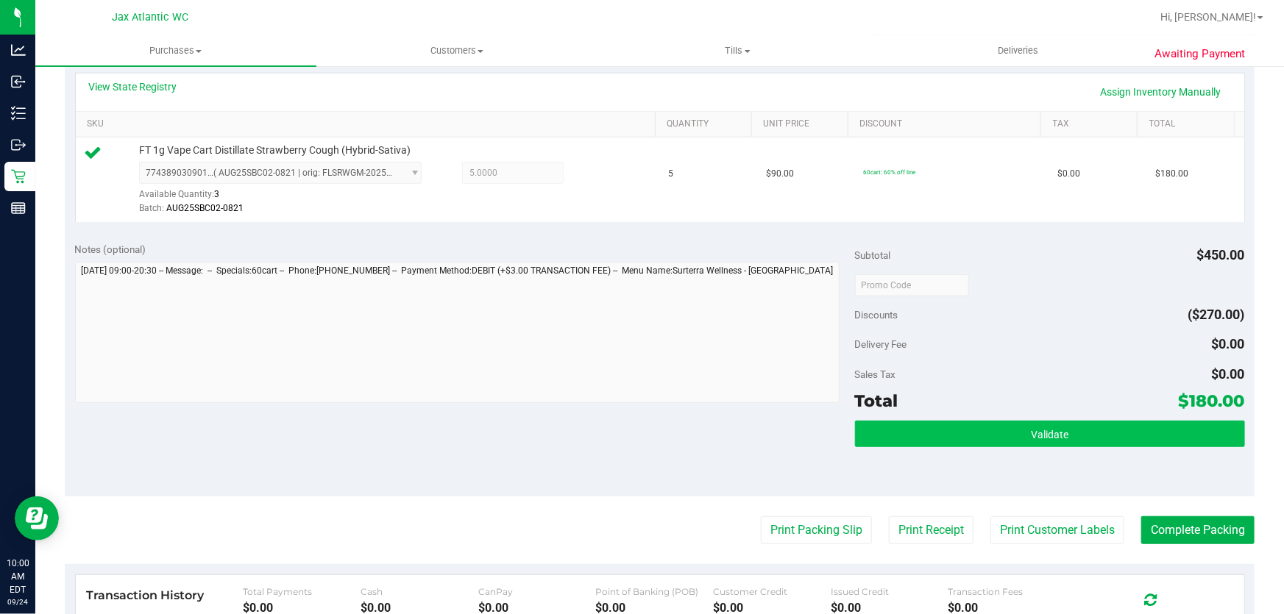
click at [1023, 455] on div "Validate" at bounding box center [1050, 454] width 390 height 66
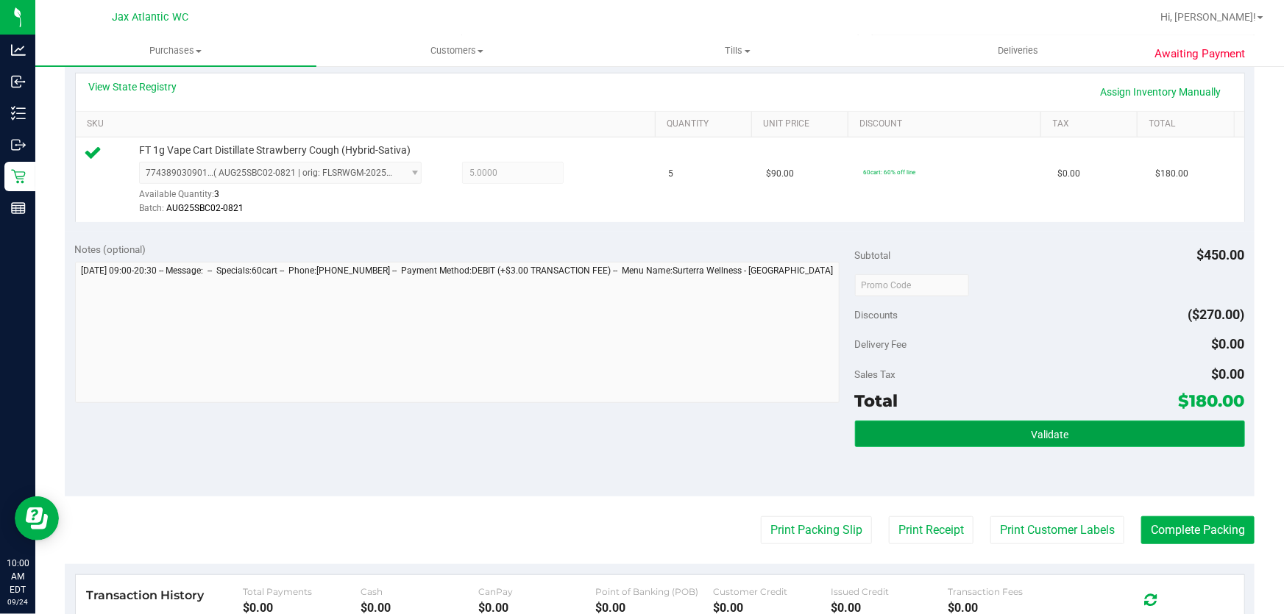
click at [1027, 441] on button "Validate" at bounding box center [1050, 434] width 390 height 26
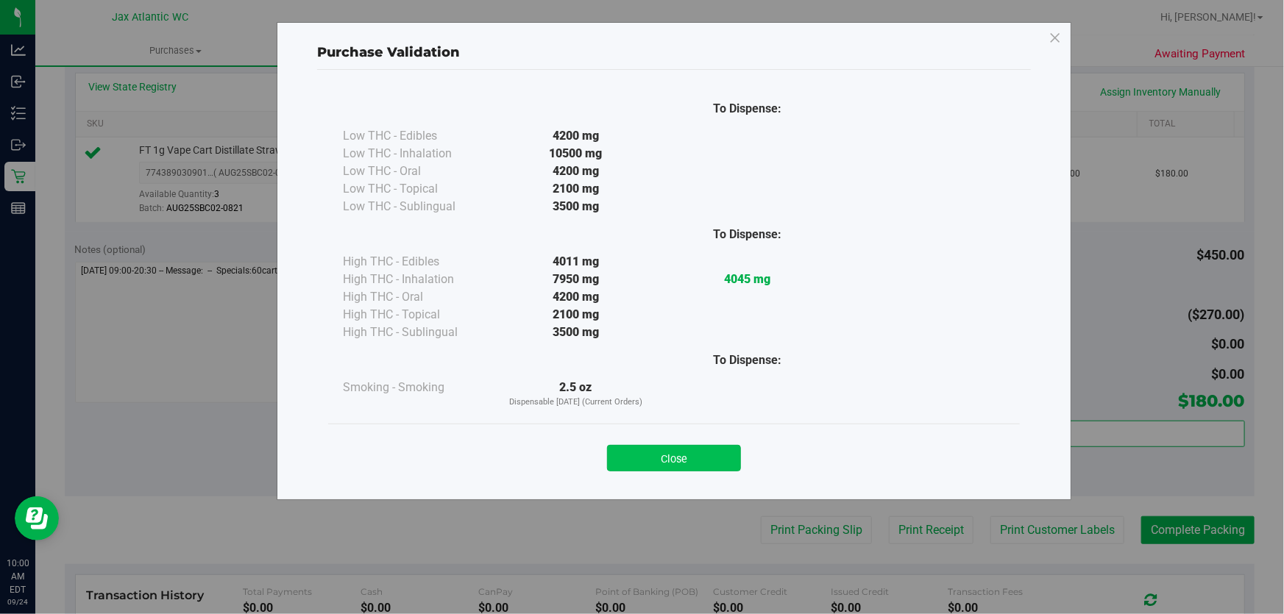
click at [674, 447] on button "Close" at bounding box center [674, 458] width 134 height 26
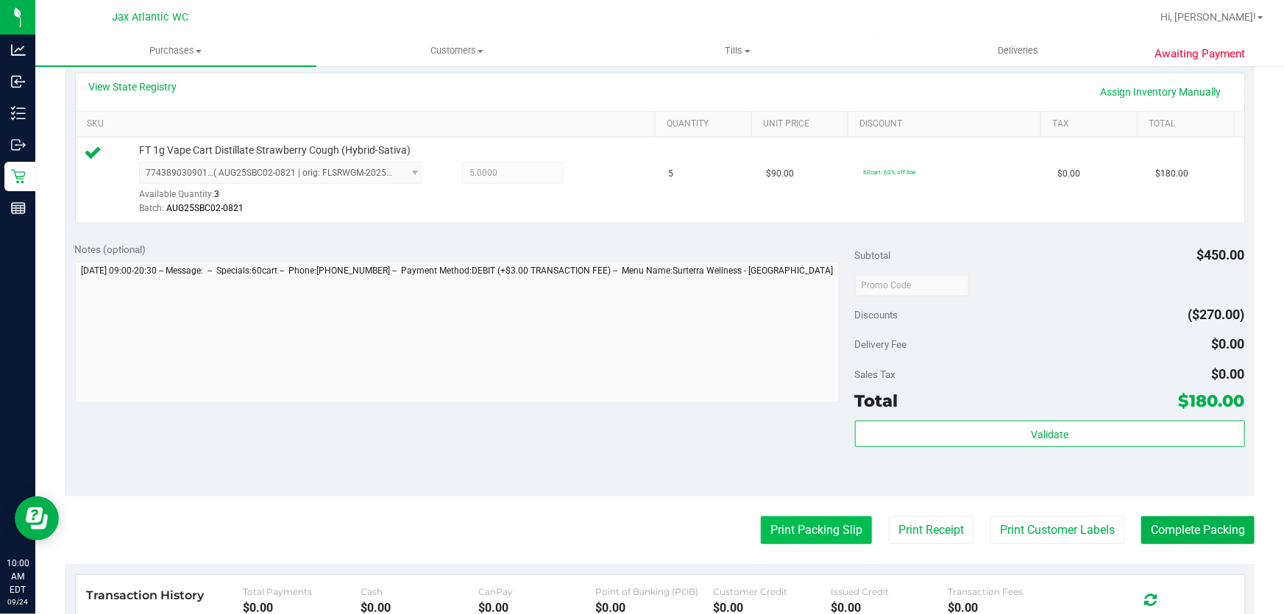
click at [826, 527] on button "Print Packing Slip" at bounding box center [816, 531] width 111 height 28
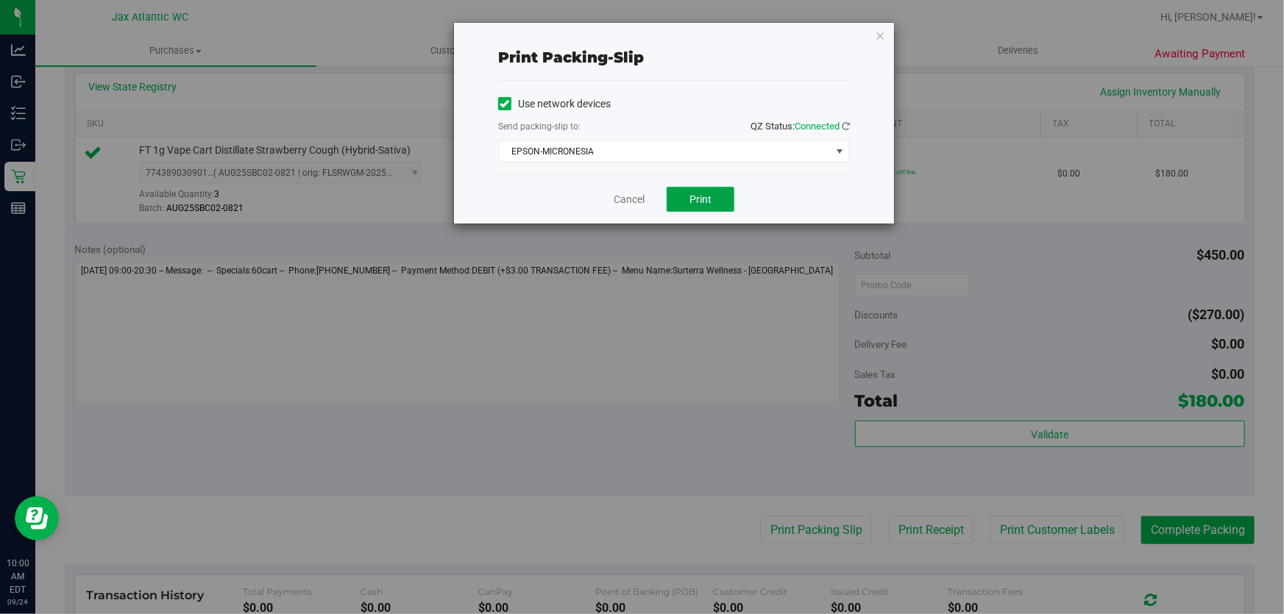
click at [687, 193] on button "Print" at bounding box center [701, 199] width 68 height 25
click at [645, 199] on link "Cancel" at bounding box center [629, 199] width 31 height 15
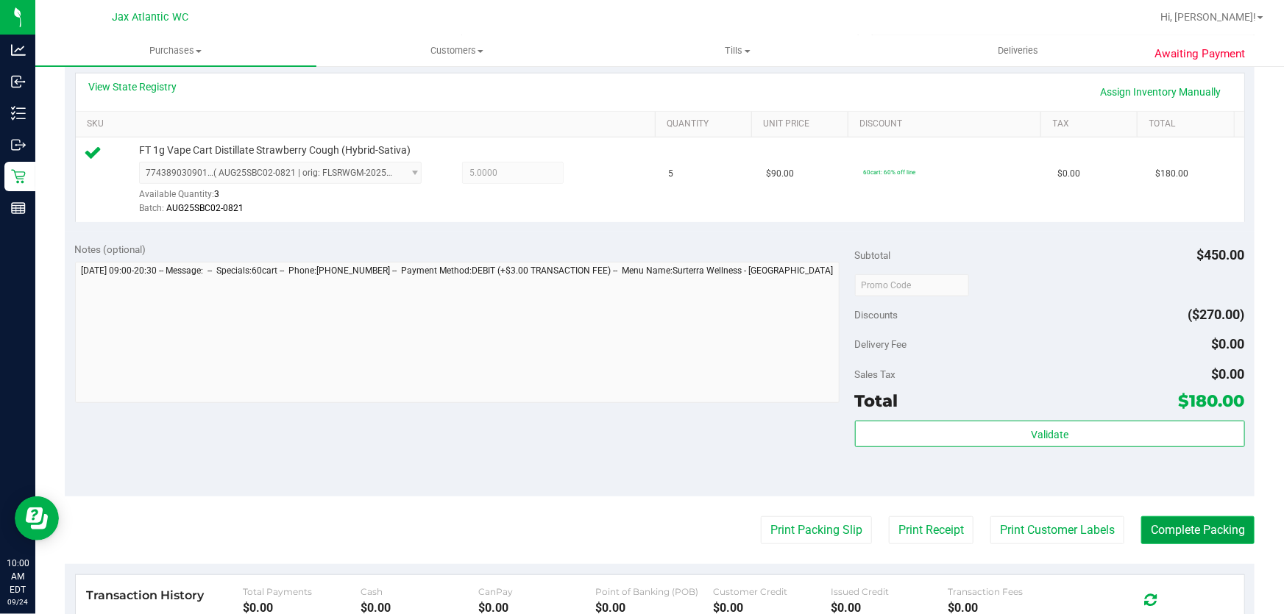
drag, startPoint x: 1189, startPoint y: 525, endPoint x: 1196, endPoint y: 524, distance: 7.4
click at [1189, 525] on button "Complete Packing" at bounding box center [1197, 531] width 113 height 28
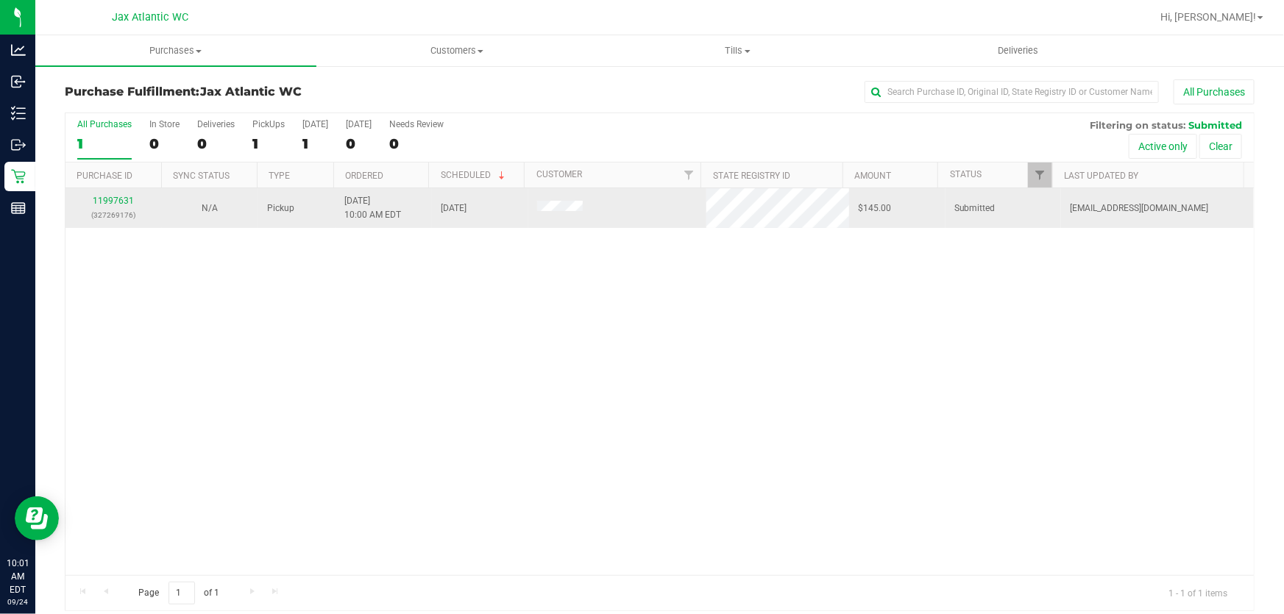
click at [103, 194] on div "11997631 (327269176)" at bounding box center [113, 208] width 79 height 28
click at [103, 200] on link "11997631" at bounding box center [113, 201] width 41 height 10
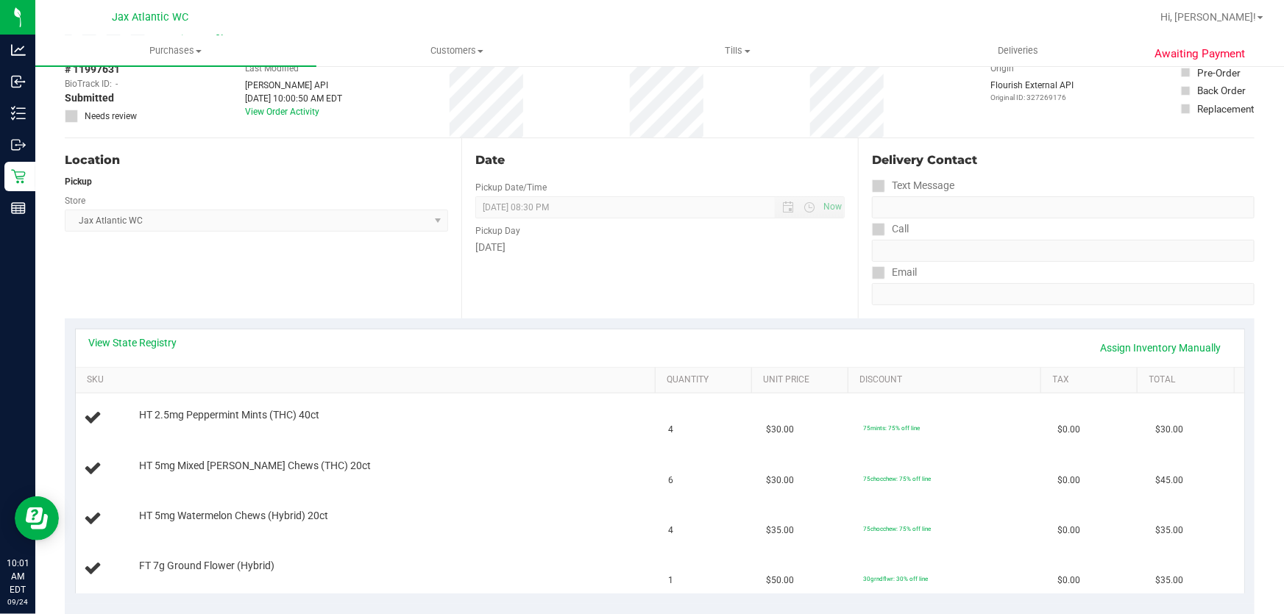
scroll to position [133, 0]
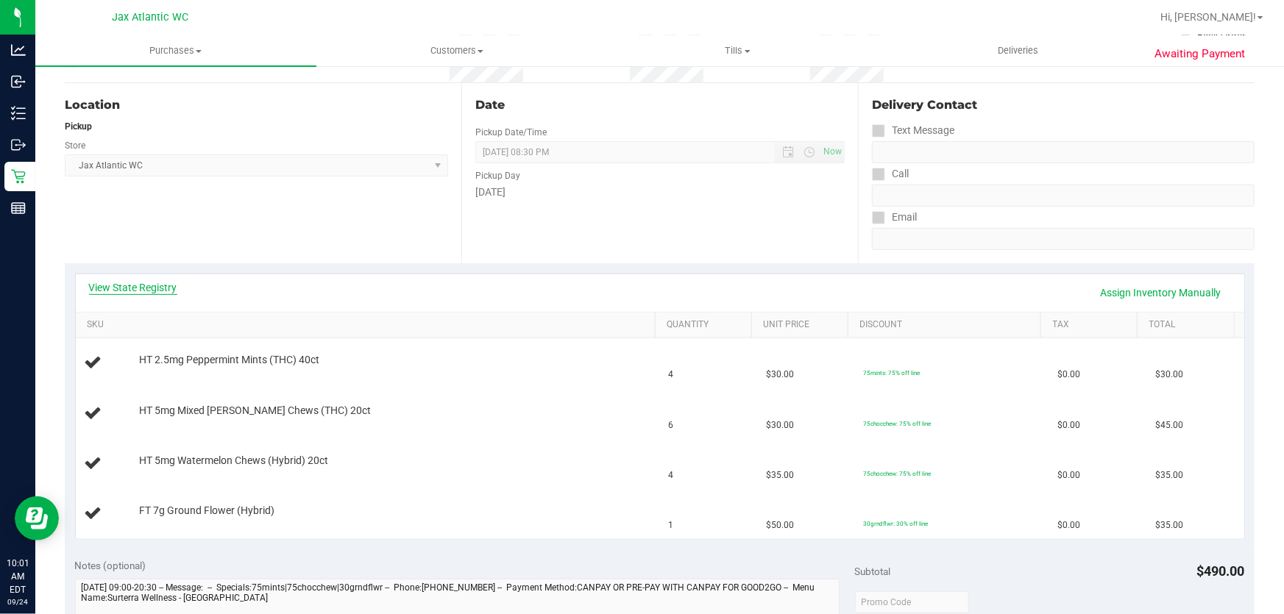
click at [146, 287] on link "View State Registry" at bounding box center [133, 287] width 88 height 15
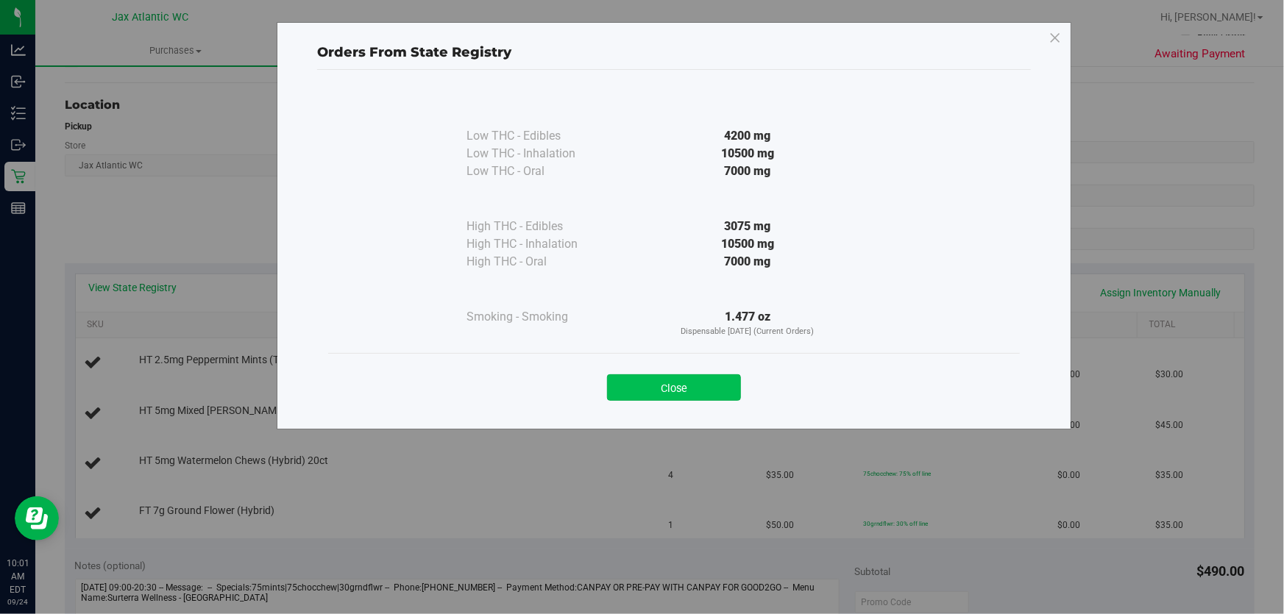
click at [680, 389] on button "Close" at bounding box center [674, 388] width 134 height 26
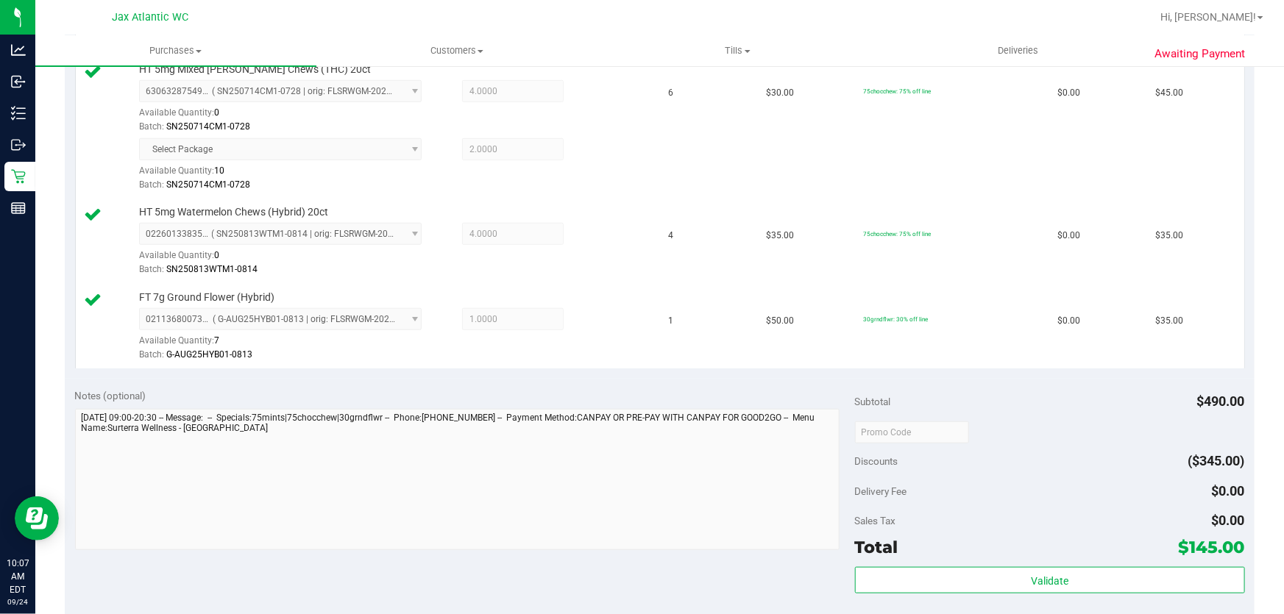
scroll to position [602, 0]
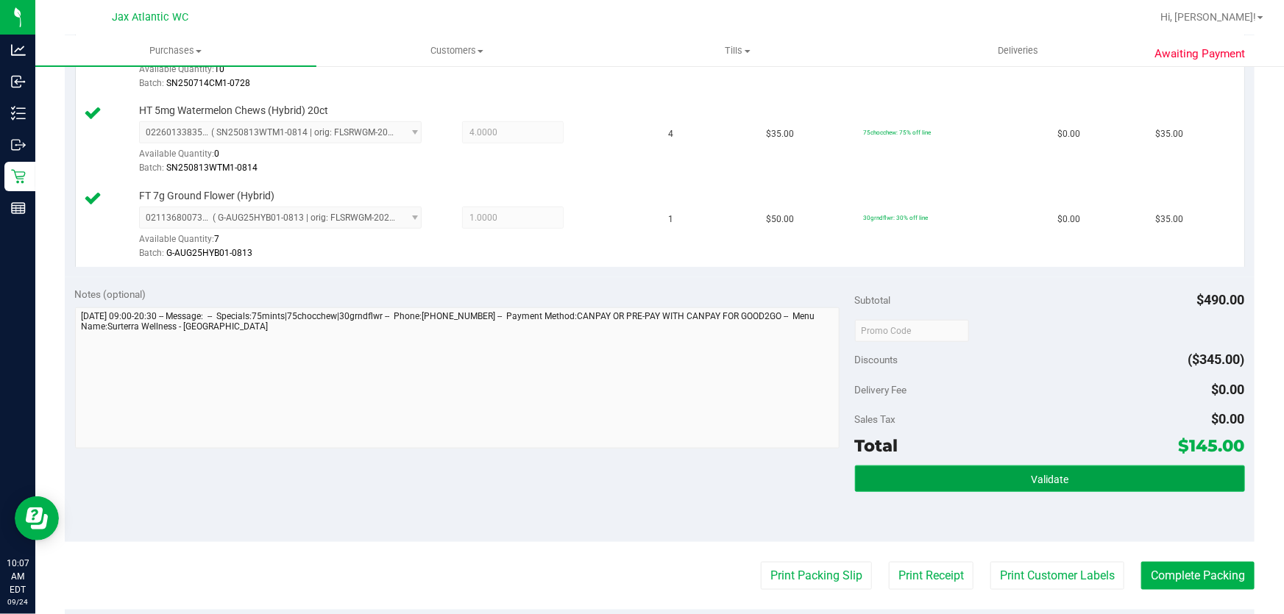
click at [1037, 468] on button "Validate" at bounding box center [1050, 479] width 390 height 26
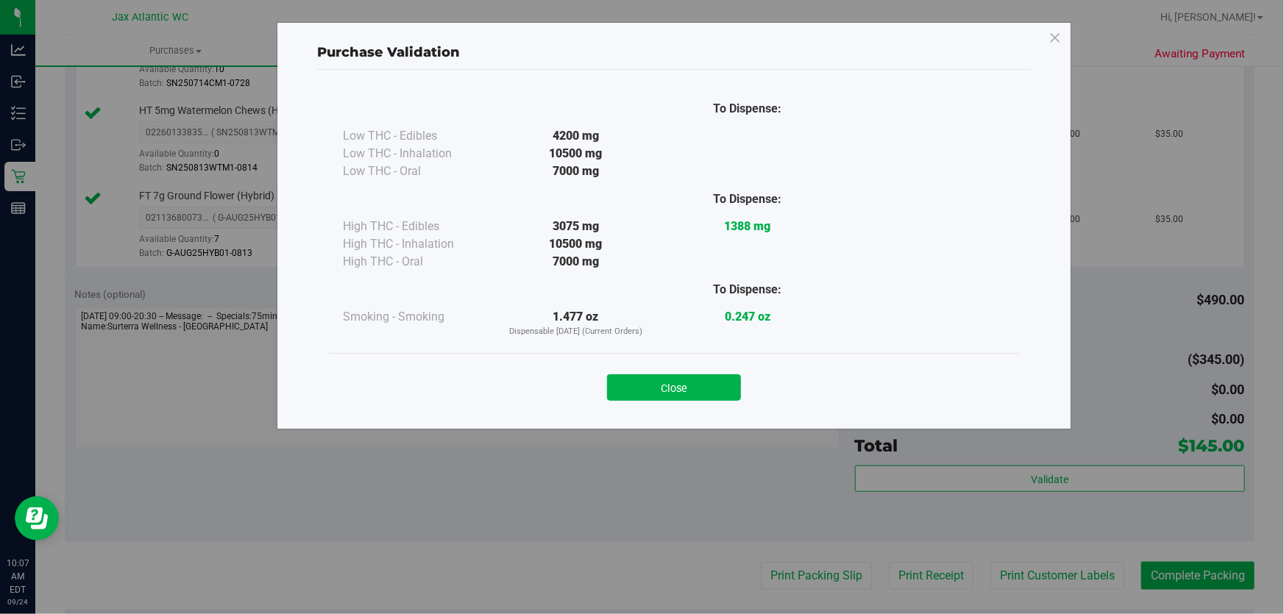
drag, startPoint x: 625, startPoint y: 392, endPoint x: 637, endPoint y: 397, distance: 13.3
click at [625, 392] on button "Close" at bounding box center [674, 388] width 134 height 26
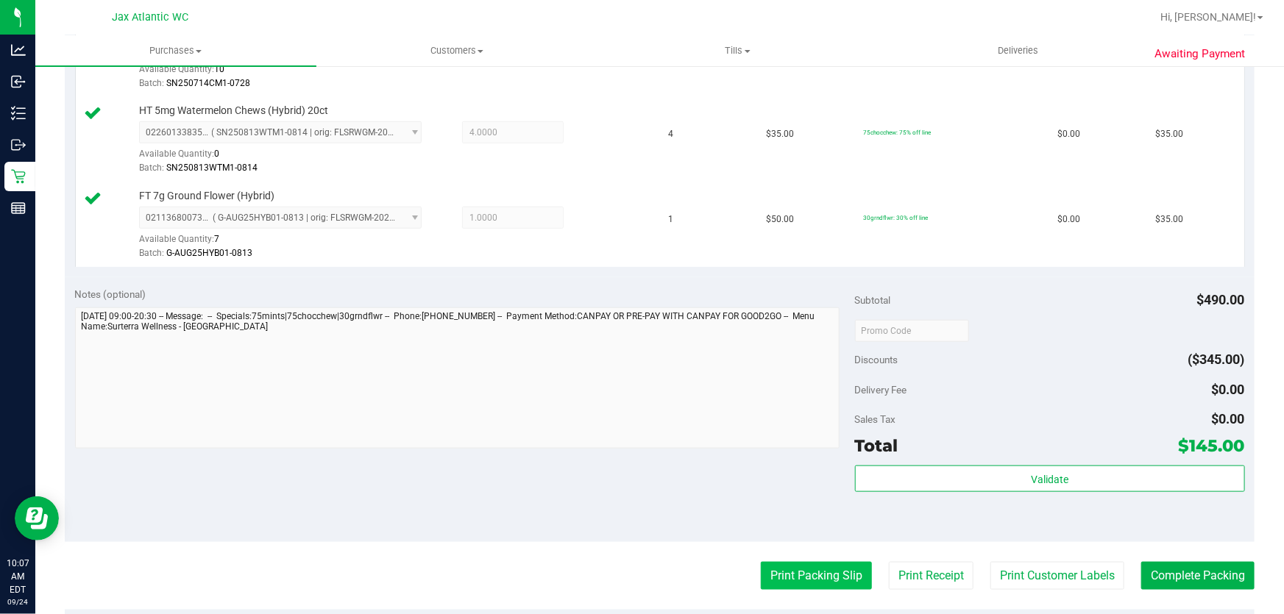
click at [798, 581] on button "Print Packing Slip" at bounding box center [816, 576] width 111 height 28
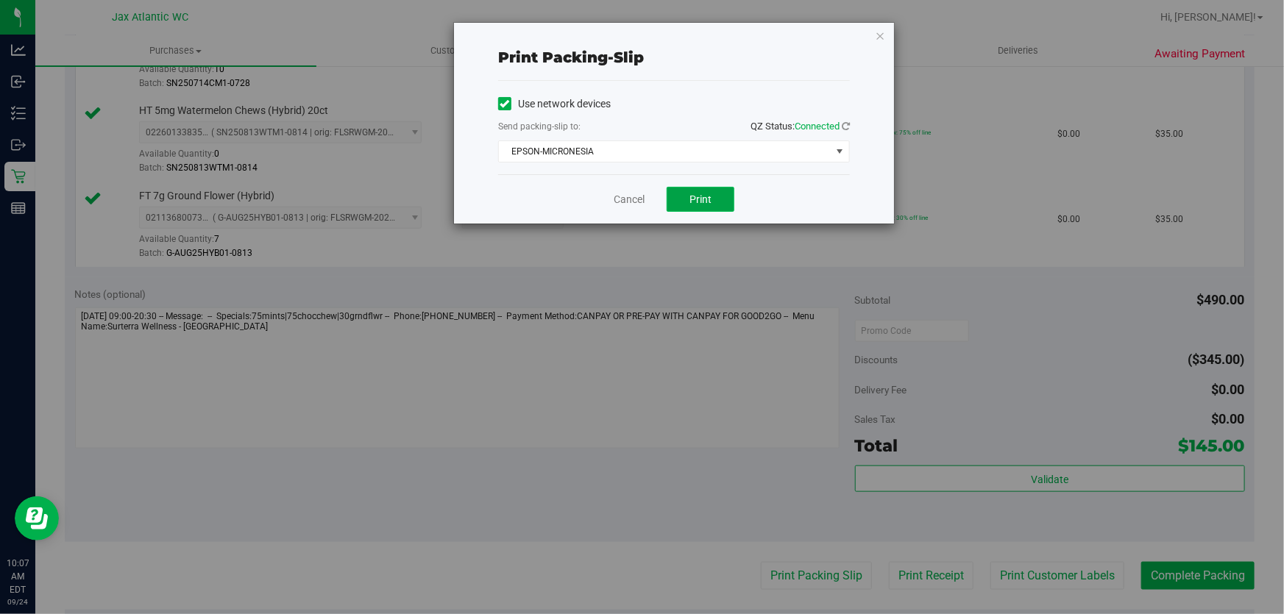
click at [711, 195] on span "Print" at bounding box center [700, 200] width 22 height 12
click at [623, 202] on link "Cancel" at bounding box center [629, 199] width 31 height 15
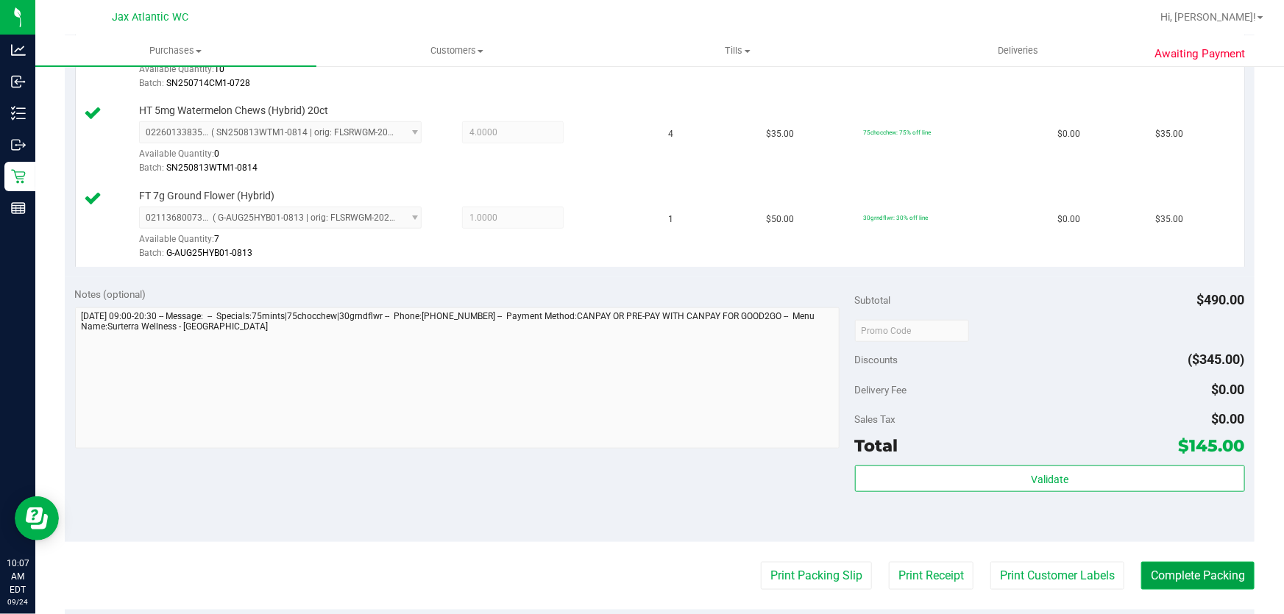
click at [1158, 569] on button "Complete Packing" at bounding box center [1197, 576] width 113 height 28
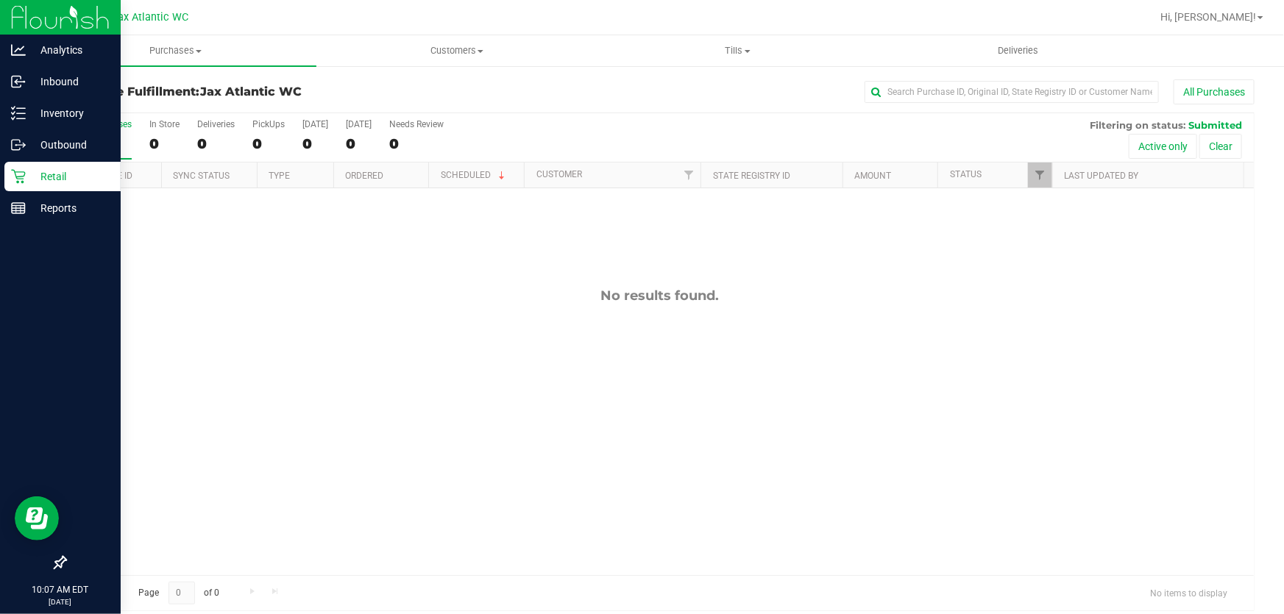
click at [36, 177] on p "Retail" at bounding box center [70, 177] width 88 height 18
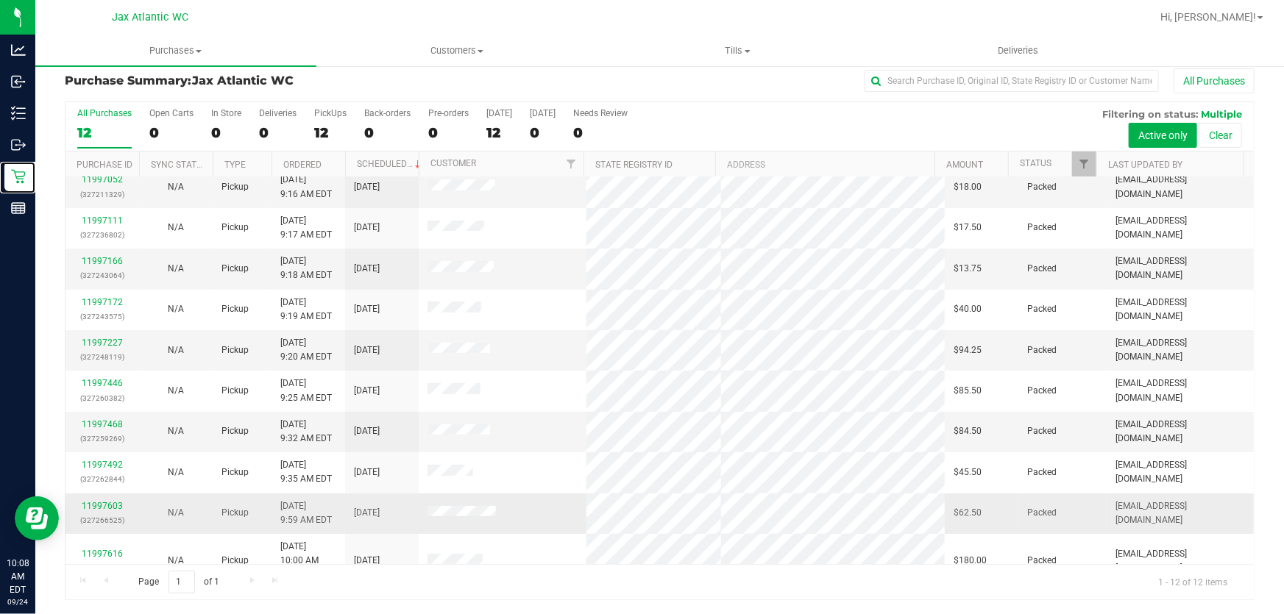
scroll to position [100, 0]
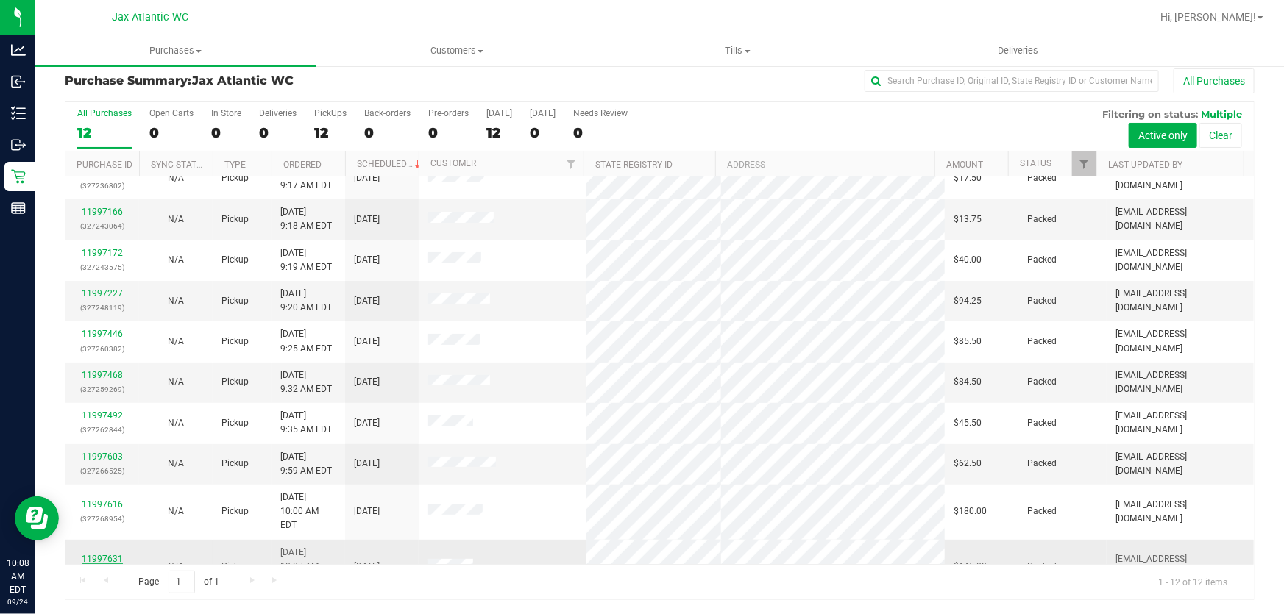
click at [111, 554] on link "11997631" at bounding box center [102, 559] width 41 height 10
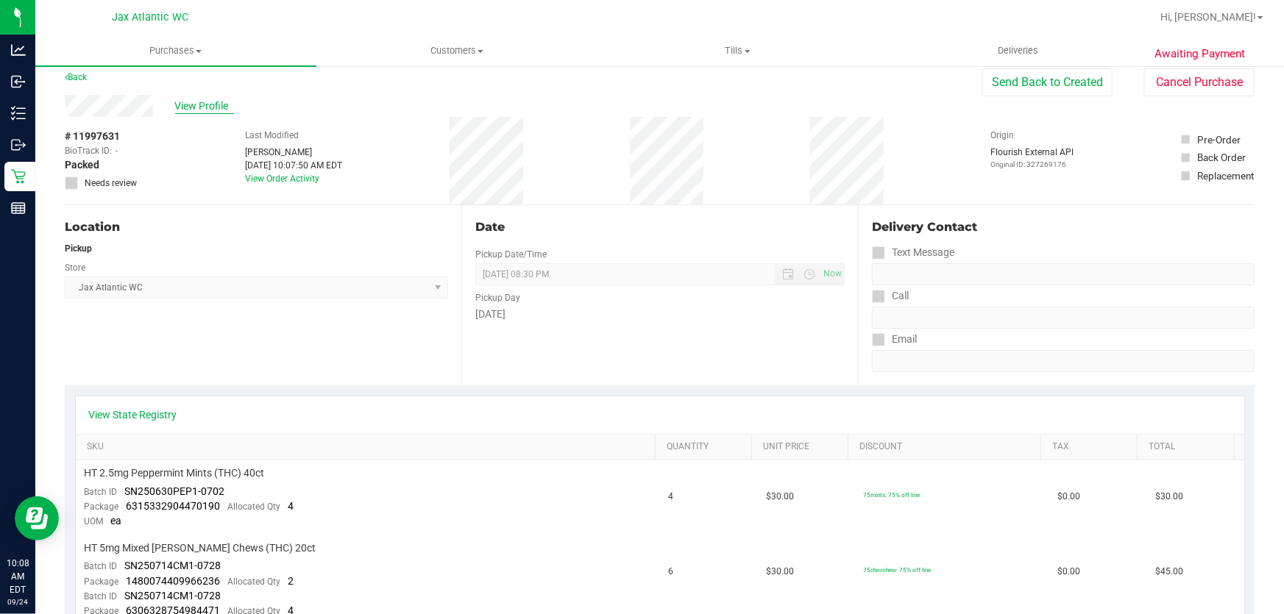
click at [213, 101] on span "View Profile" at bounding box center [204, 106] width 59 height 15
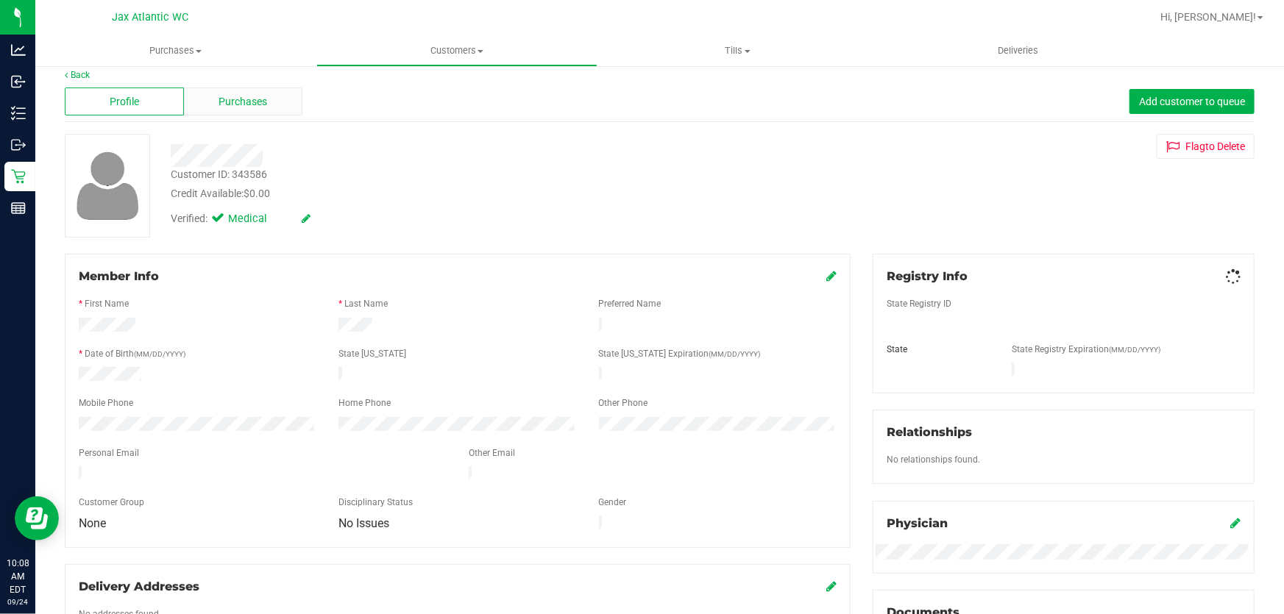
click at [232, 113] on div "Purchases" at bounding box center [243, 102] width 119 height 28
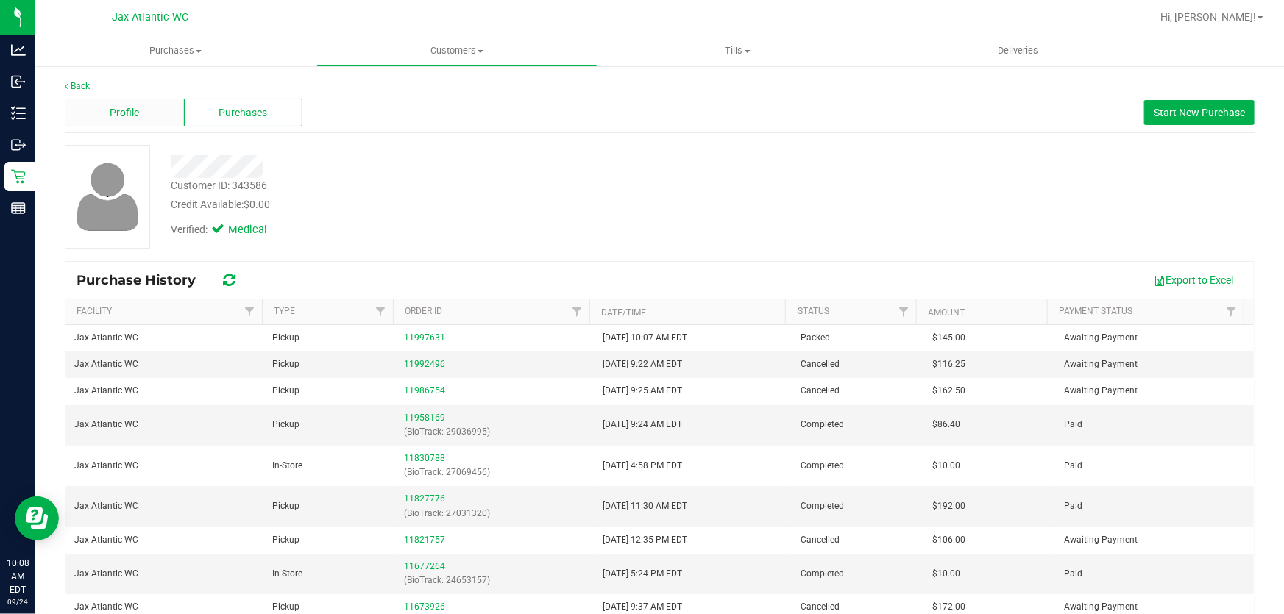
click at [93, 111] on div "Profile" at bounding box center [124, 113] width 119 height 28
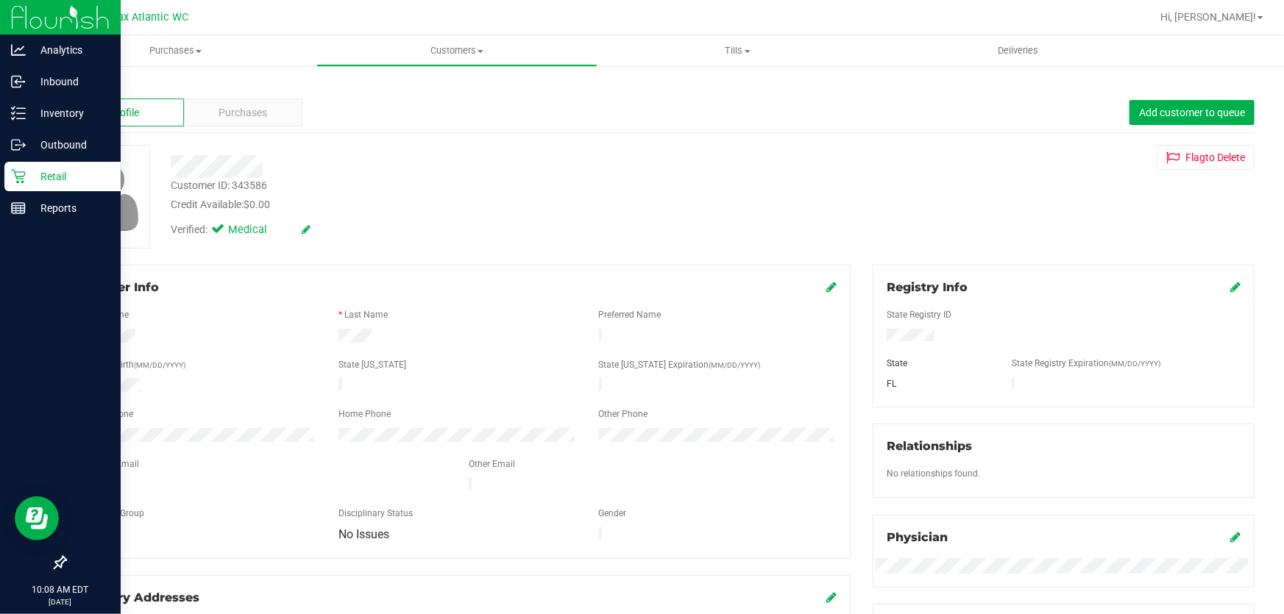
click at [18, 180] on icon at bounding box center [18, 176] width 15 height 15
